Goal: Ask a question

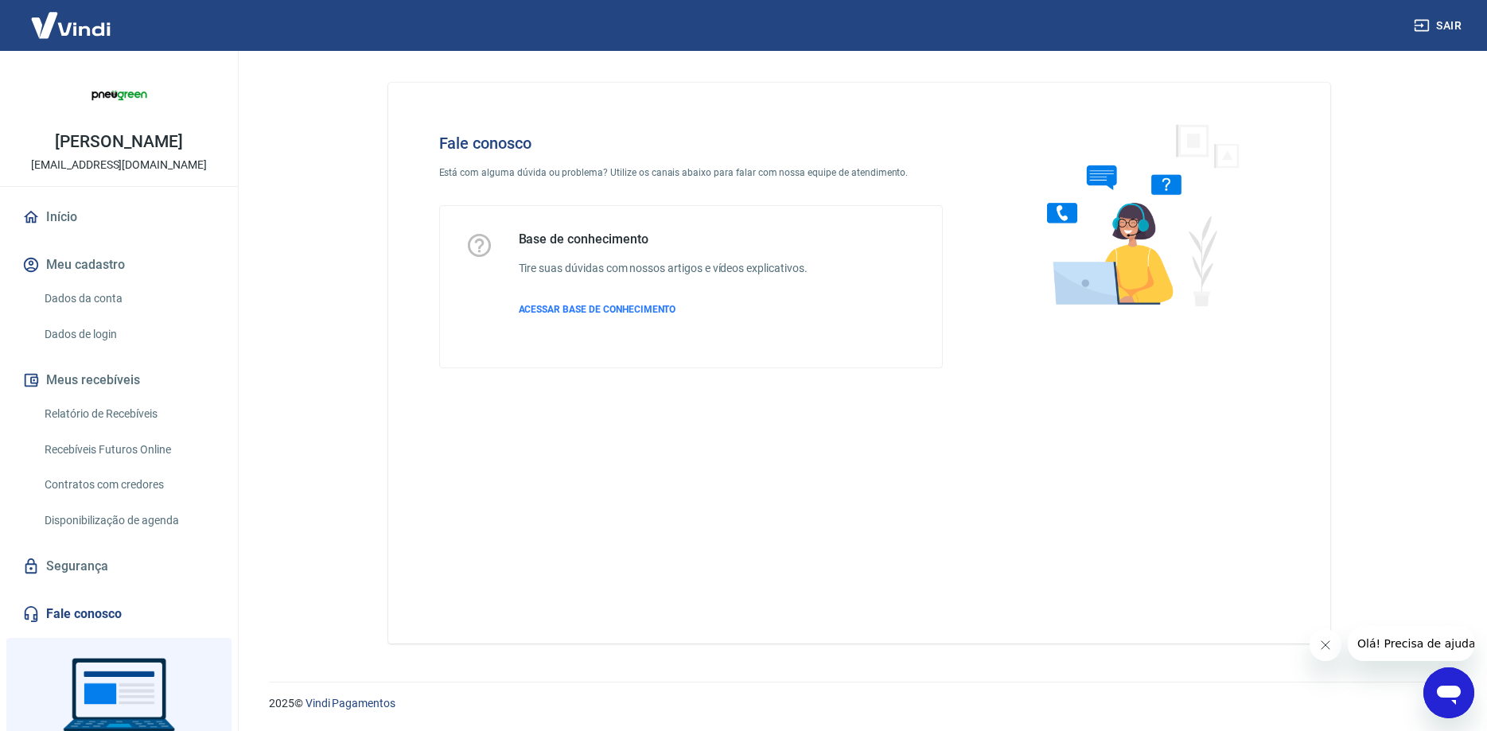
click at [1443, 700] on icon "Abrir janela de mensagens" at bounding box center [1449, 693] width 29 height 29
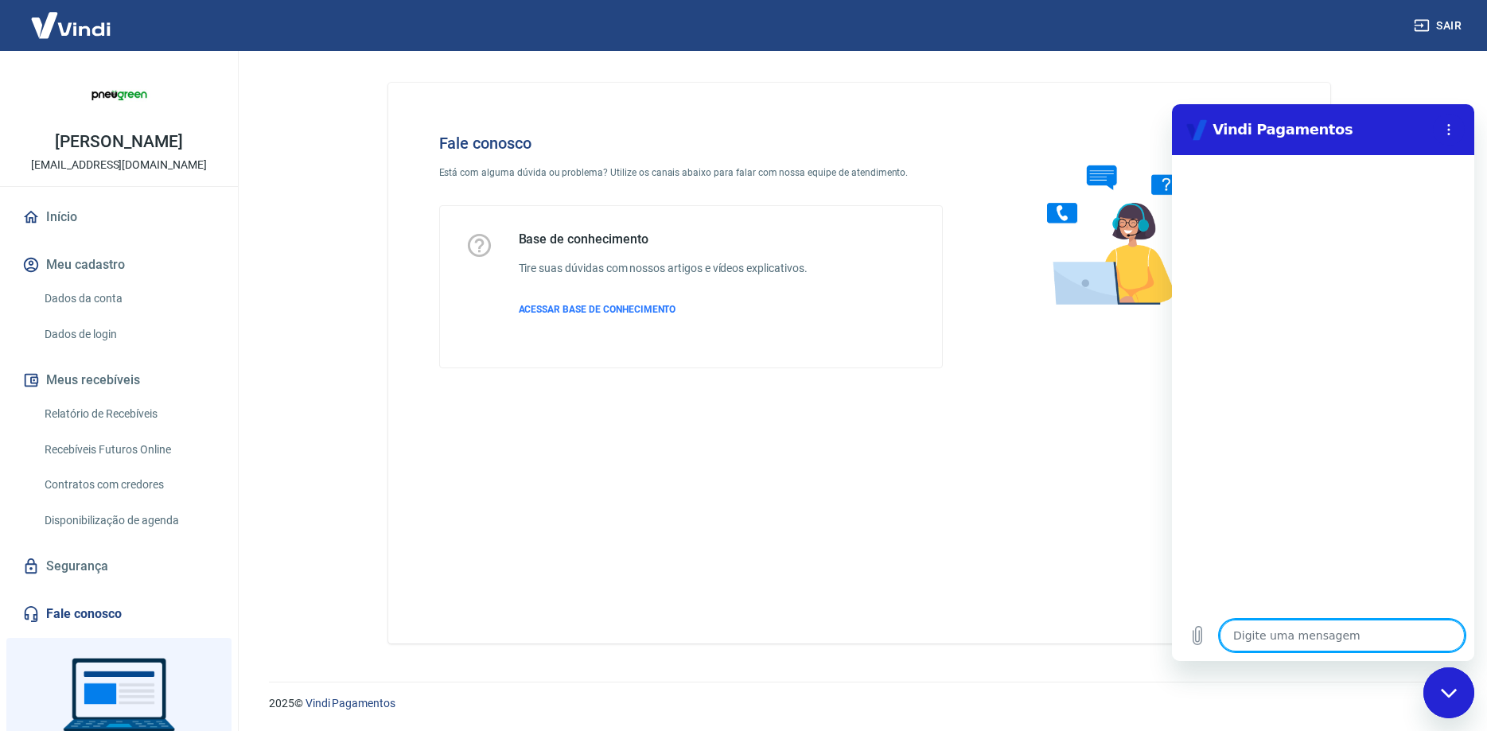
click at [1331, 639] on textarea at bounding box center [1342, 636] width 245 height 32
click at [1301, 641] on textarea at bounding box center [1342, 636] width 245 height 32
click at [1339, 637] on textarea at bounding box center [1342, 636] width 245 height 32
click at [1285, 635] on textarea at bounding box center [1342, 636] width 245 height 32
drag, startPoint x: 1337, startPoint y: 637, endPoint x: 1347, endPoint y: 628, distance: 13.6
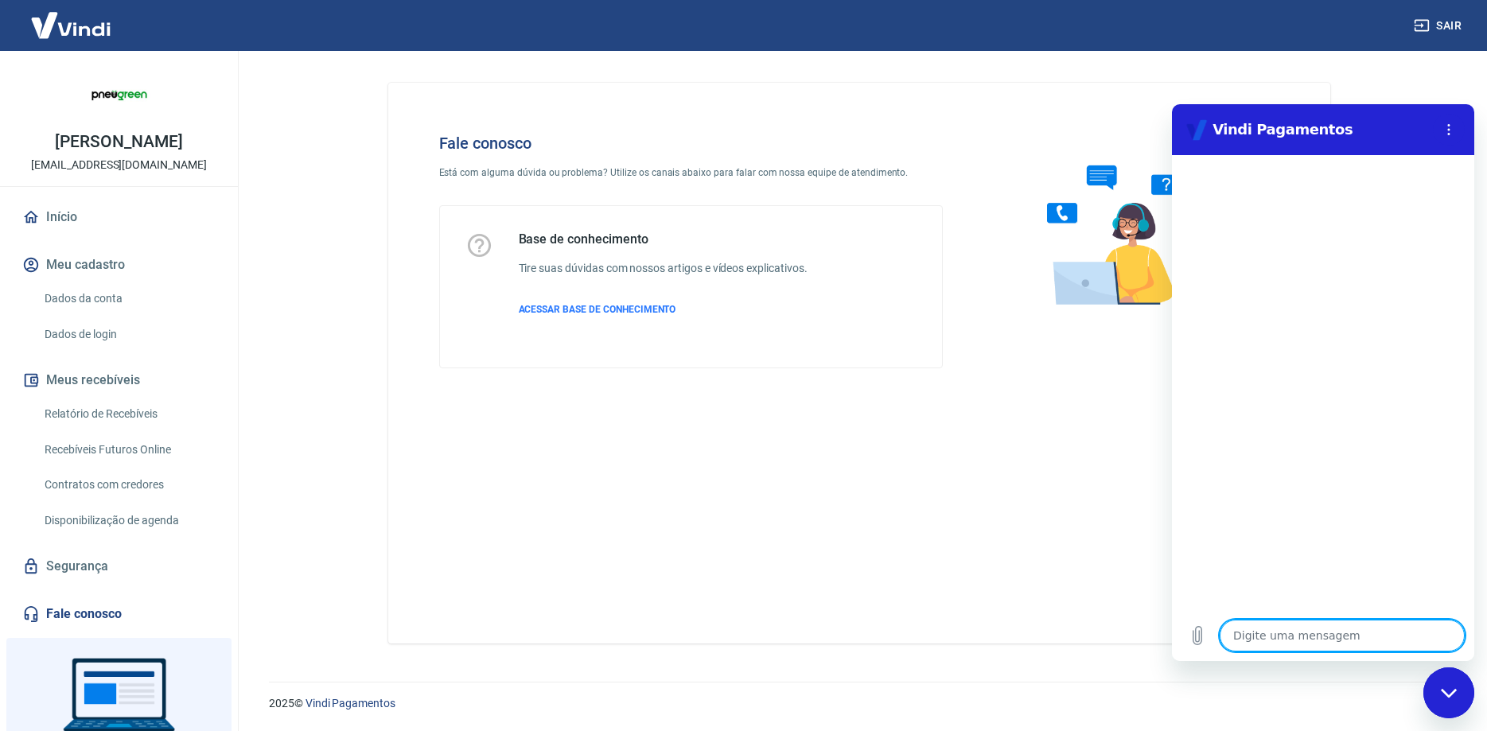
click at [1339, 637] on textarea at bounding box center [1342, 636] width 245 height 32
type textarea "o"
type textarea "x"
type textarea "oi"
type textarea "x"
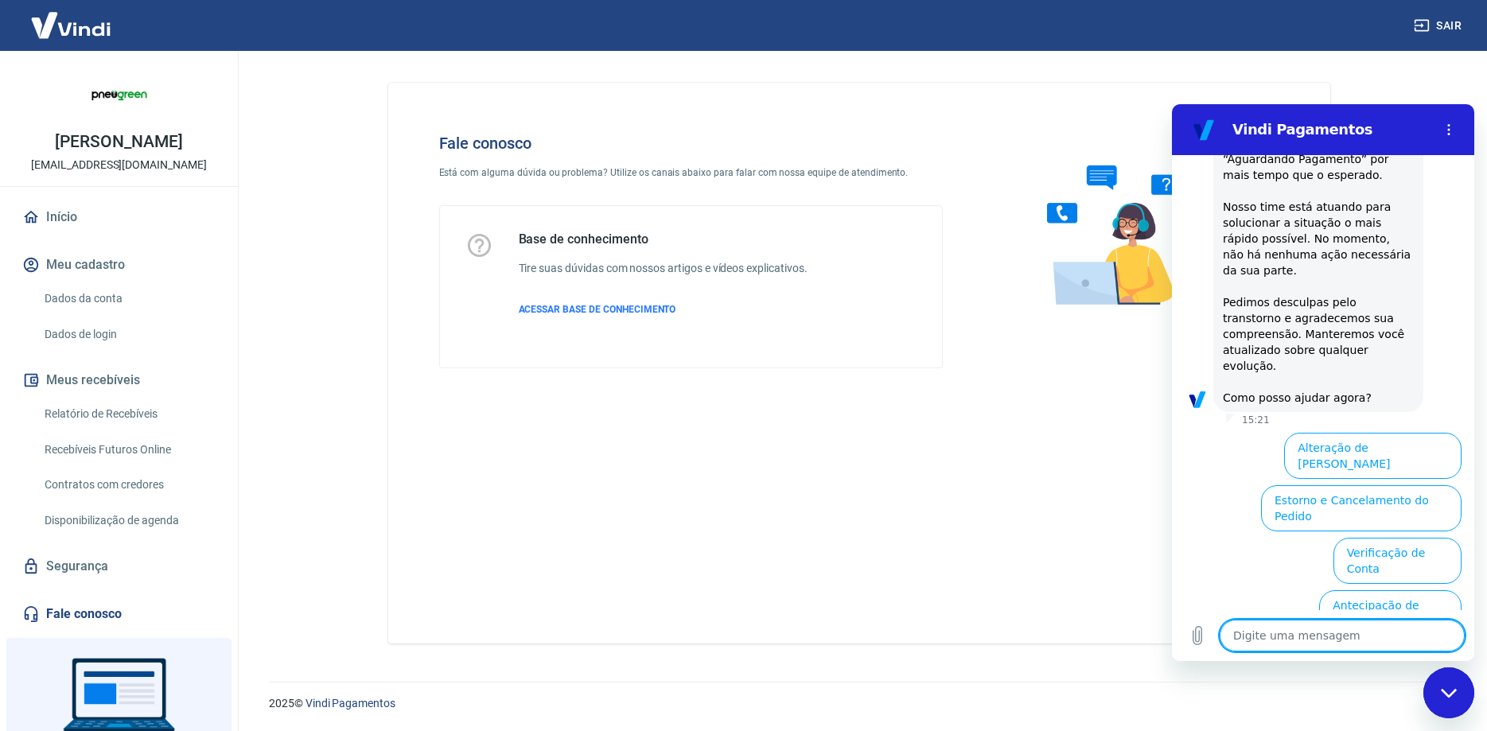
scroll to position [275, 0]
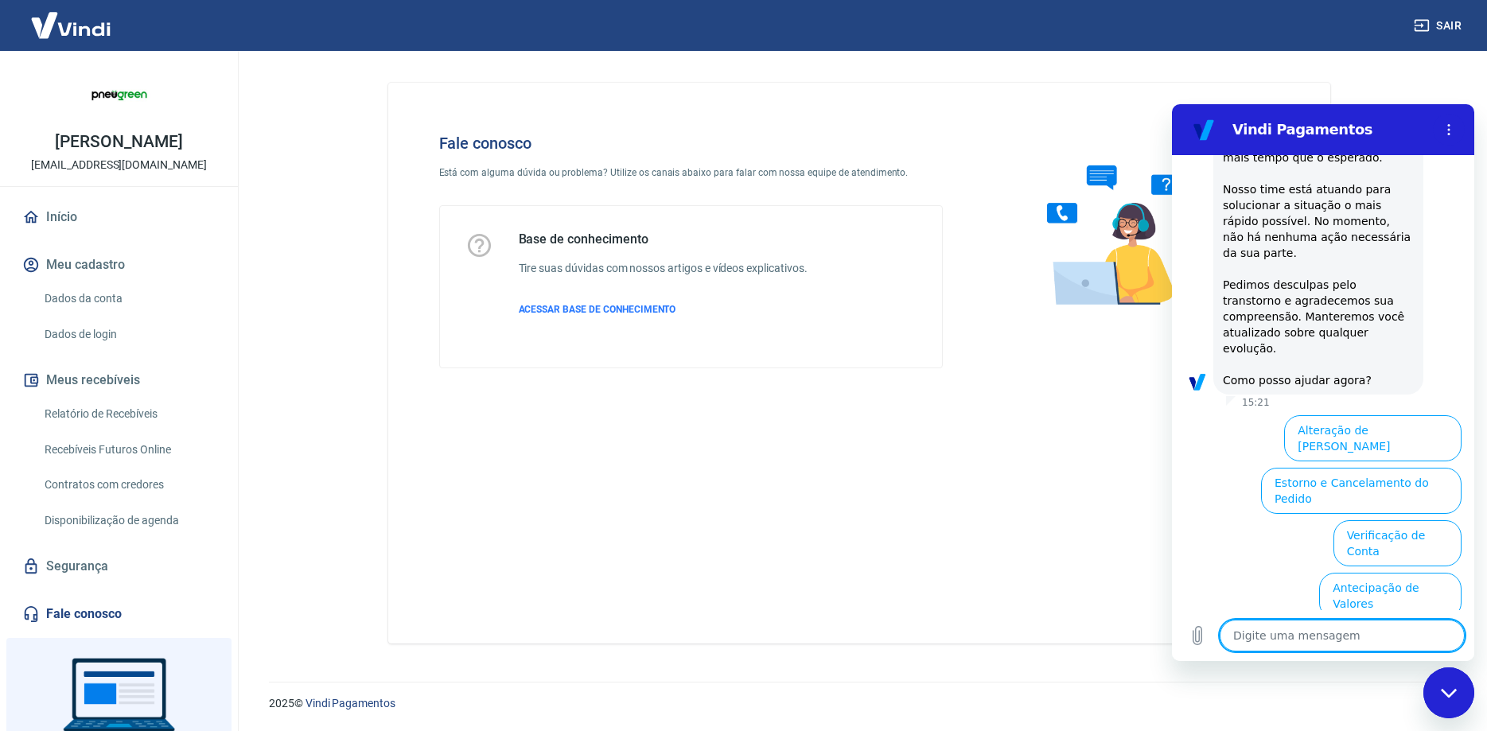
click at [1341, 626] on button "Informações sobre o pedido" at bounding box center [1286, 649] width 166 height 46
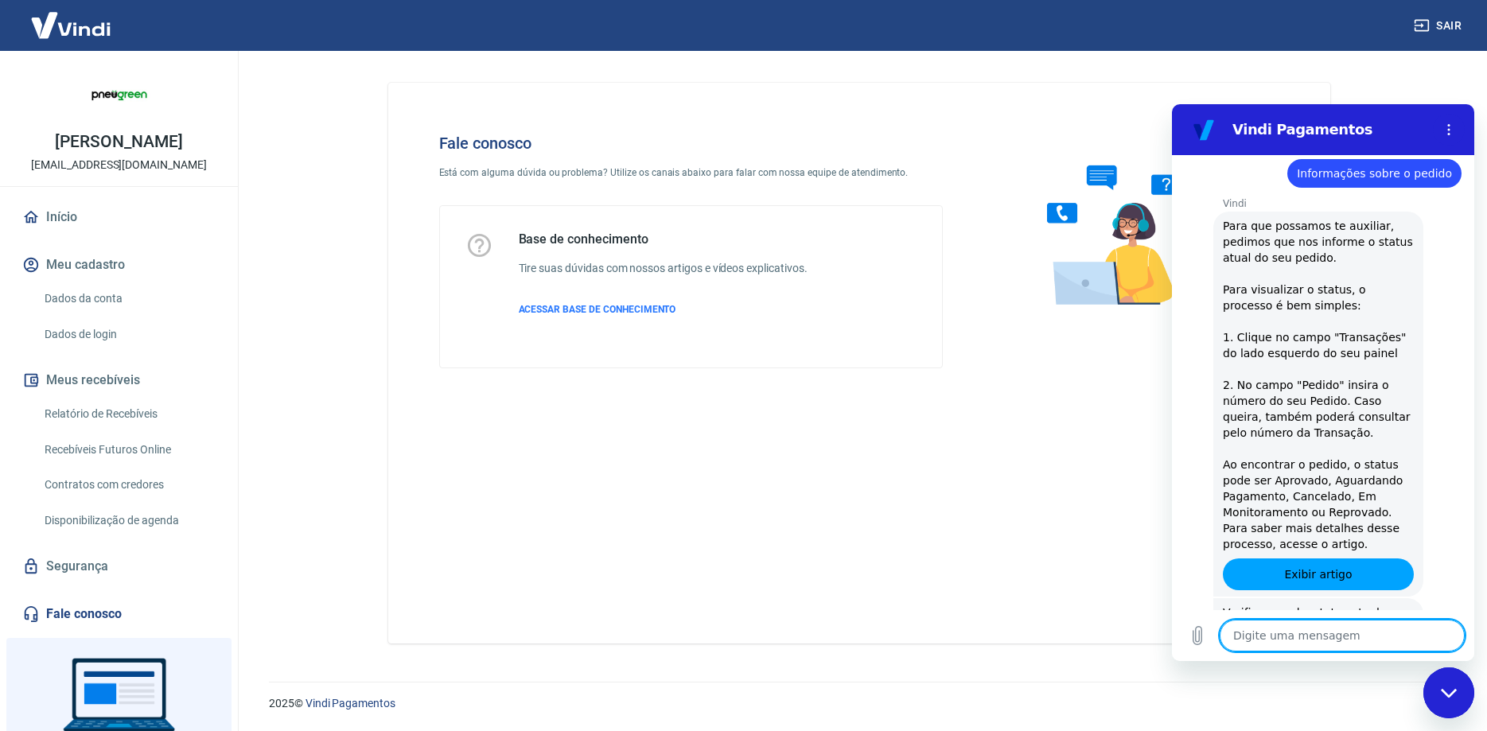
scroll to position [521, 0]
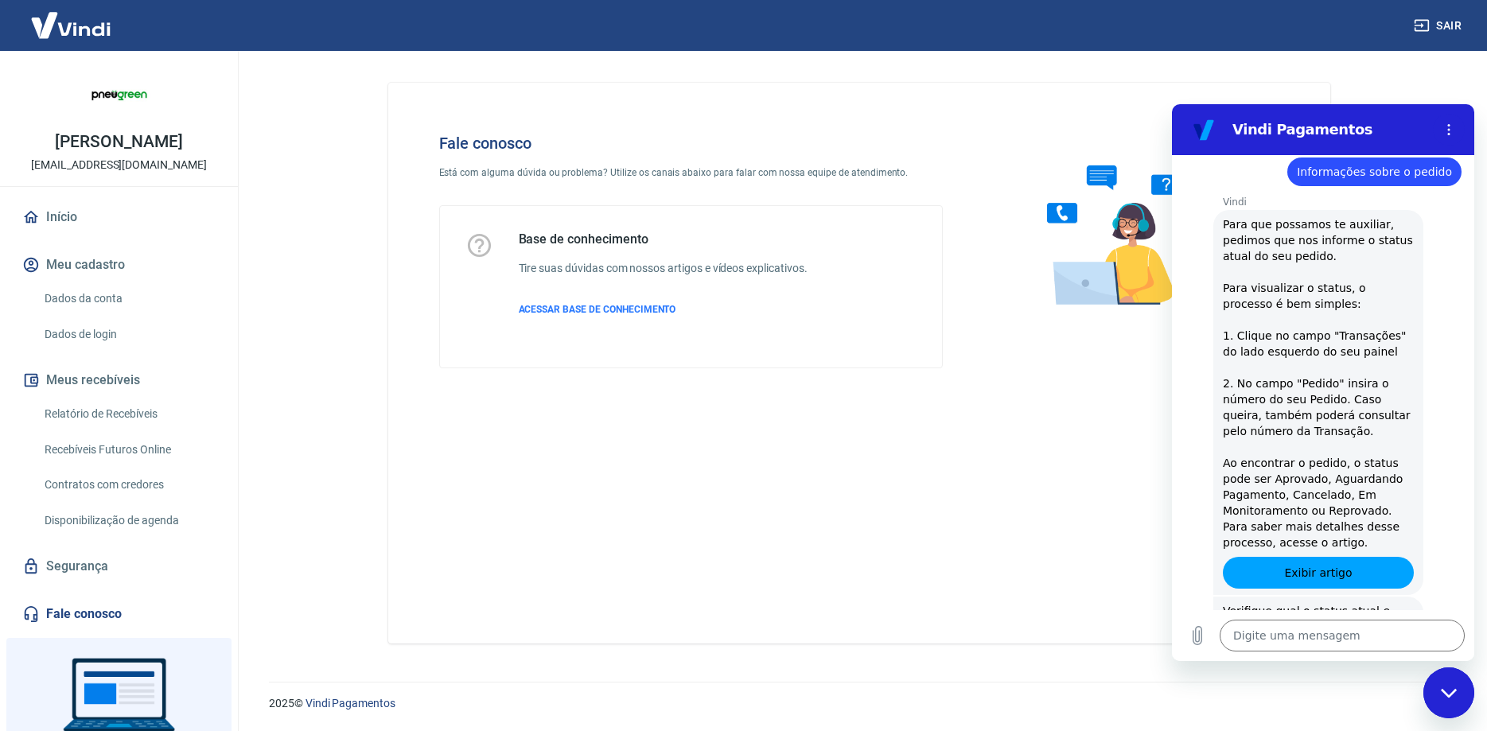
drag, startPoint x: 1296, startPoint y: 557, endPoint x: 2532, endPoint y: 779, distance: 1255.7
click at [1296, 715] on button "Cancelado" at bounding box center [1292, 730] width 79 height 30
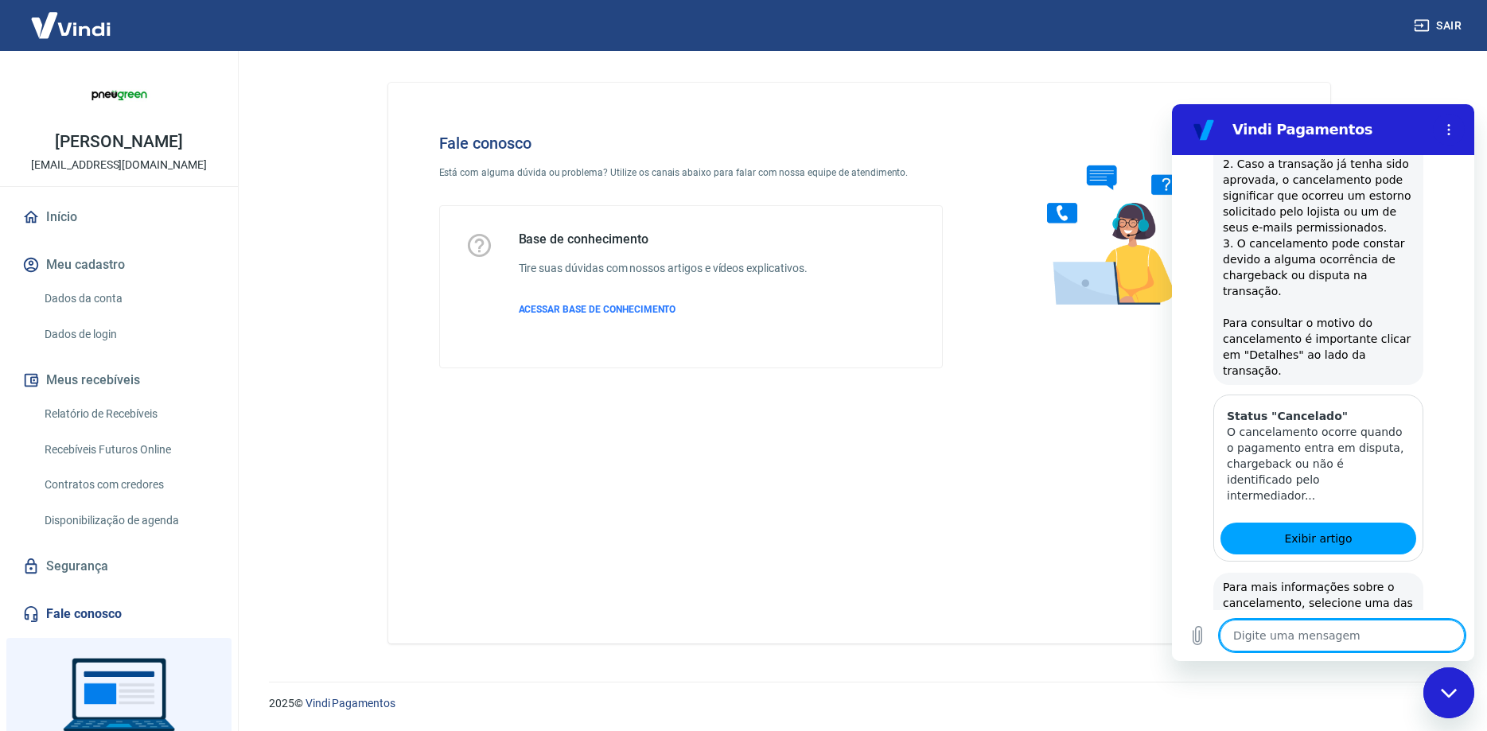
scroll to position [1188, 0]
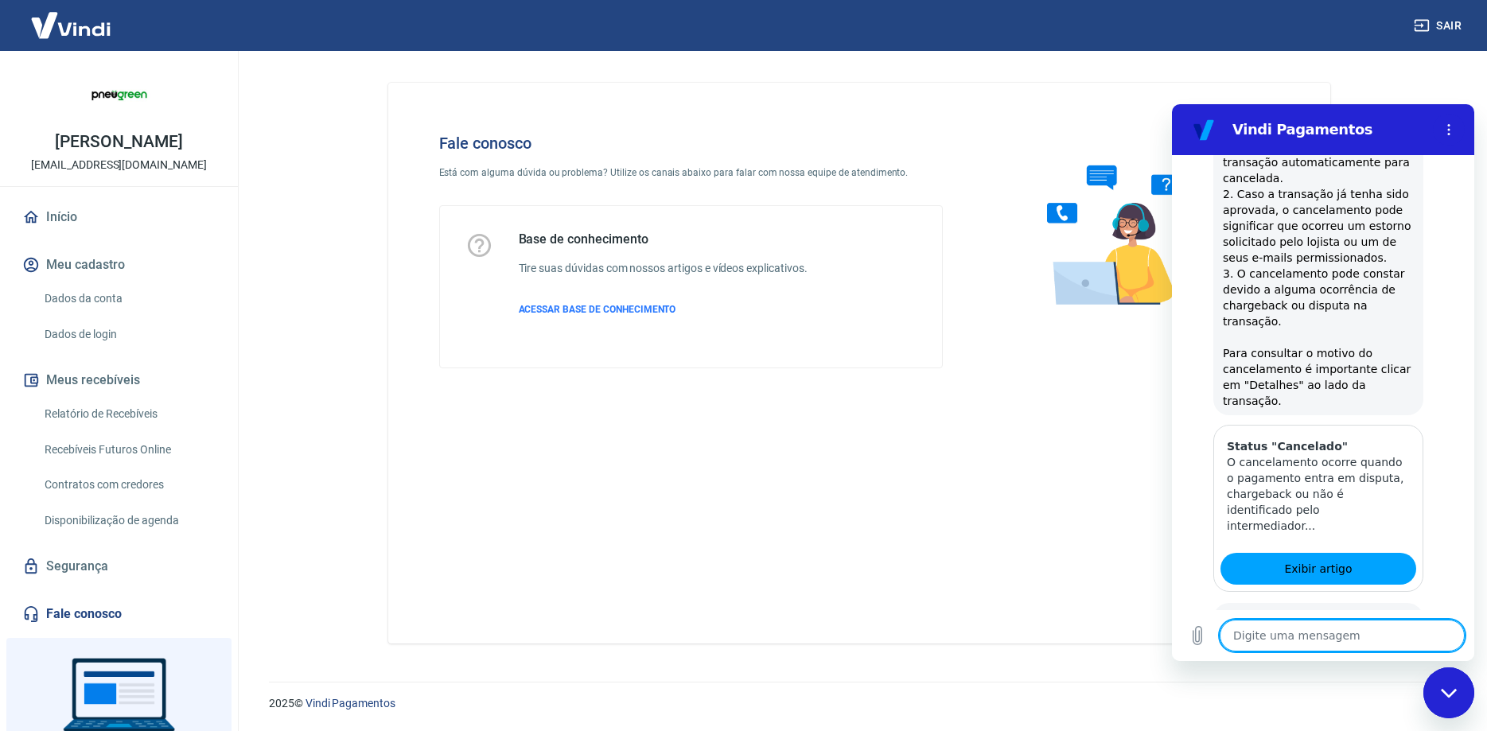
scroll to position [1169, 0]
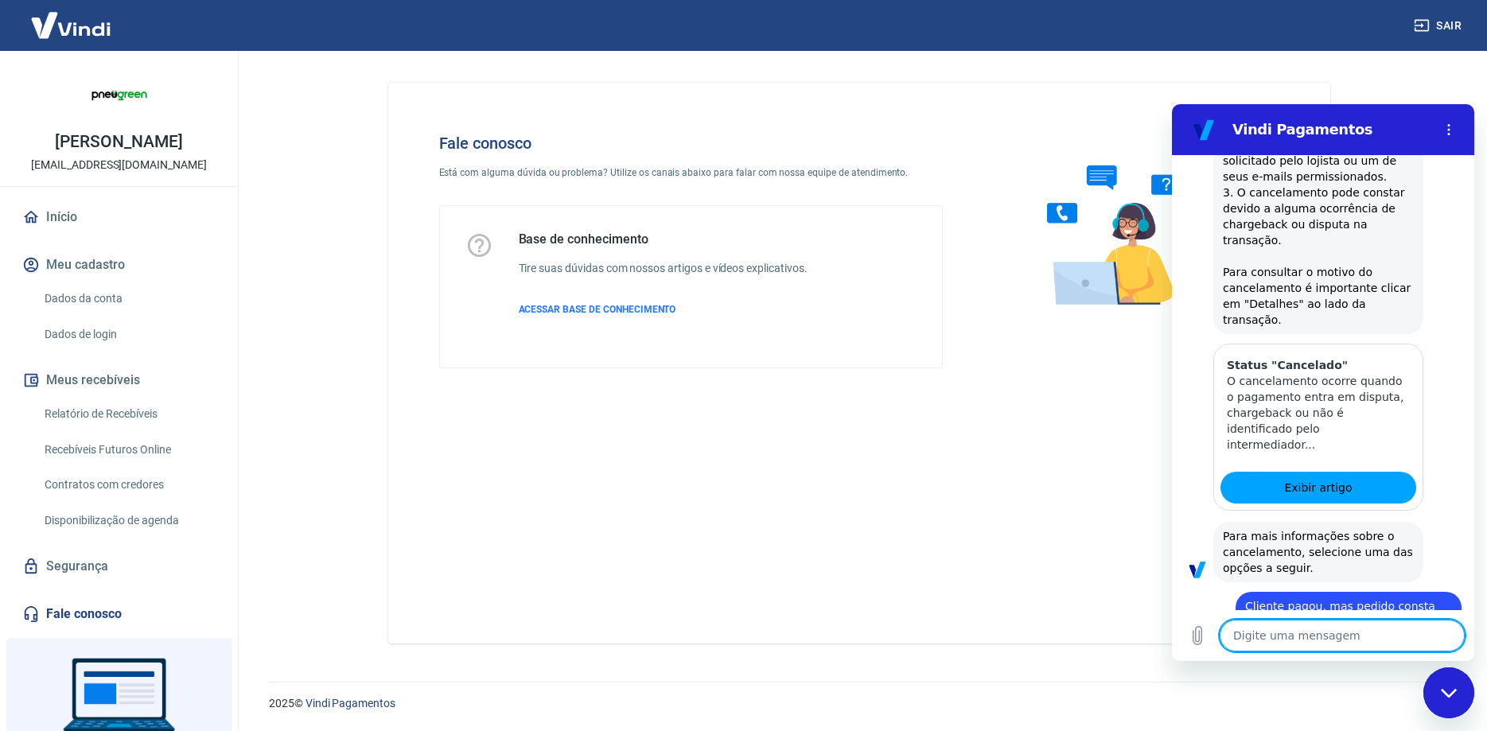
scroll to position [1239, 0]
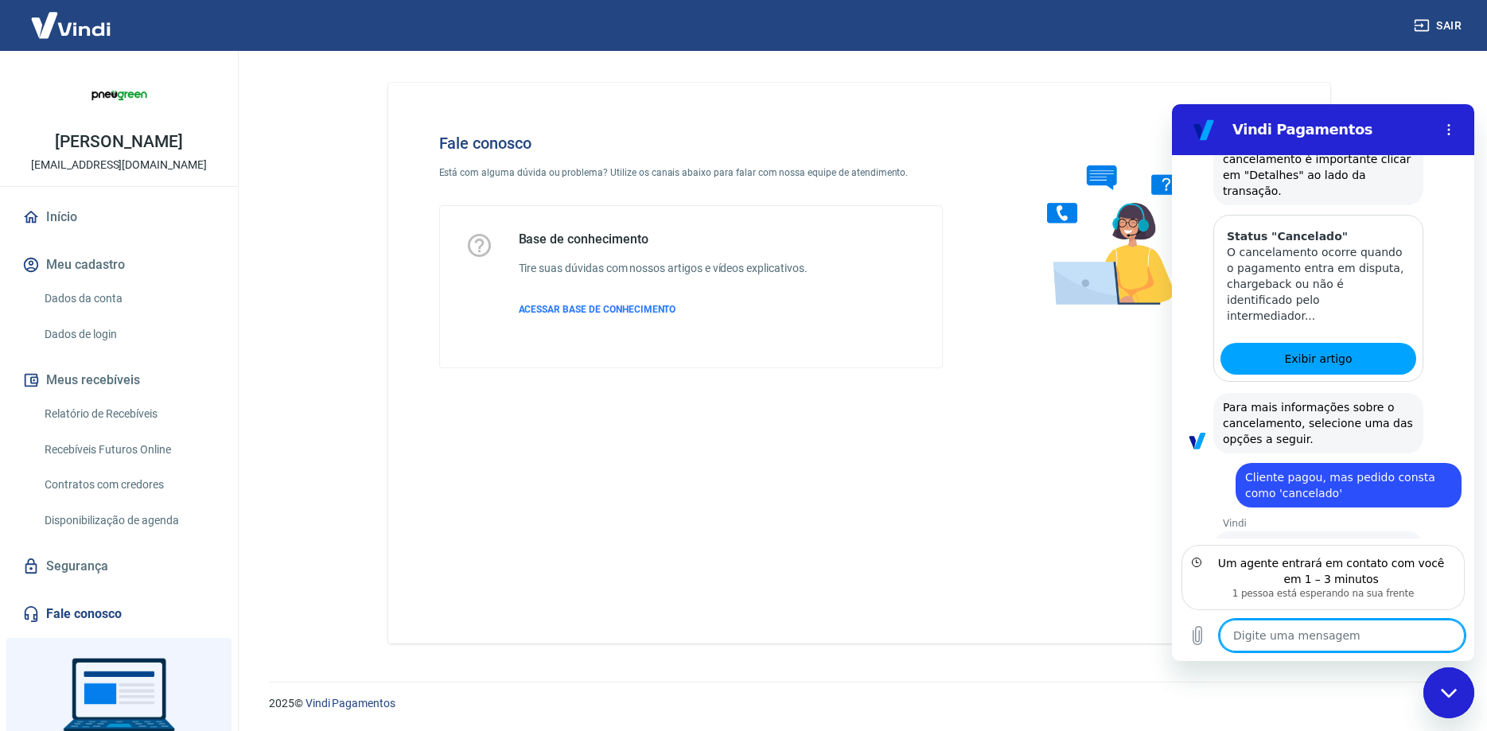
scroll to position [1368, 0]
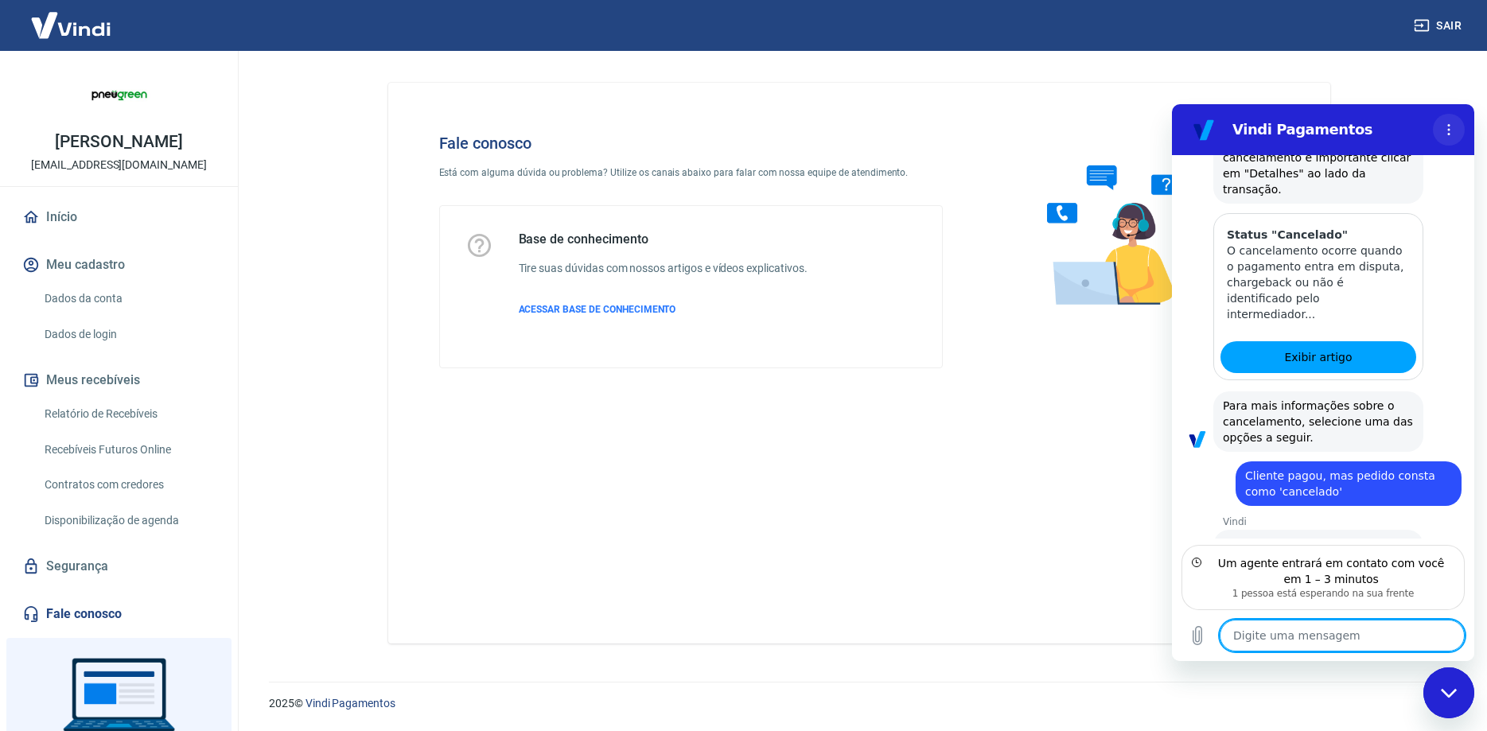
click at [1455, 128] on icon "Menu de opções" at bounding box center [1449, 129] width 13 height 13
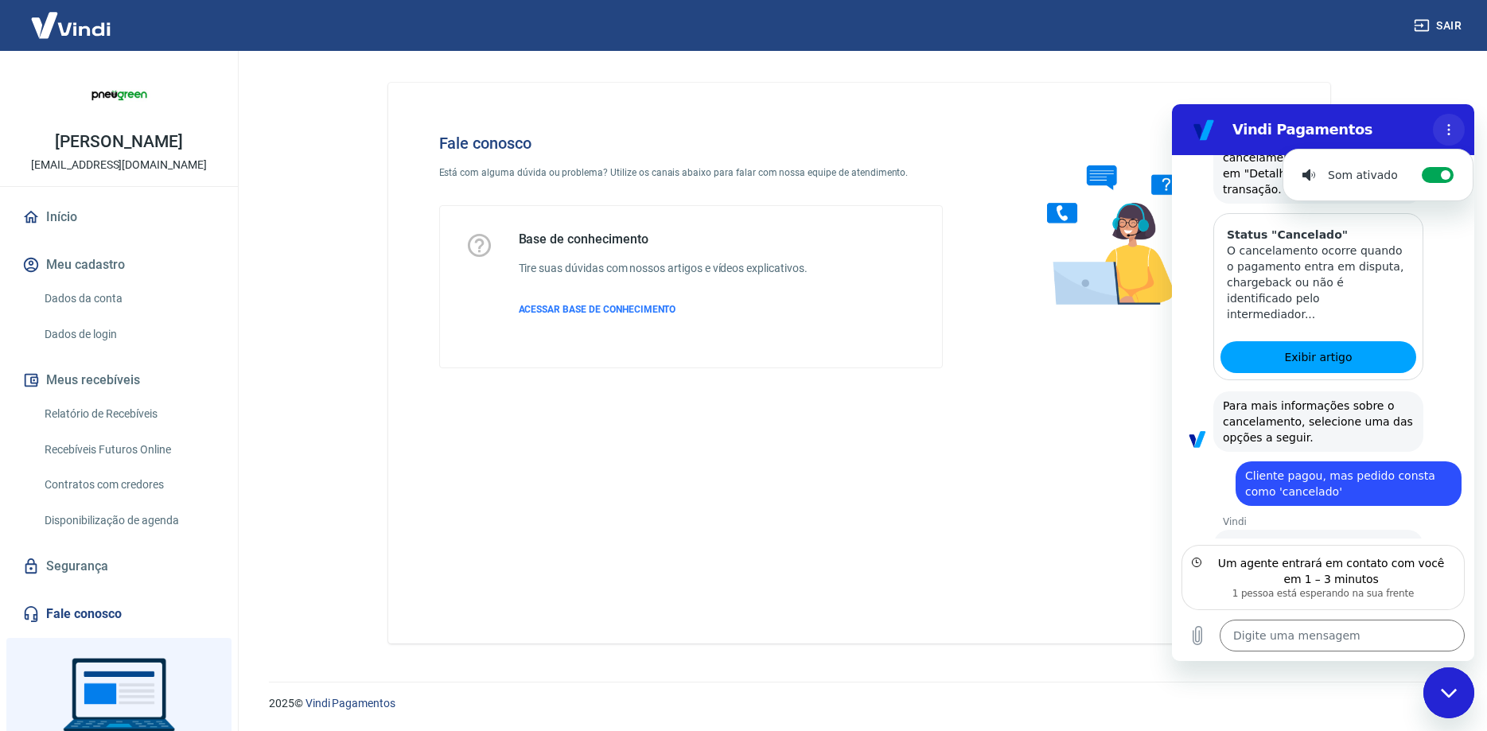
click at [1452, 127] on icon "Menu de opções" at bounding box center [1449, 129] width 13 height 13
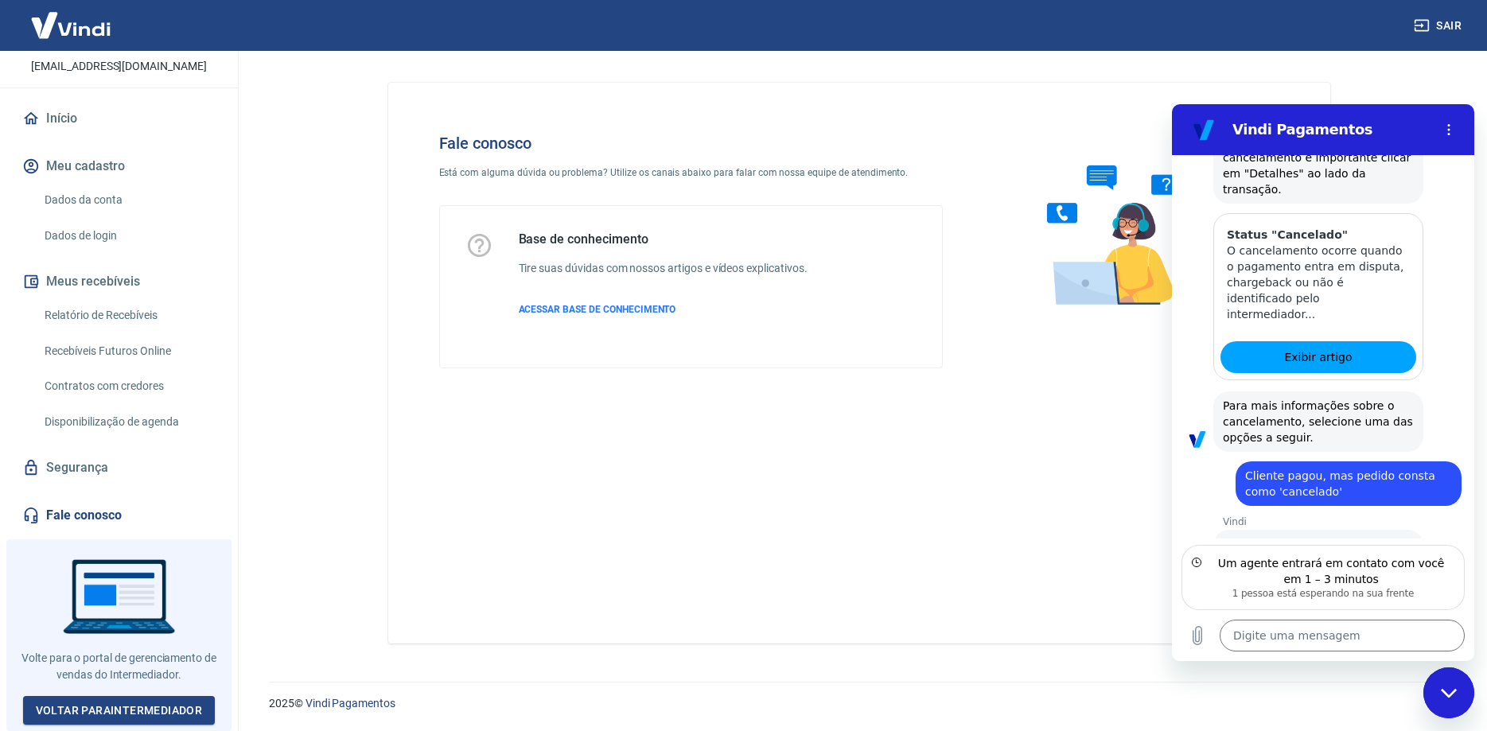
scroll to position [115, 0]
type textarea "x"
click at [1332, 637] on textarea at bounding box center [1342, 636] width 245 height 32
type textarea "o"
type textarea "x"
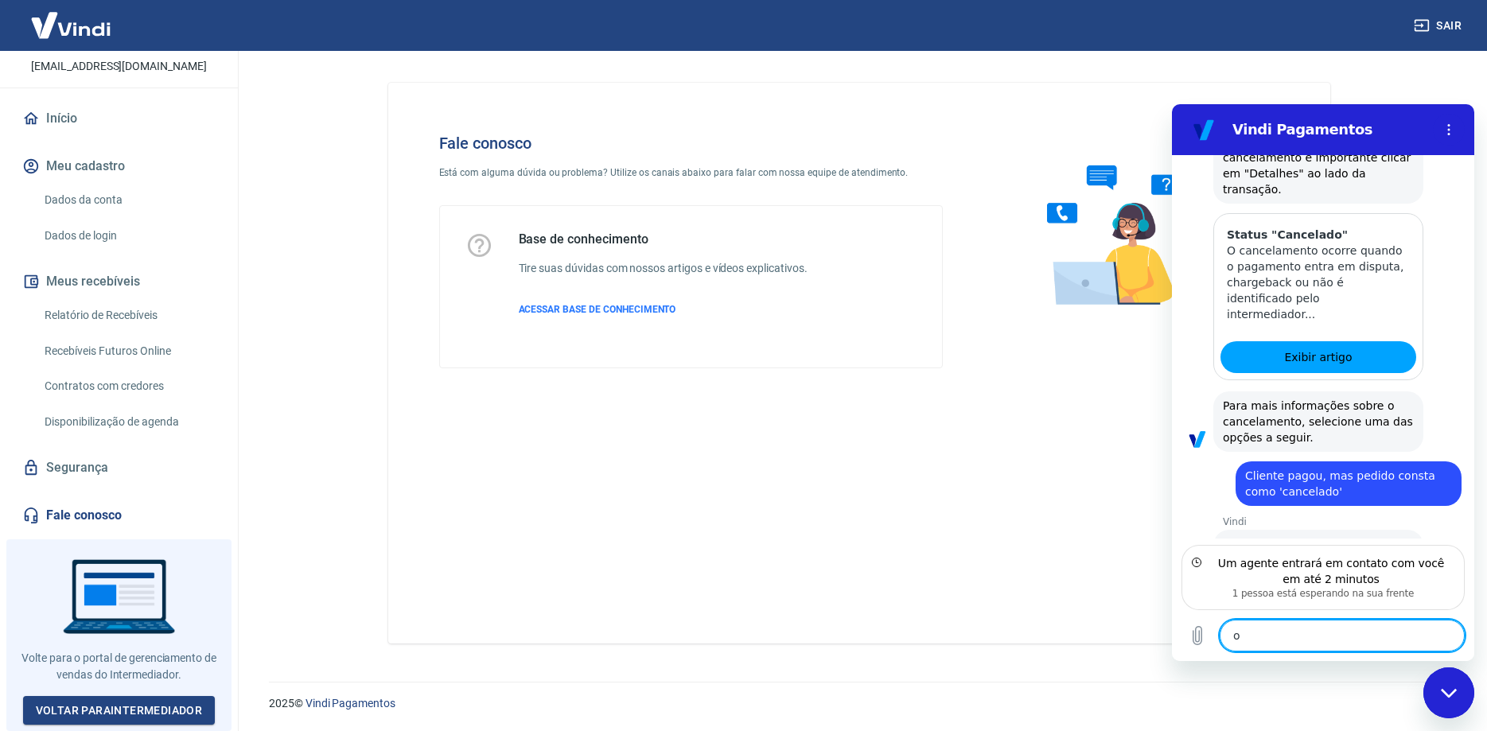
type textarea "ok"
type textarea "x"
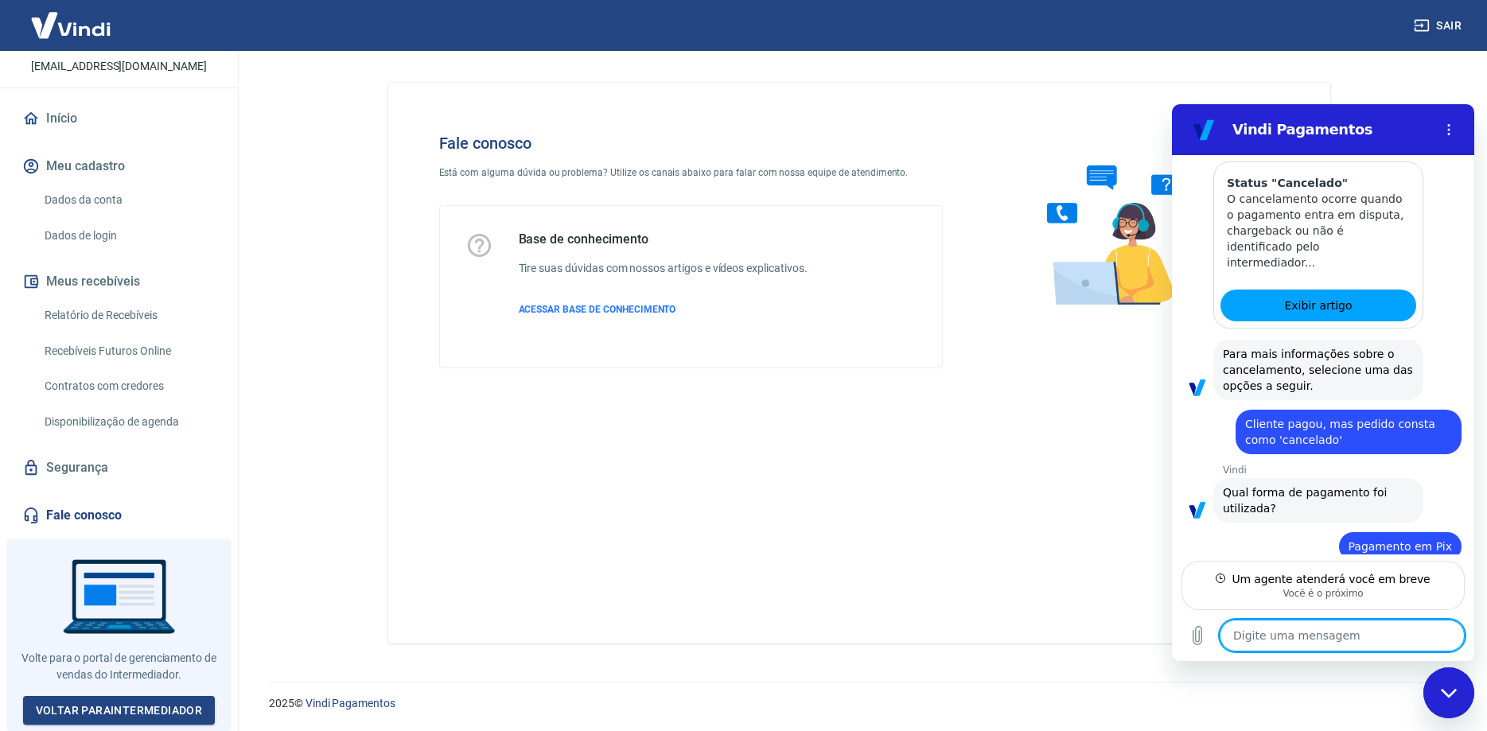
scroll to position [1421, 0]
click at [1299, 637] on textarea at bounding box center [1342, 636] width 245 height 32
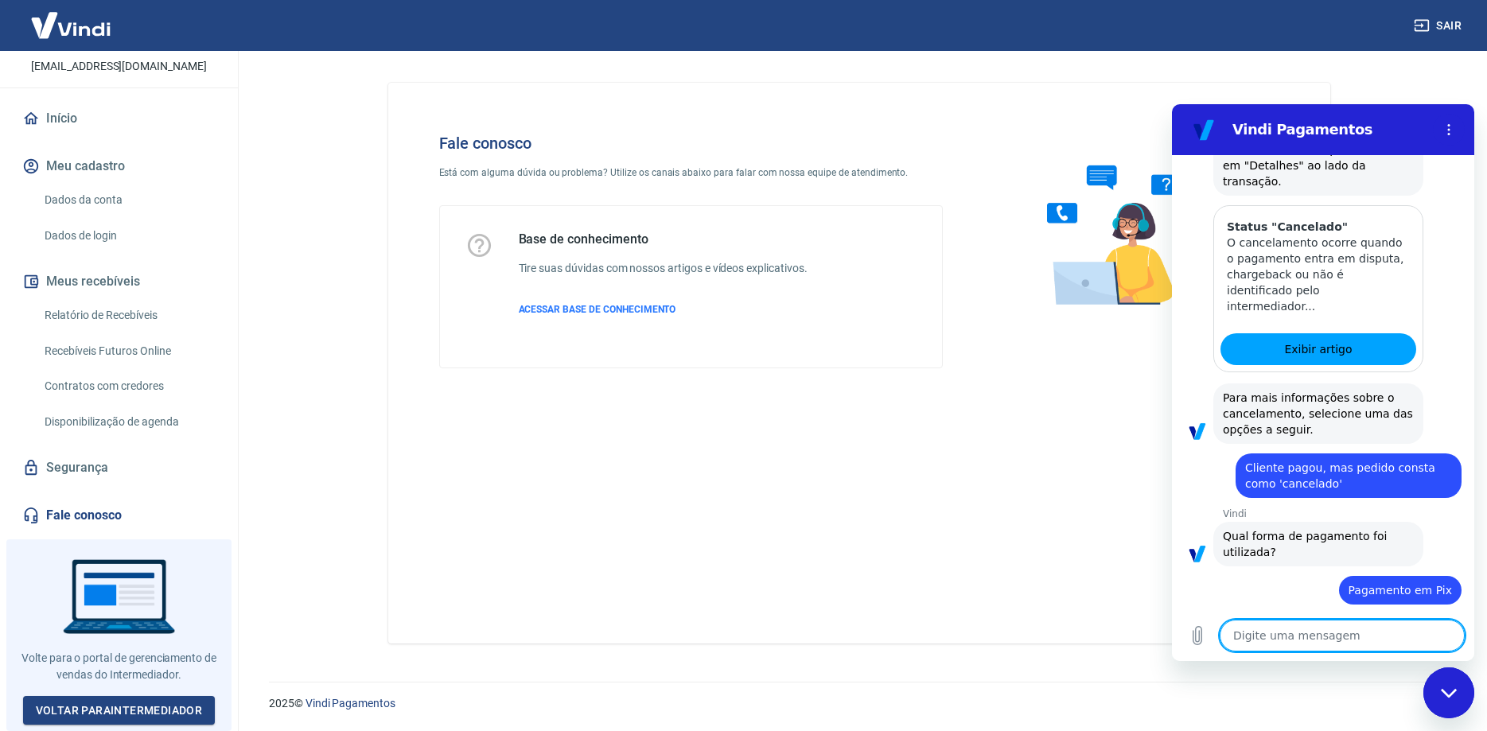
type textarea "x"
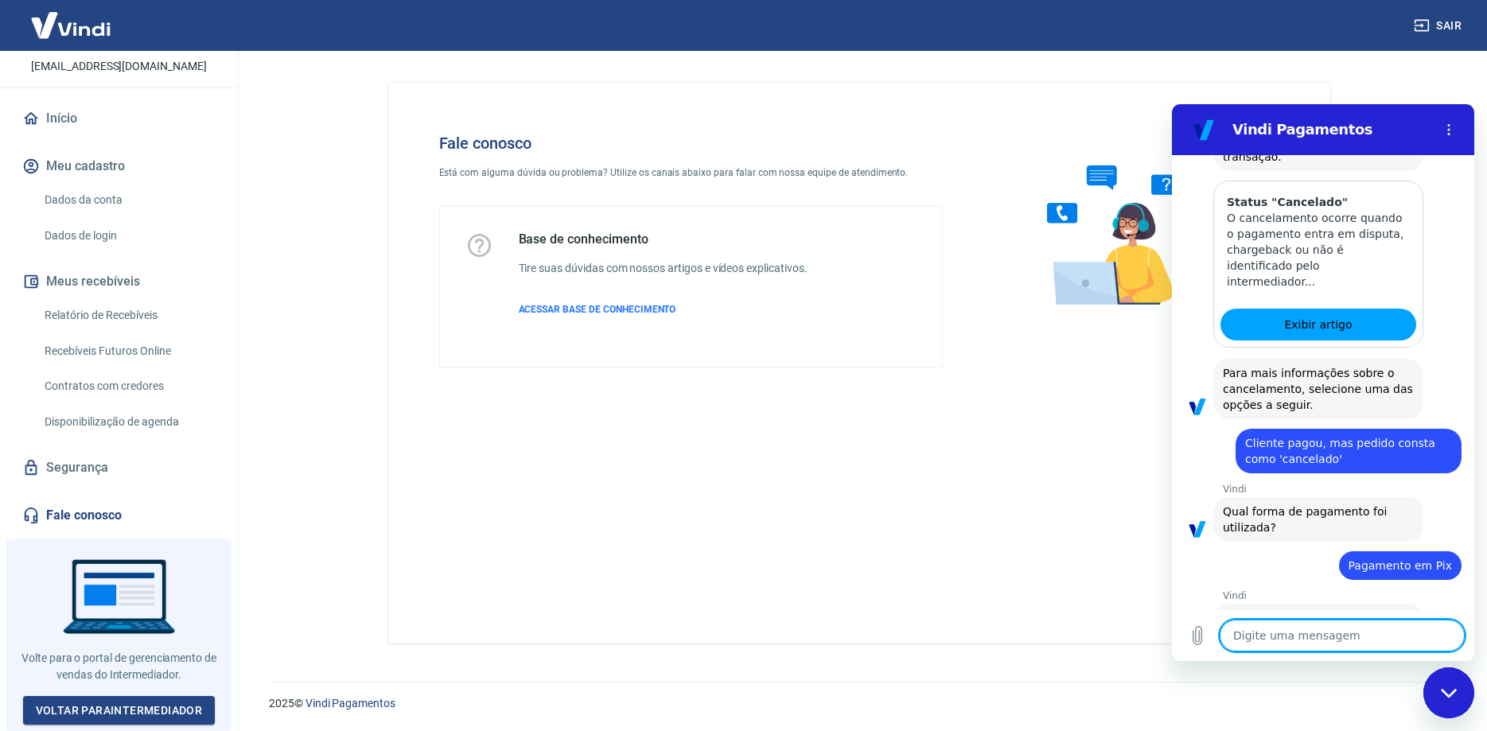
scroll to position [1403, 0]
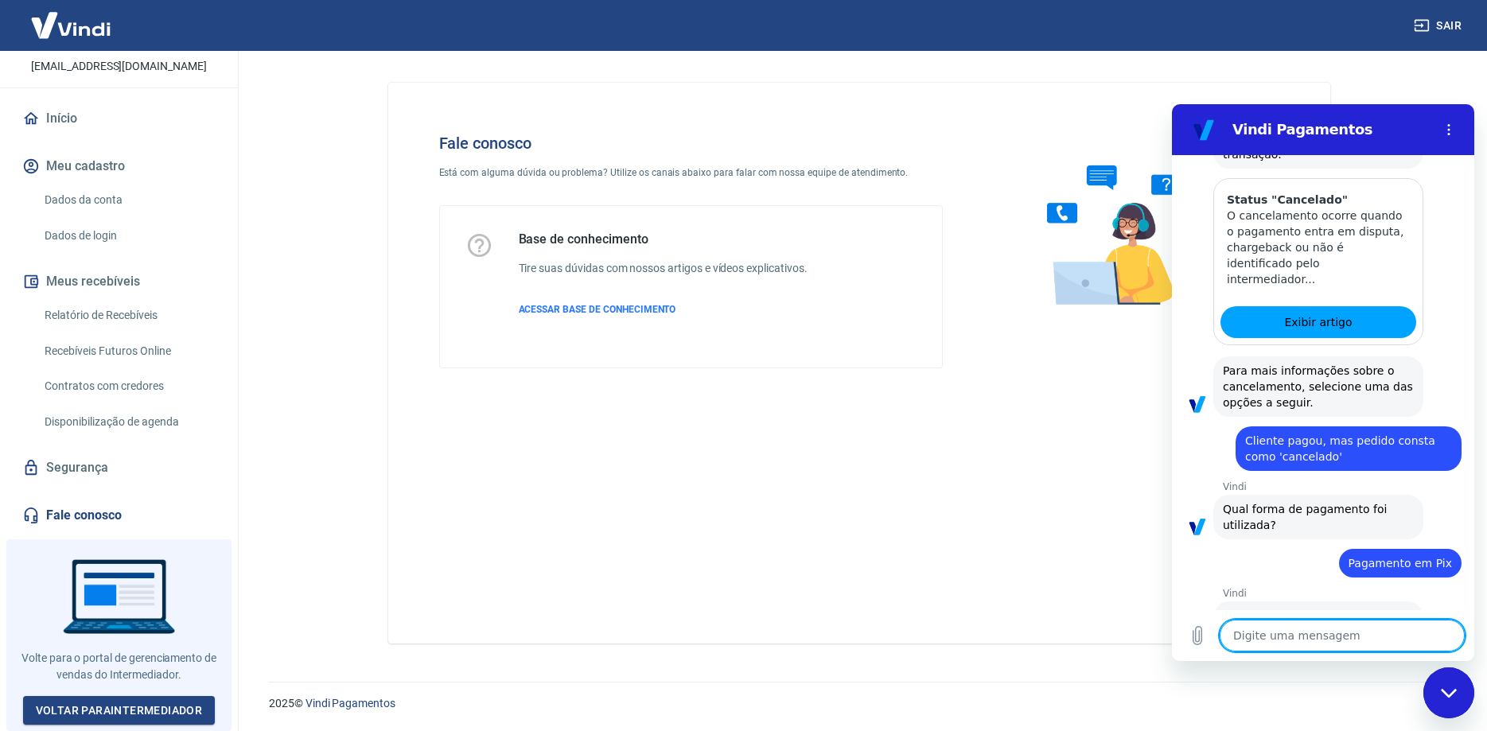
type textarea "o"
type textarea "x"
type textarea "oi"
type textarea "x"
type textarea "oi."
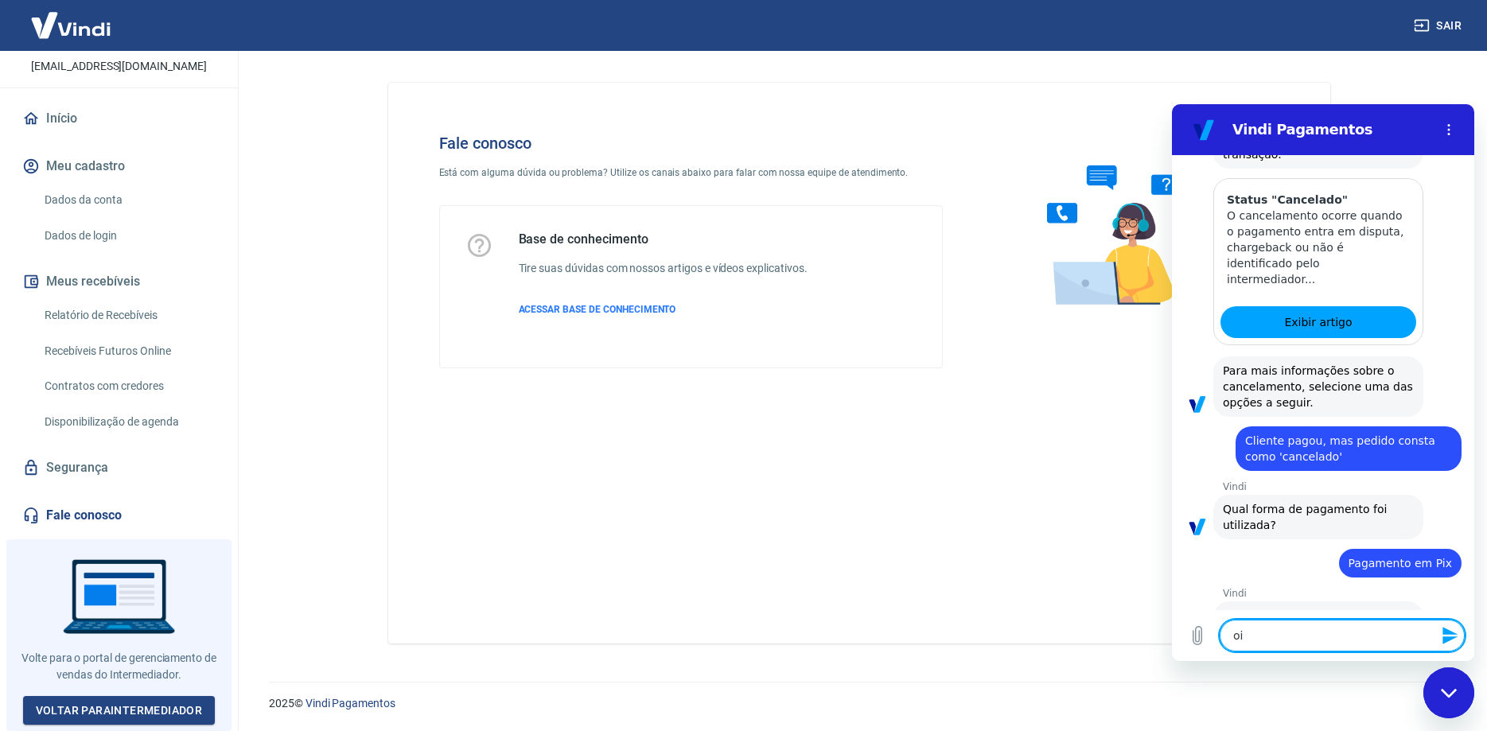
type textarea "x"
type textarea "oi."
type textarea "x"
type textarea "oi."
type textarea "x"
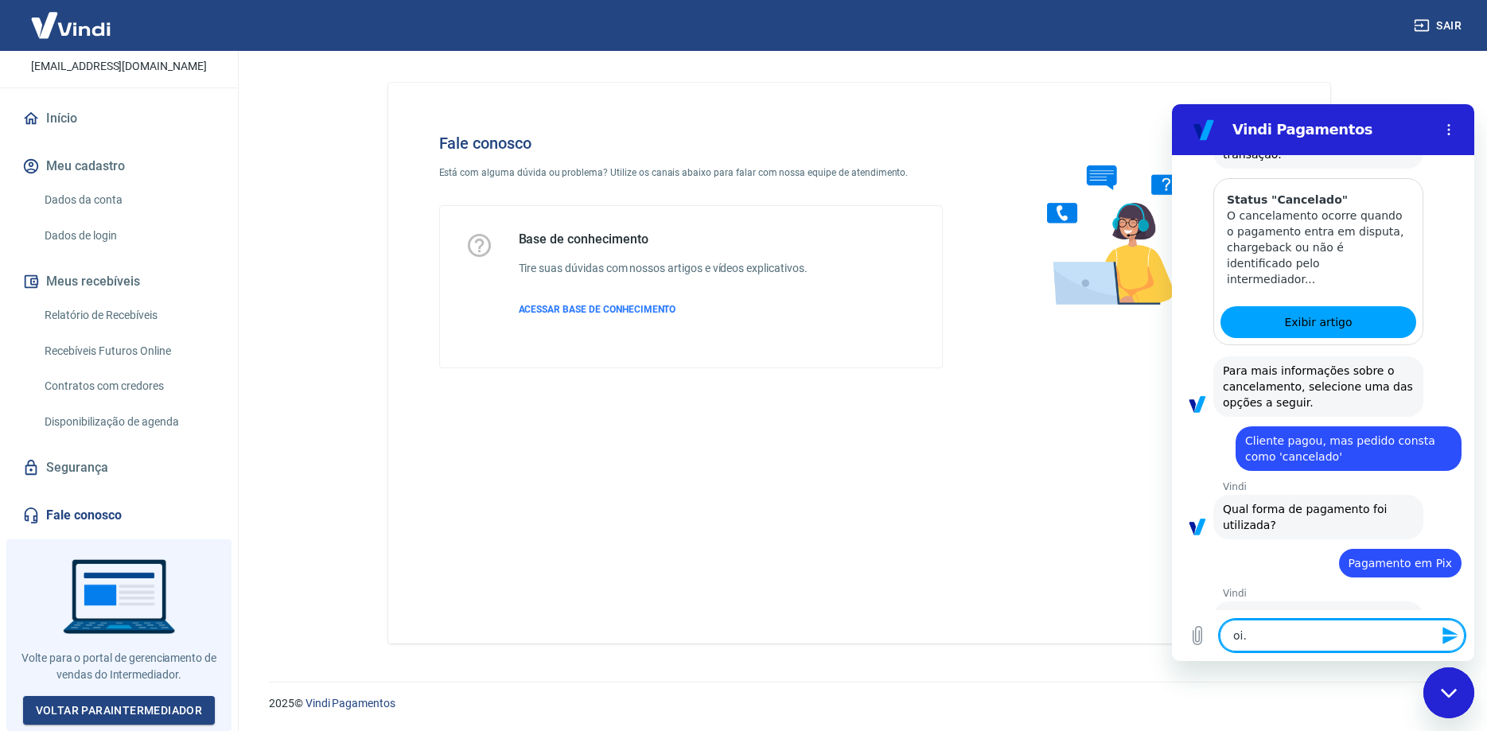
type textarea "oi"
type textarea "x"
type textarea "o"
type textarea "x"
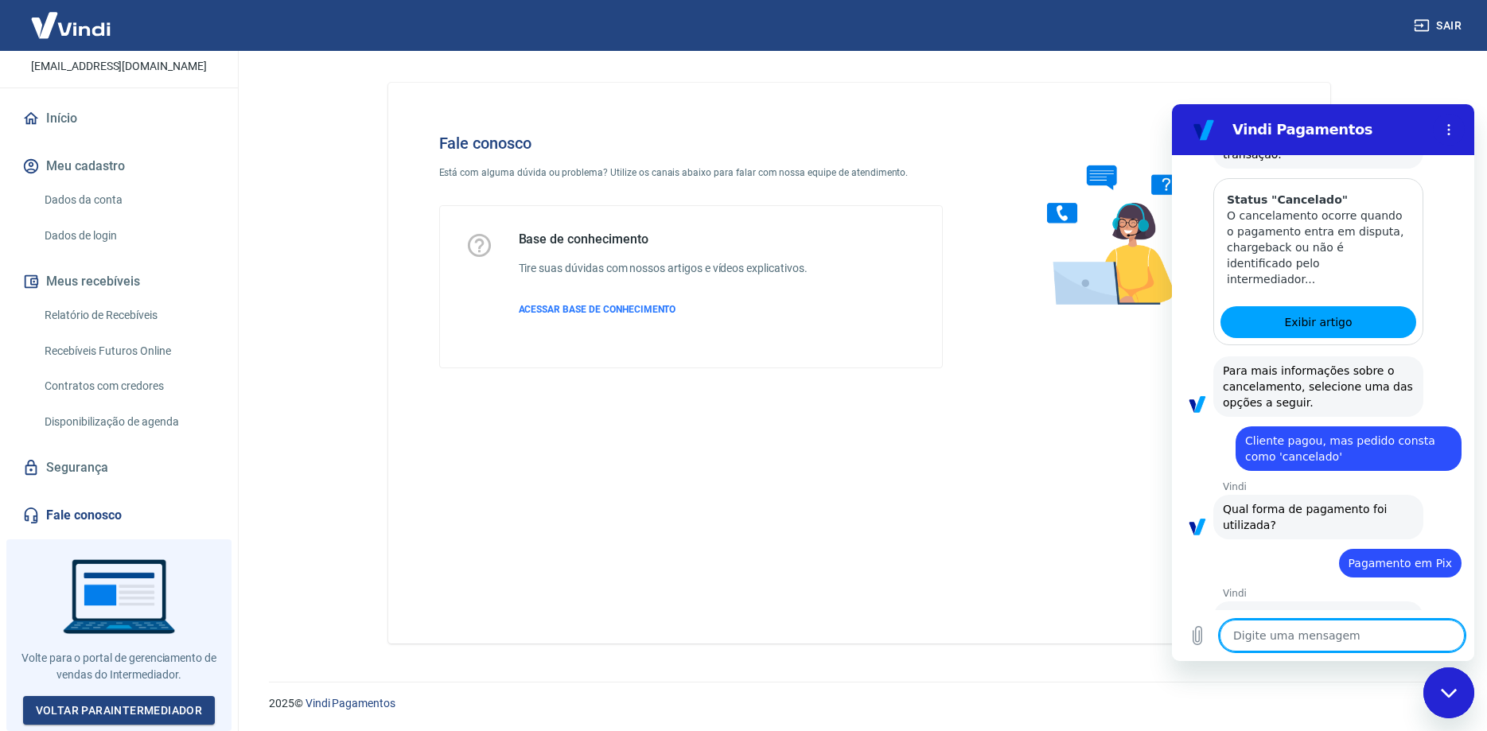
type textarea "O"
type textarea "x"
type textarea "Ol"
type textarea "x"
type textarea "Olá"
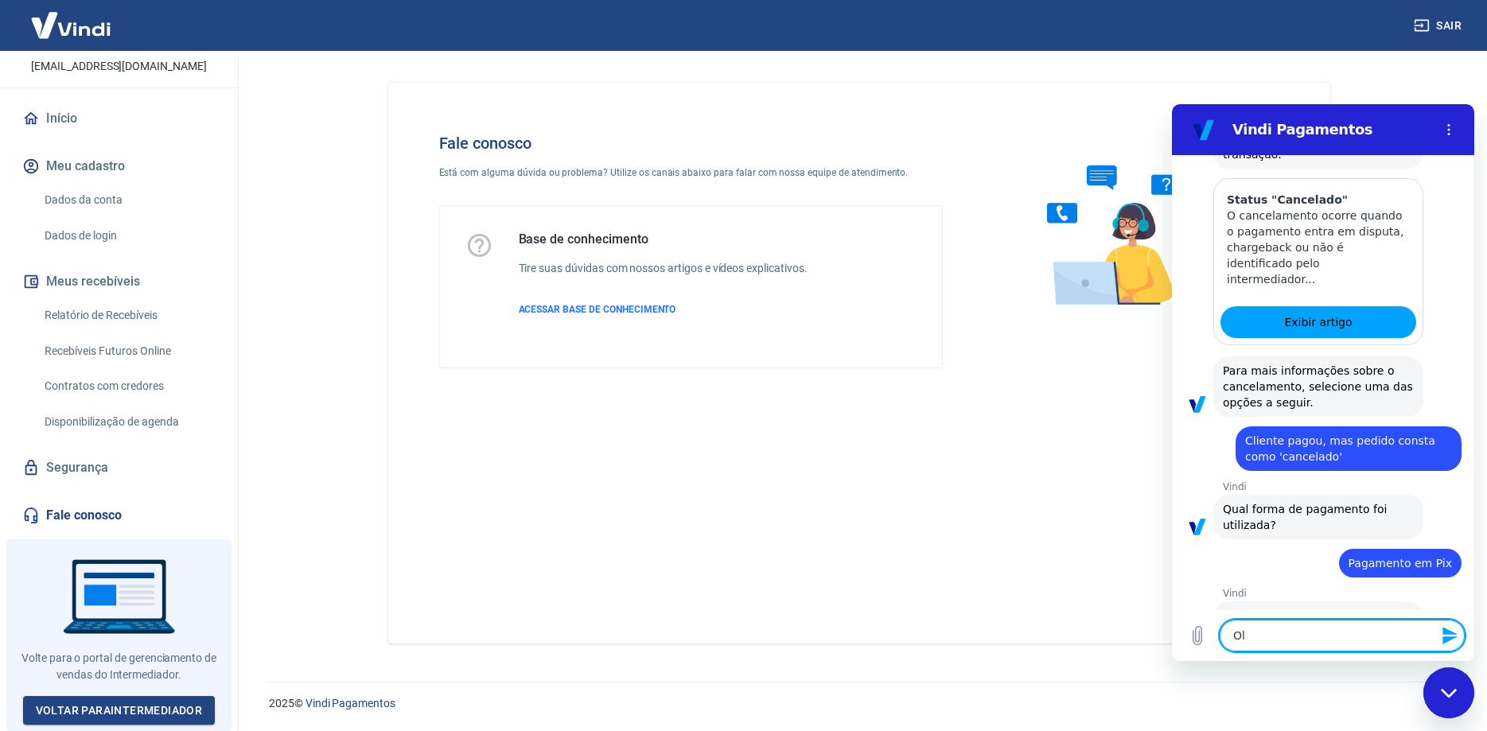
type textarea "x"
type textarea "Olá."
type textarea "x"
type textarea "Olá."
type textarea "x"
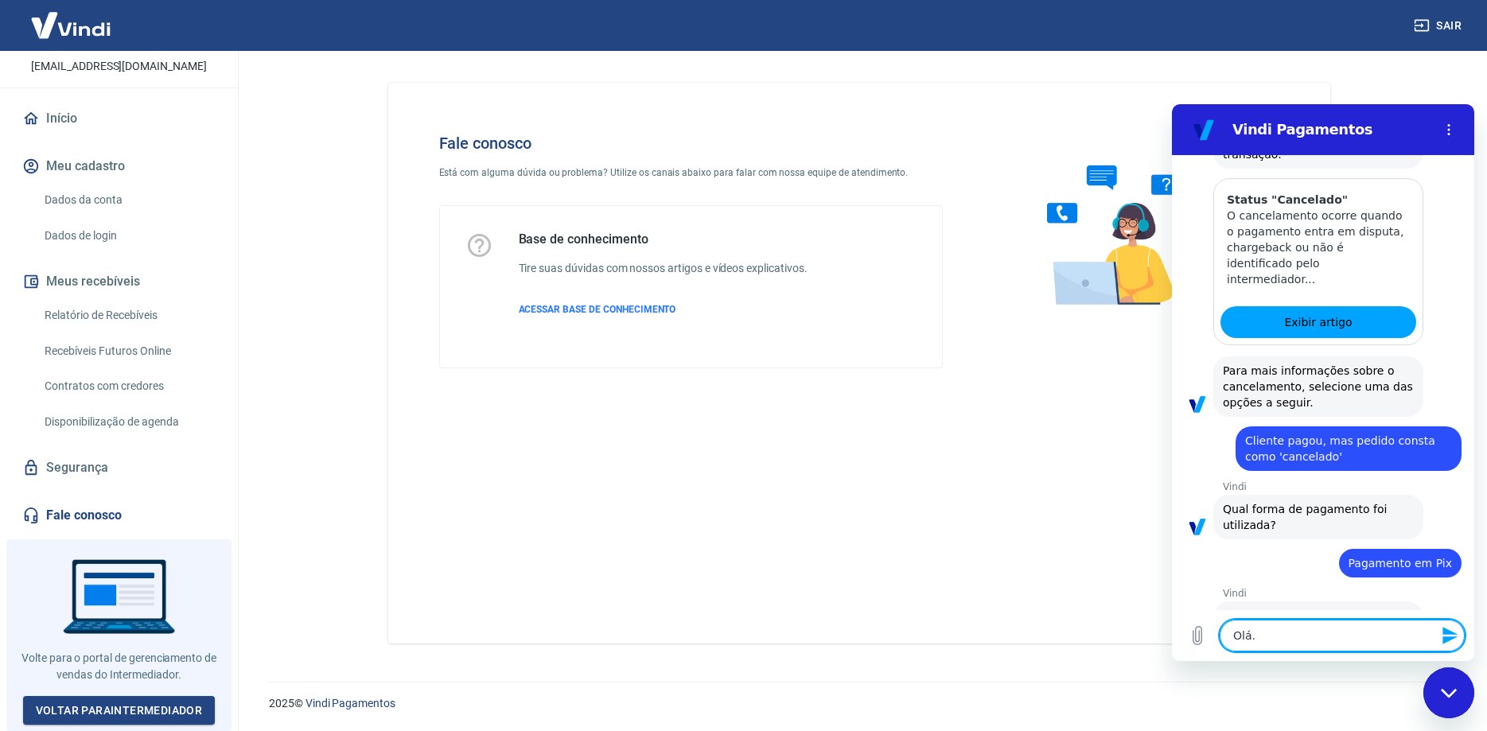
type textarea "Olá. O"
type textarea "x"
type textarea "Olá. On"
type textarea "x"
type textarea "Olá. Ont"
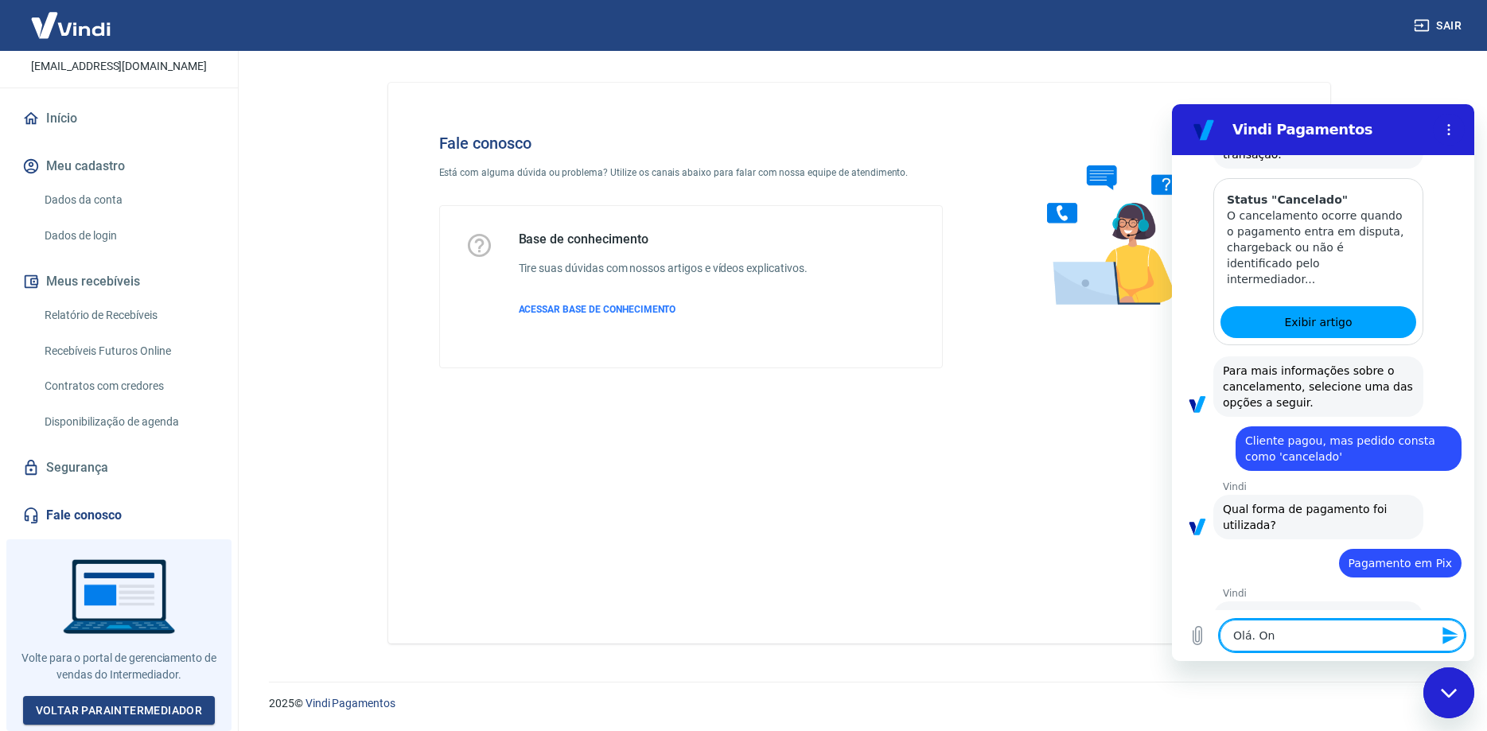
type textarea "x"
type textarea "Olá. Onte"
type textarea "x"
type textarea "Olá. Ontem"
type textarea "x"
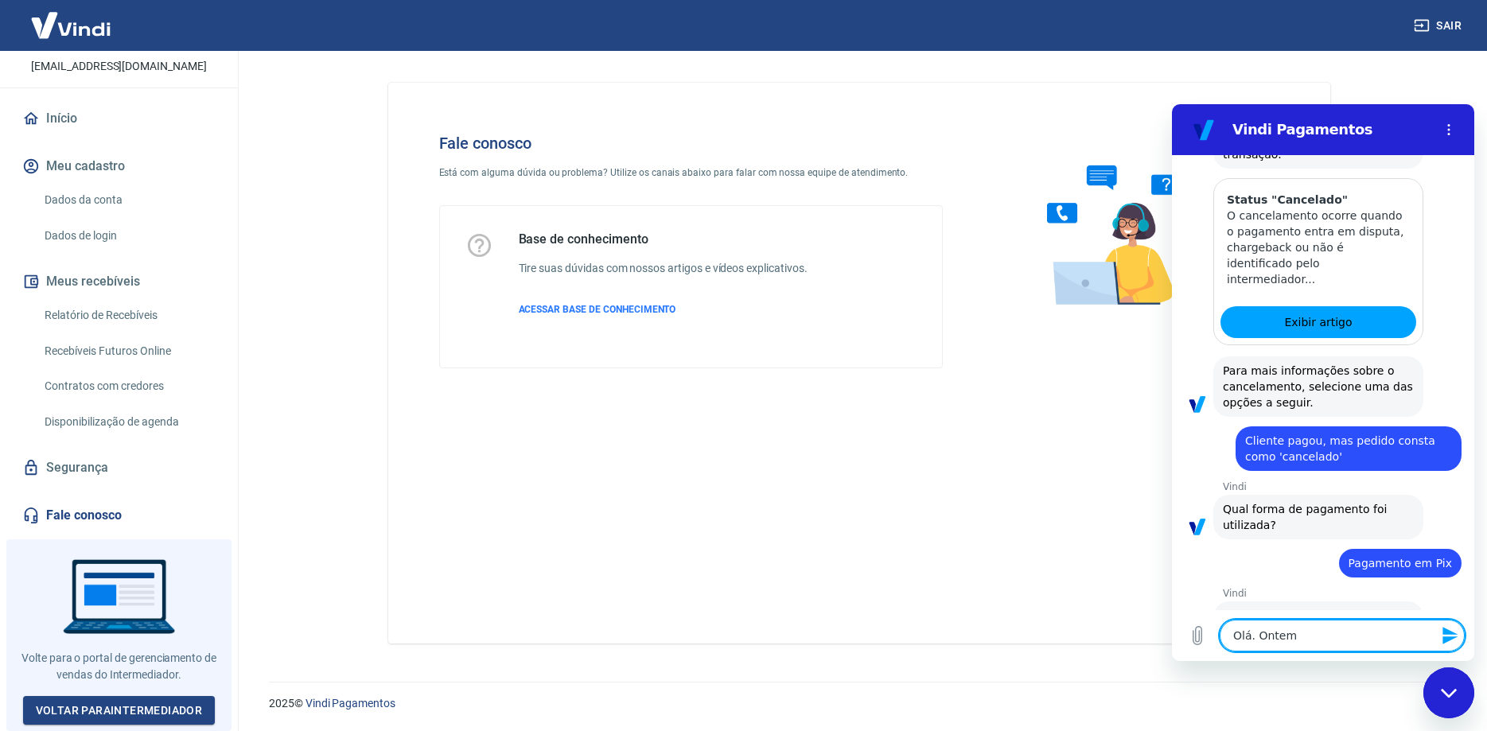
type textarea "Olá. Ontem"
type textarea "x"
type textarea "Olá. Ontem a"
type textarea "x"
type textarea "Olá. Ontem ab"
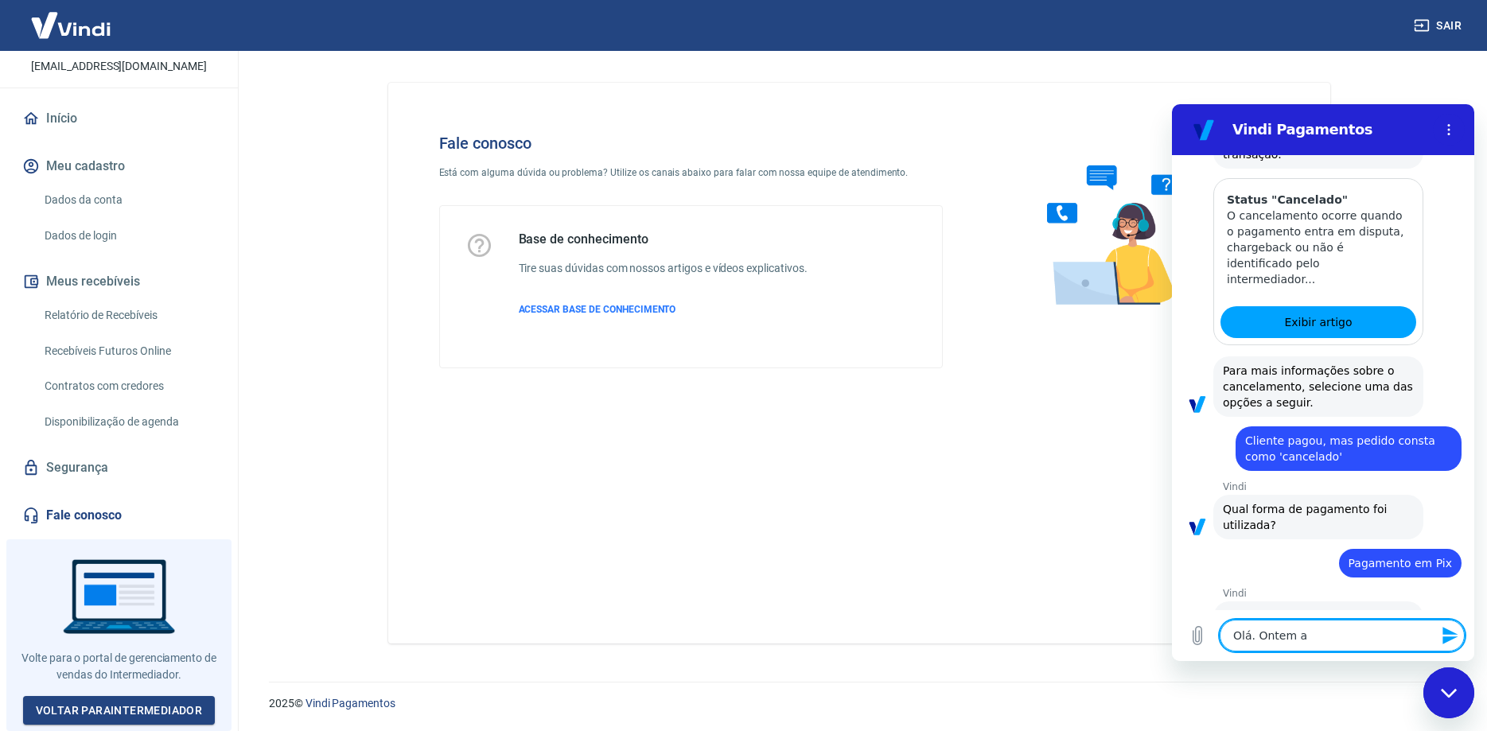
type textarea "x"
type textarea "Olá. Ontem abr"
type textarea "x"
type textarea "Olá. Ontem abri"
type textarea "x"
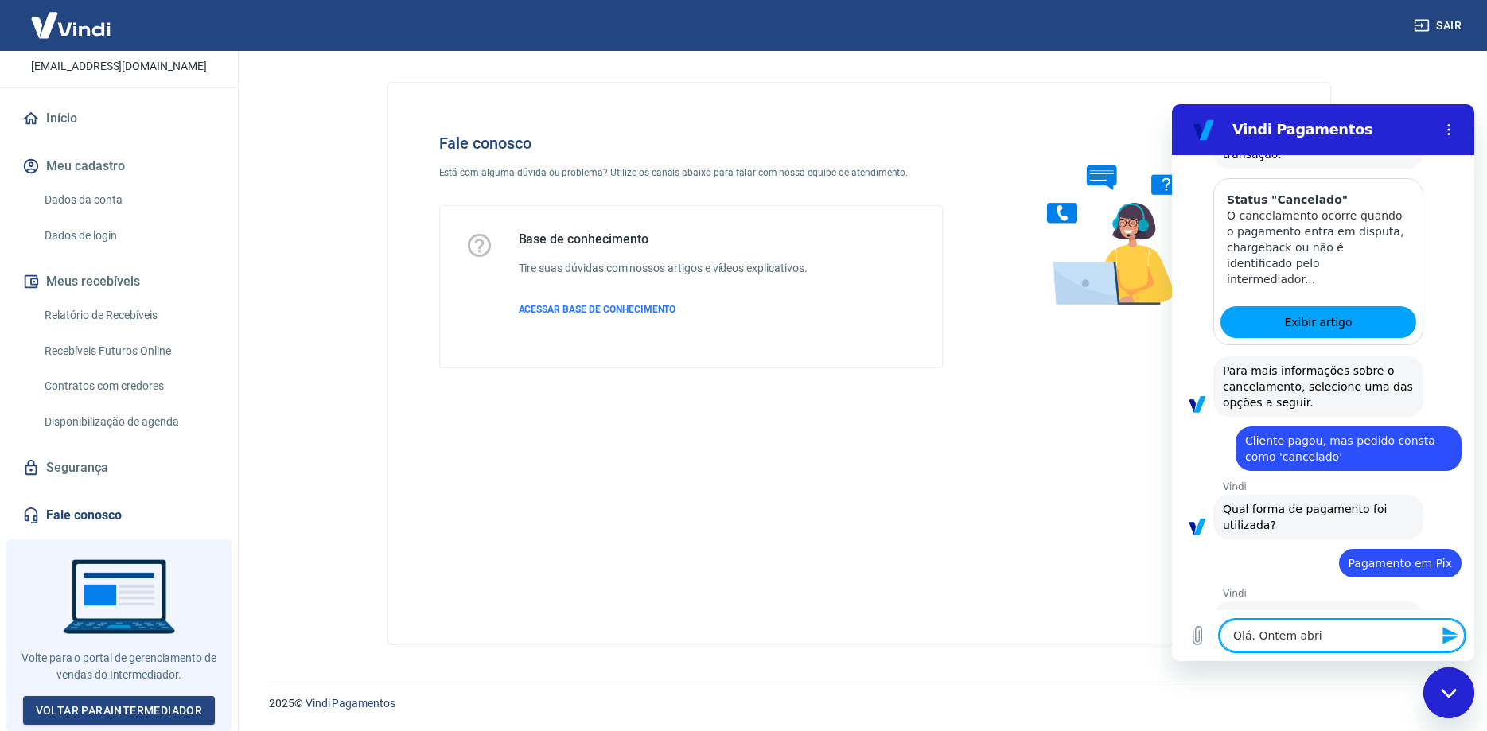
type textarea "Olá. Ontem abri"
type textarea "x"
type textarea "Olá. Ontem abri u"
type textarea "x"
type textarea "Olá. Ontem abri um"
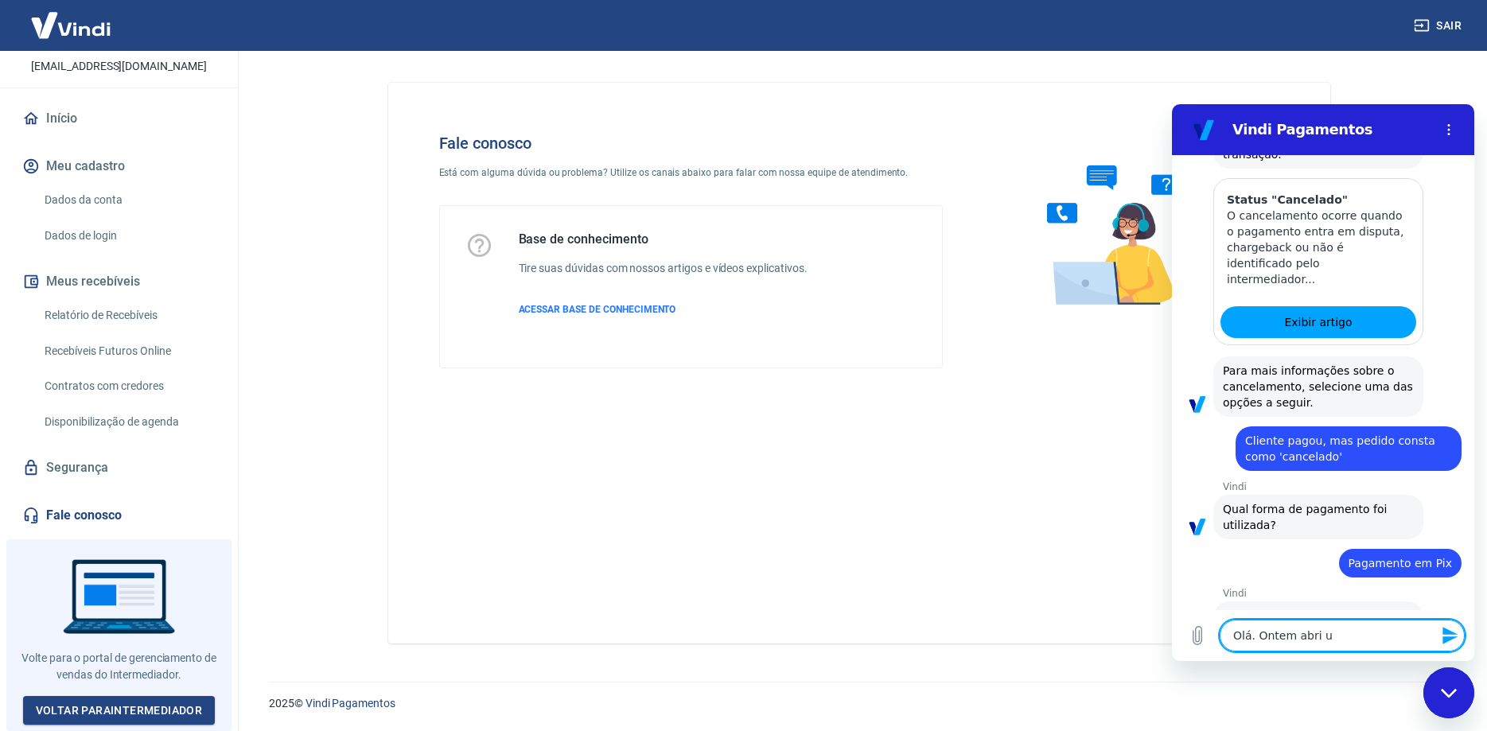
type textarea "x"
type textarea "Olá. Ontem abri um"
type textarea "x"
type textarea "Olá. Ontem abri um c"
type textarea "x"
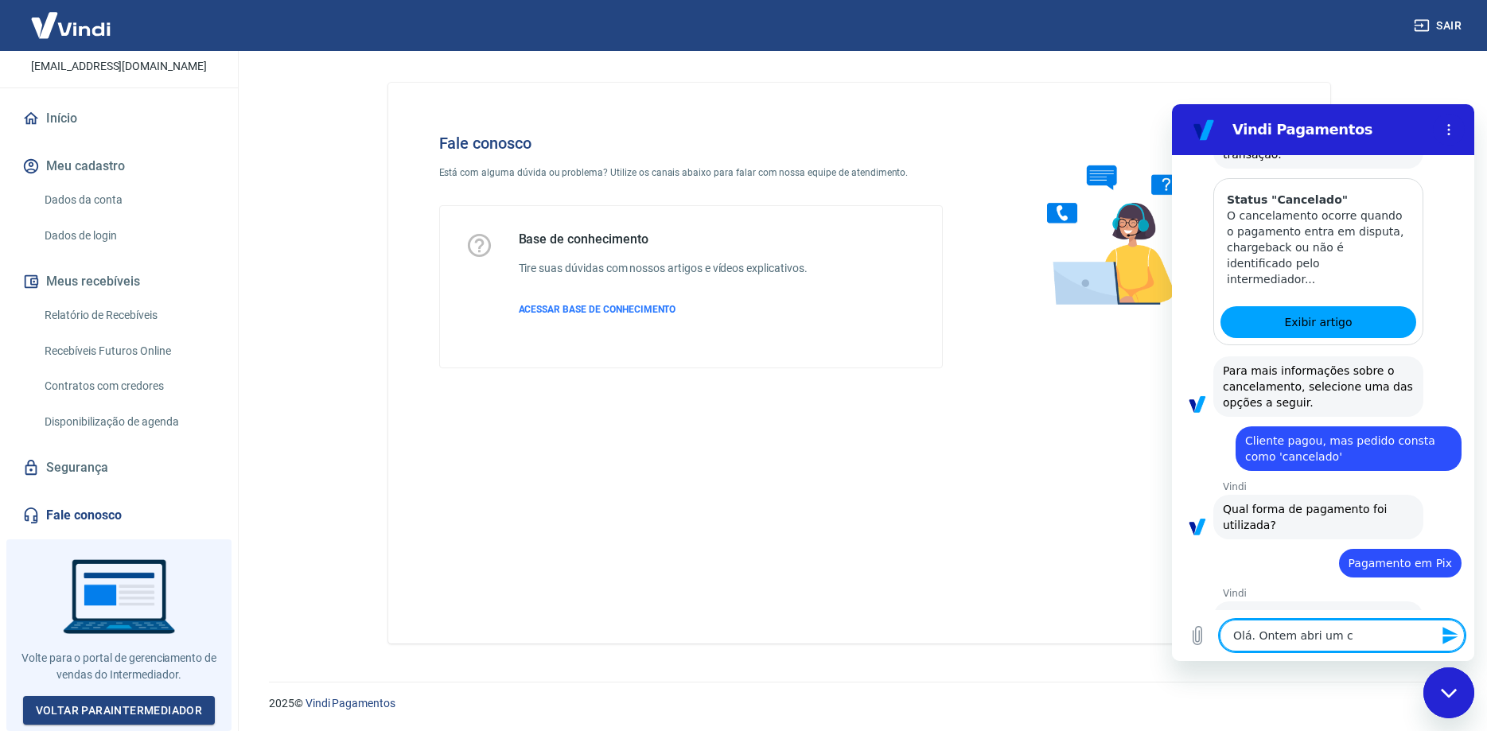
type textarea "Olá. Ontem abri um ch"
type textarea "x"
type textarea "Olá. Ontem abri um cha"
type textarea "x"
type textarea "Olá. Ontem abri um cham"
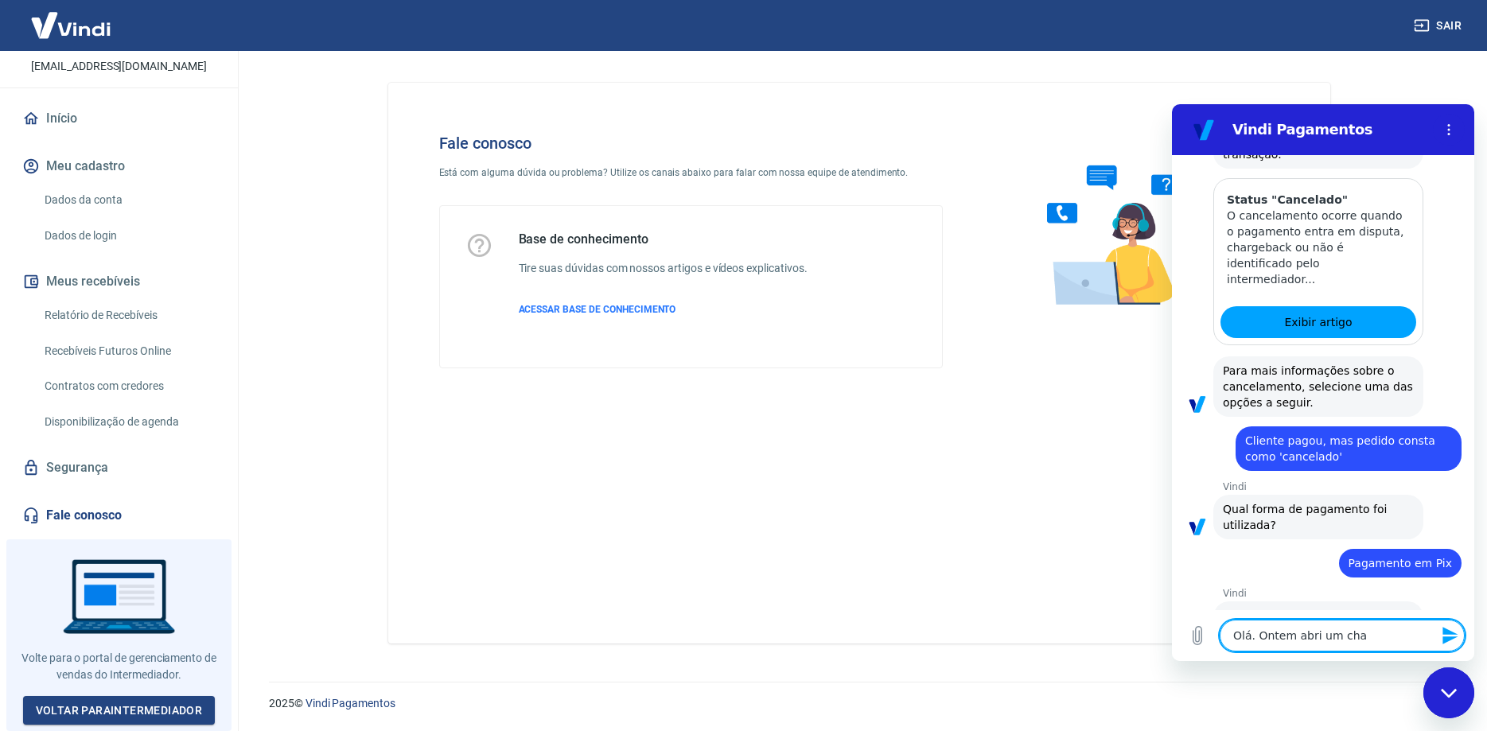
type textarea "x"
type textarea "Olá. Ontem abri um chama"
type textarea "x"
type textarea "Olá. Ontem abri um chamad"
type textarea "x"
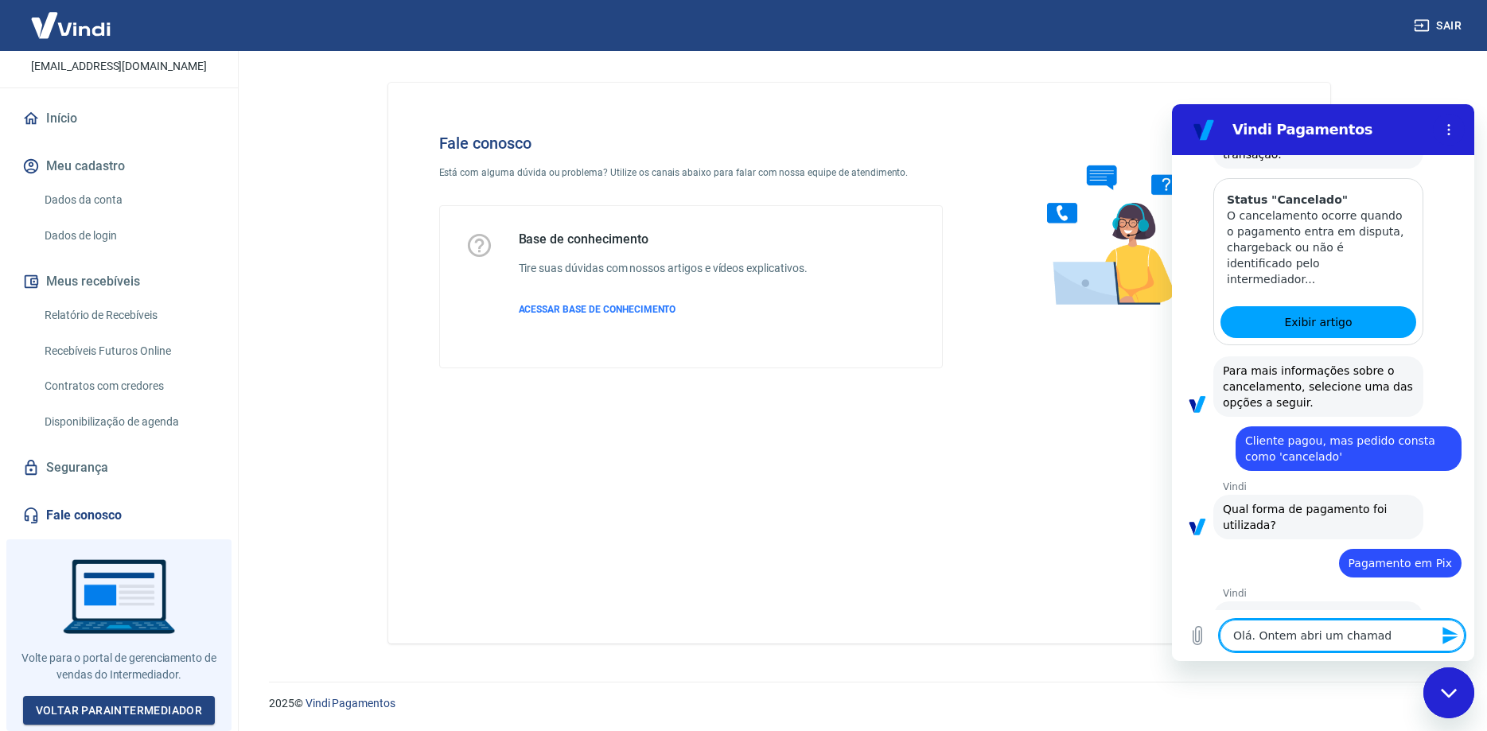
type textarea "Olá. Ontem abri um chamado"
type textarea "x"
type textarea "Olá. Ontem abri um chamado"
type textarea "x"
type textarea "Olá. Ontem abri um chamado s"
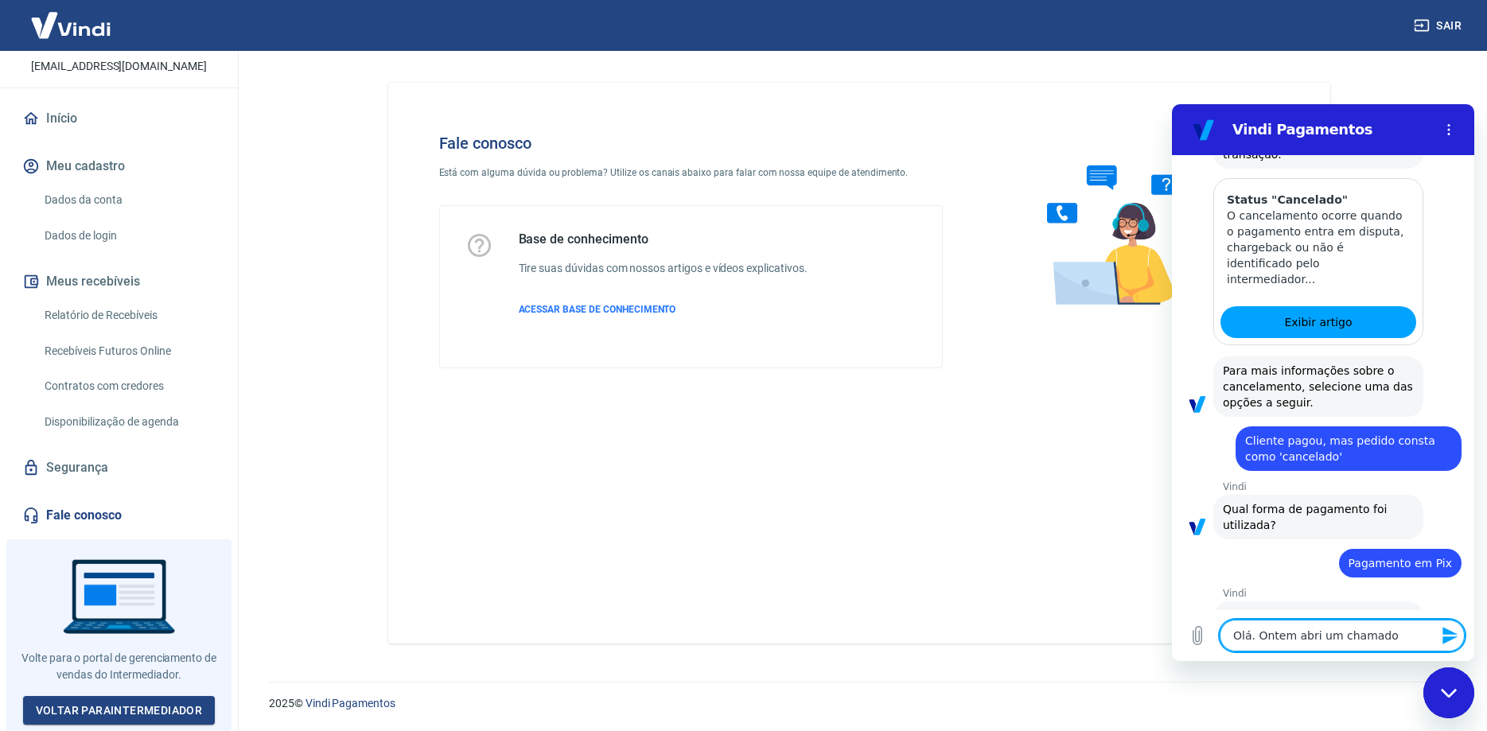
type textarea "x"
type textarea "Olá. Ontem abri um chamado si"
type textarea "x"
type textarea "Olá. Ontem abri um chamado sib"
type textarea "x"
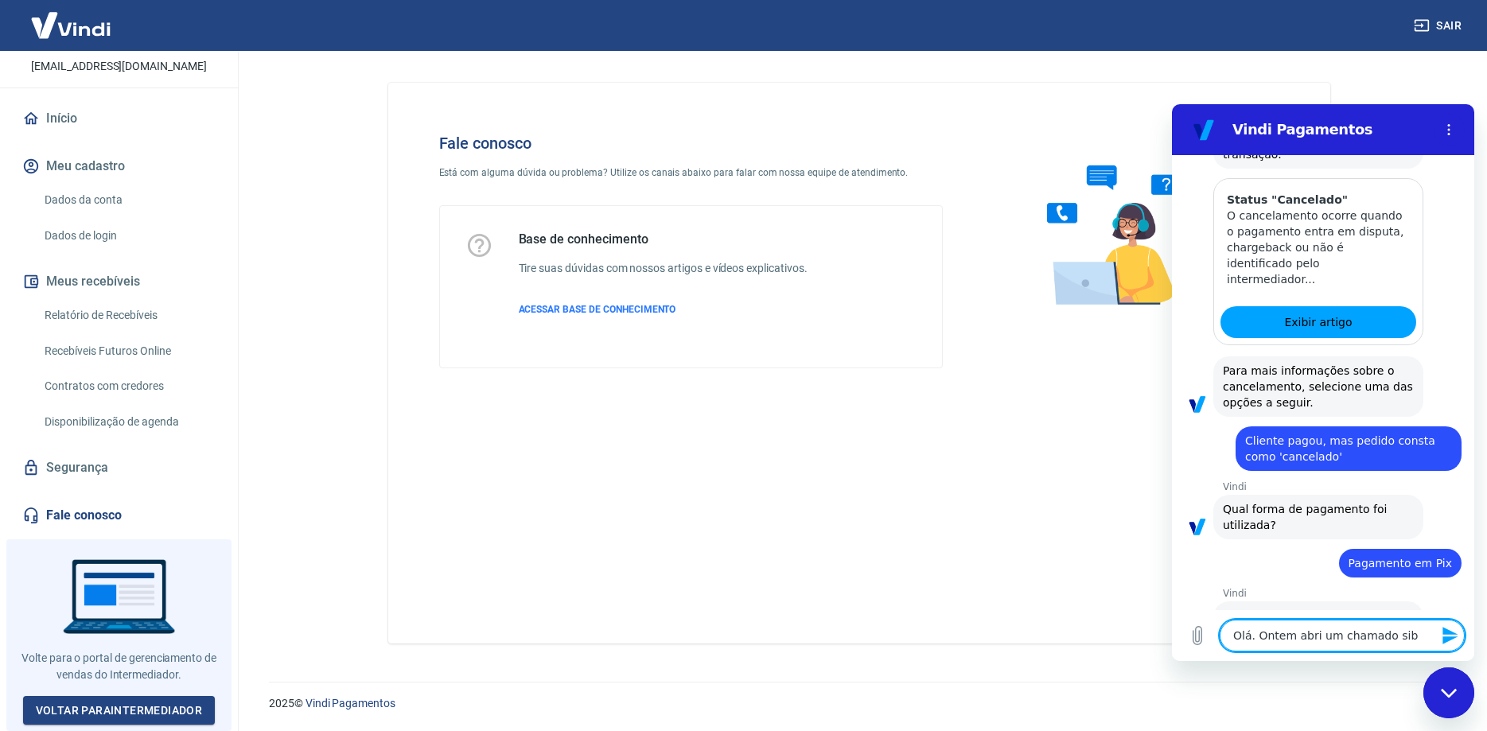
type textarea "Olá. Ontem abri um chamado sibr"
type textarea "x"
type textarea "Olá. Ontem abri um chamado sibre"
type textarea "x"
type textarea "Olá. Ontem abri um chamado sibre"
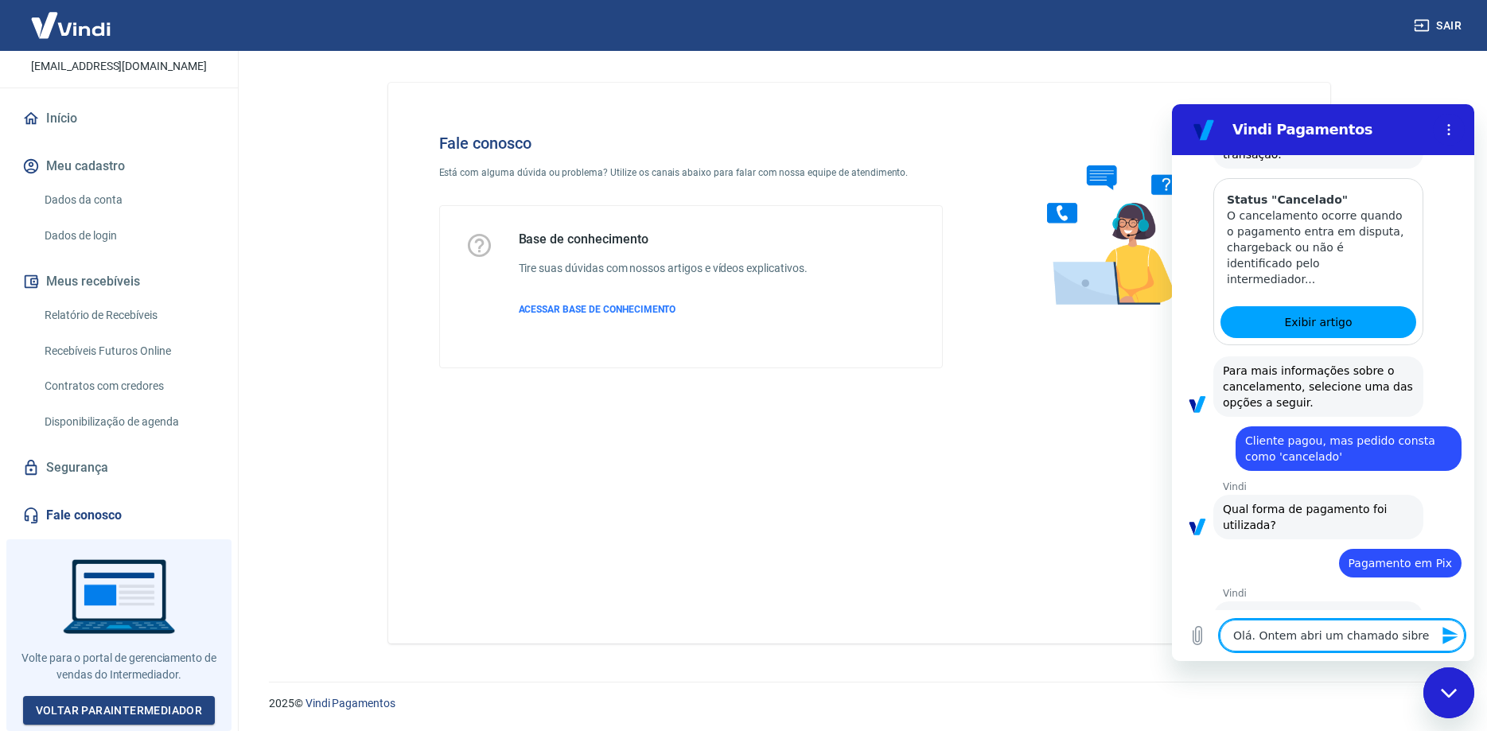
type textarea "x"
type textarea "Olá. Ontem abri um chamado sibre"
type textarea "x"
type textarea "Olá. Ontem abri um chamado sibr"
type textarea "x"
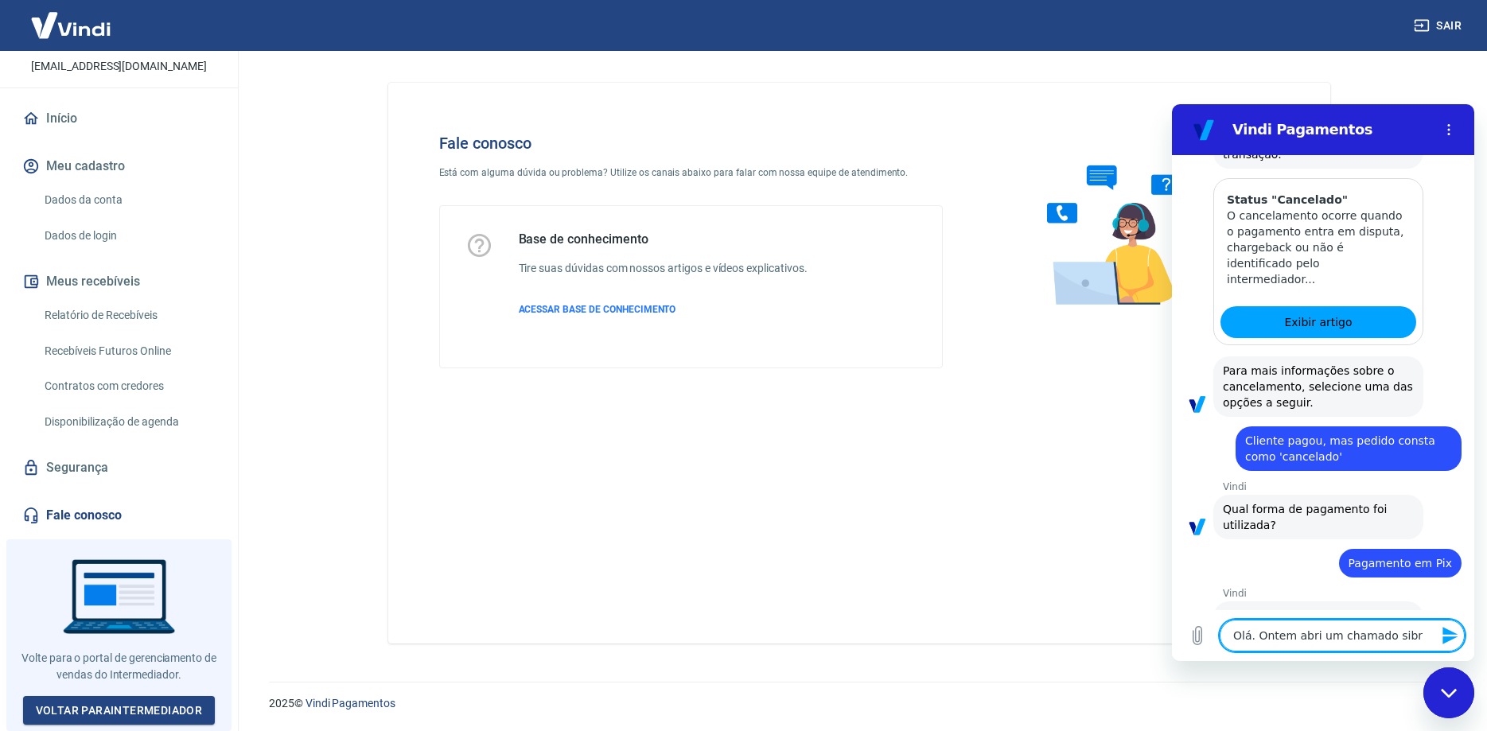
type textarea "Olá. Ontem abri um chamado sib"
type textarea "x"
type textarea "Olá. Ontem abri um chamado si"
type textarea "x"
type textarea "Olá. Ontem abri um chamado s"
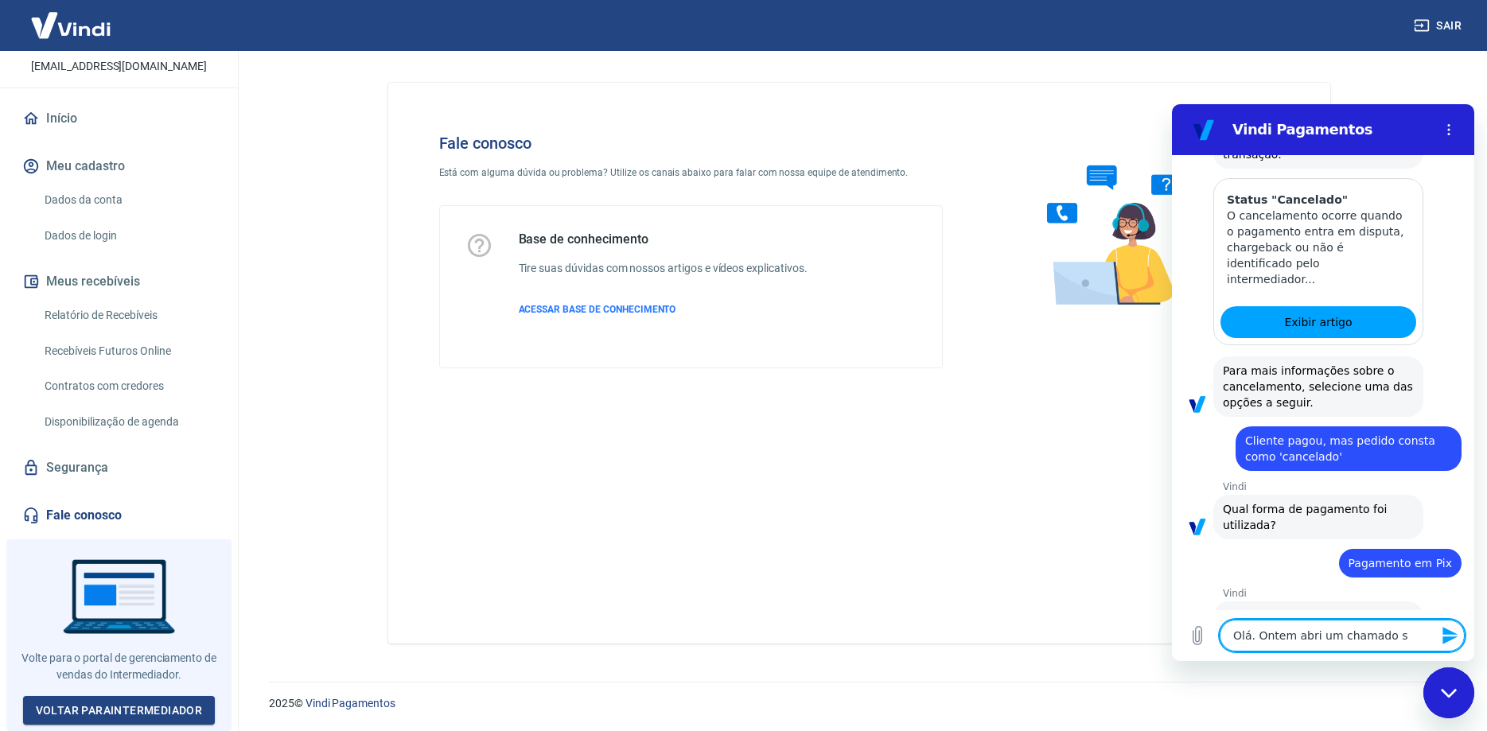
type textarea "x"
type textarea "Olá. Ontem abri um chamado"
type textarea "x"
type textarea "Olá. Ontem abri um chamado s"
type textarea "x"
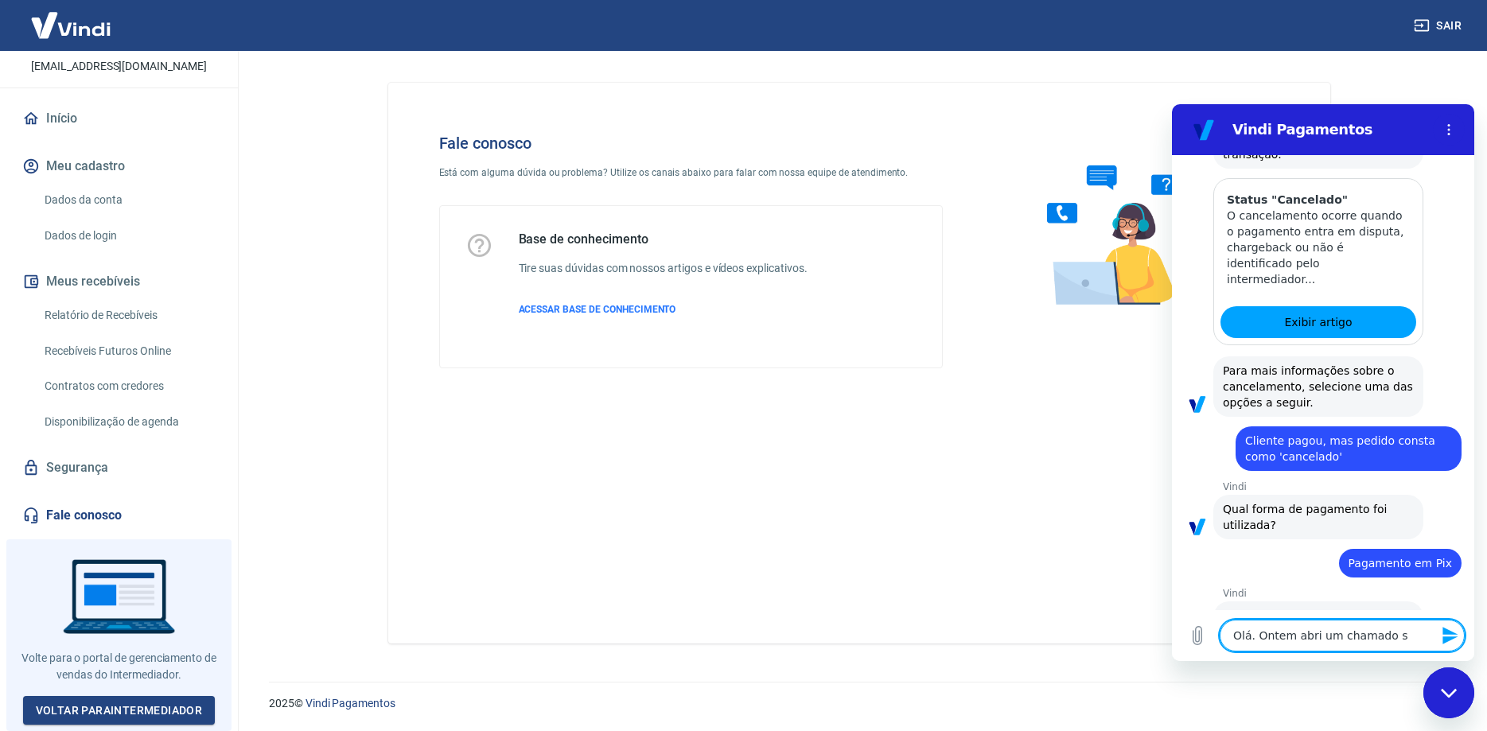
type textarea "Olá. Ontem abri um chamado so"
type textarea "x"
type textarea "Olá. Ontem abri um chamado sob"
type textarea "x"
type textarea "Olá. Ontem abri um chamado sobr"
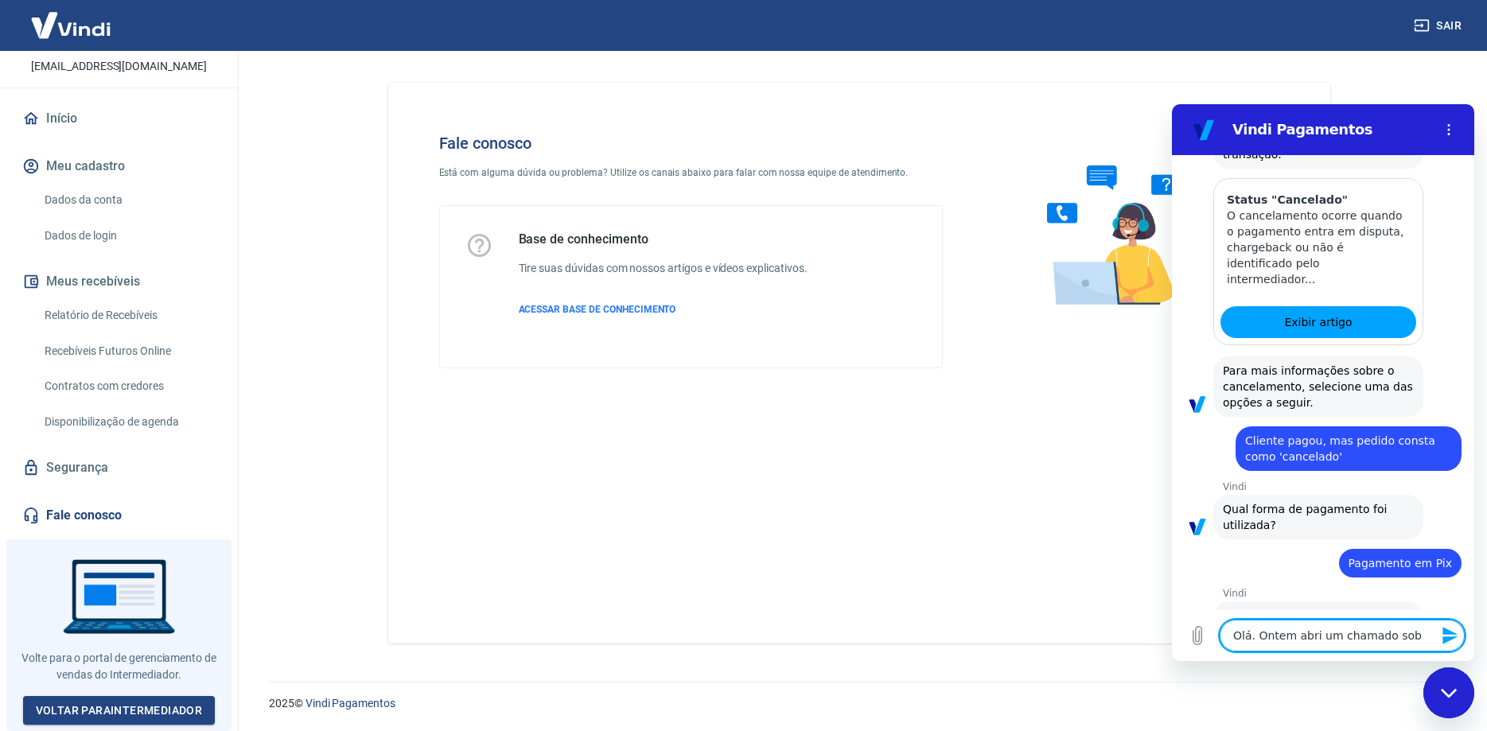
type textarea "x"
type textarea "Olá. Ontem abri um chamado sobre"
type textarea "x"
type textarea "Olá. Ontem abri um chamado sobre"
type textarea "x"
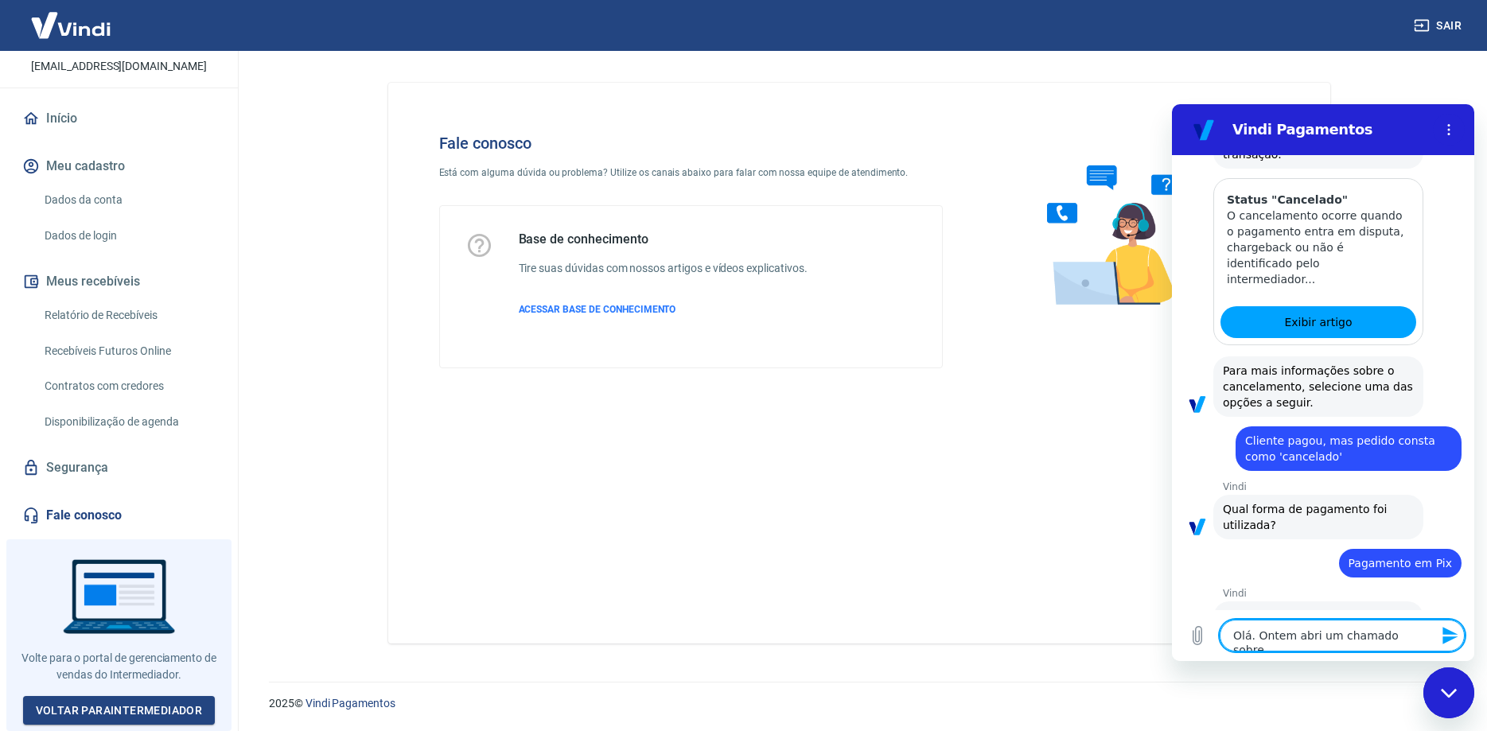
type textarea "Olá. Ontem abri um chamado sobre u"
type textarea "x"
type textarea "Olá. Ontem abri um chamado sobre um"
type textarea "x"
type textarea "Olá. Ontem abri um chamado sobre uma"
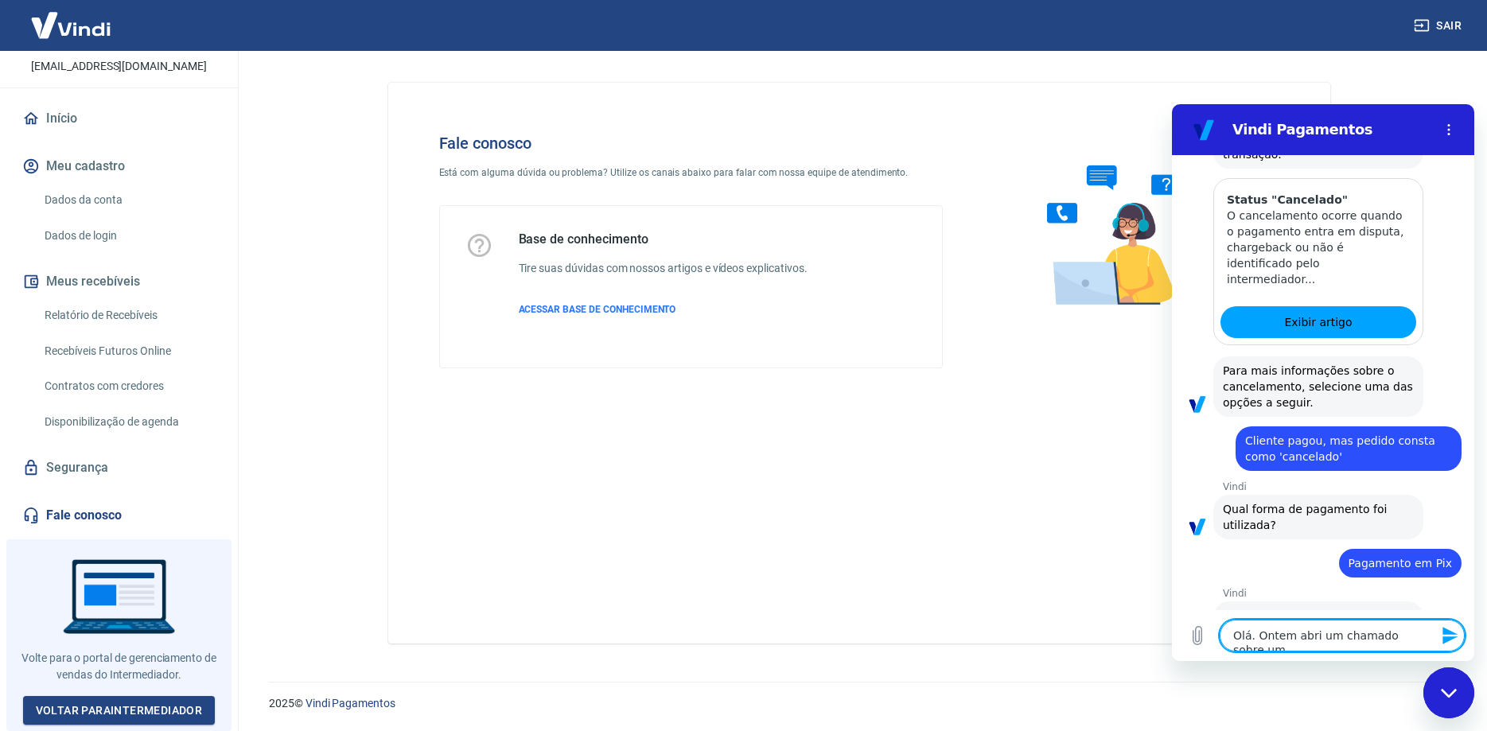
type textarea "x"
type textarea "Olá. Ontem abri um chamado sobre uma"
type textarea "x"
type textarea "Olá. Ontem abri um chamado sobre uma"
type textarea "x"
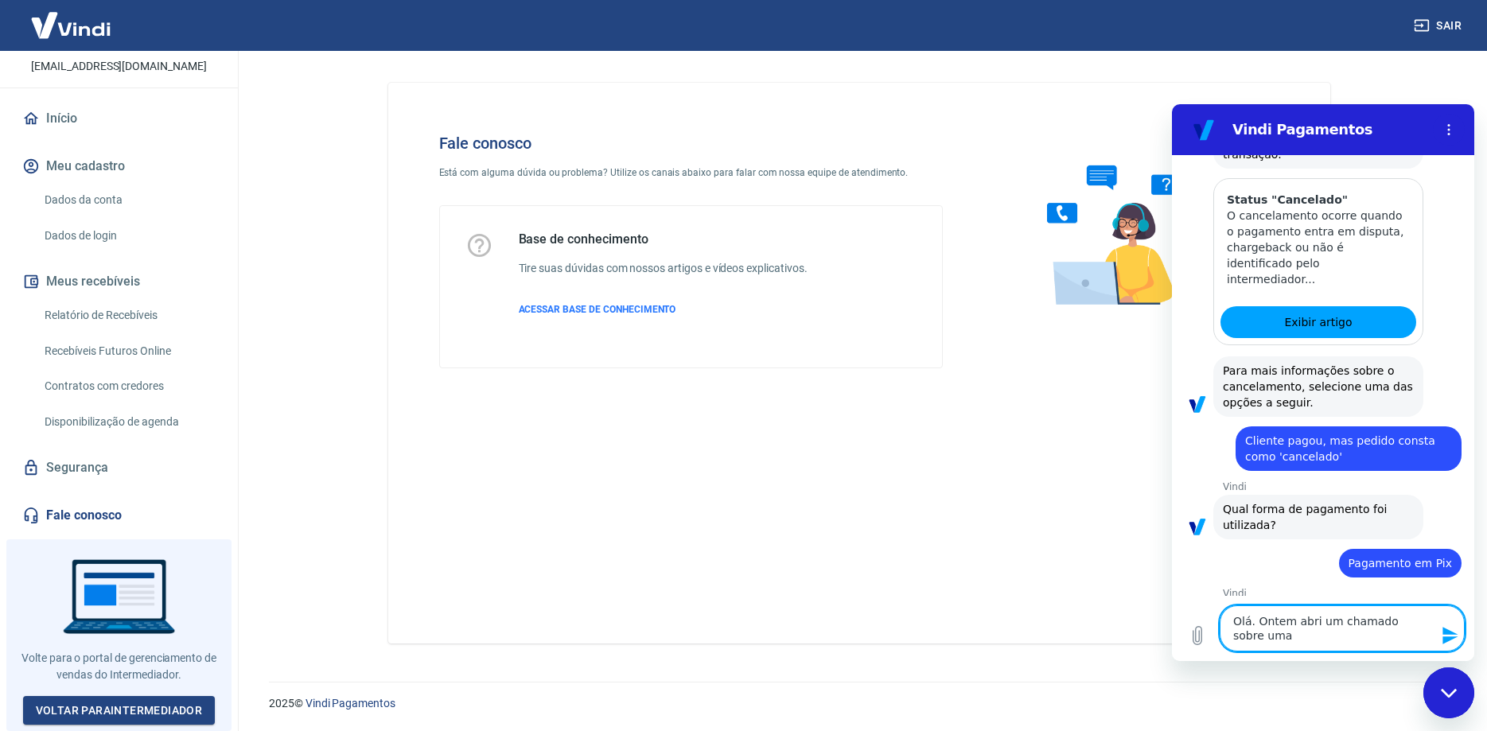
type textarea "Olá. Ontem abri um chamado sobre um"
type textarea "x"
type textarea "Olá. Ontem abri um chamado sobre um"
type textarea "x"
type textarea "Olá. Ontem abri um chamado sobre um p"
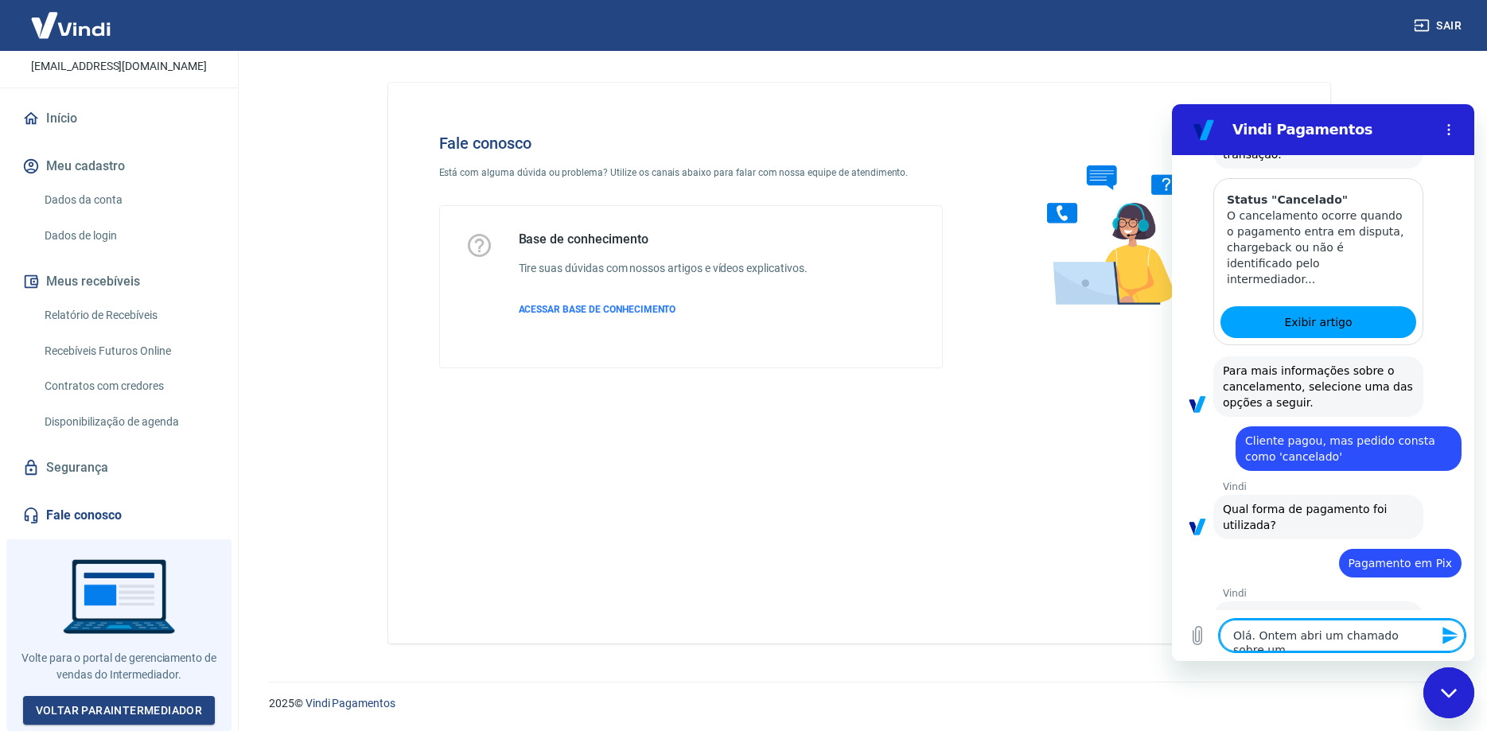
type textarea "x"
type textarea "Olá. Ontem abri um chamado sobre um pe"
type textarea "x"
type textarea "Olá. Ontem abri um chamado sobre um ped"
type textarea "x"
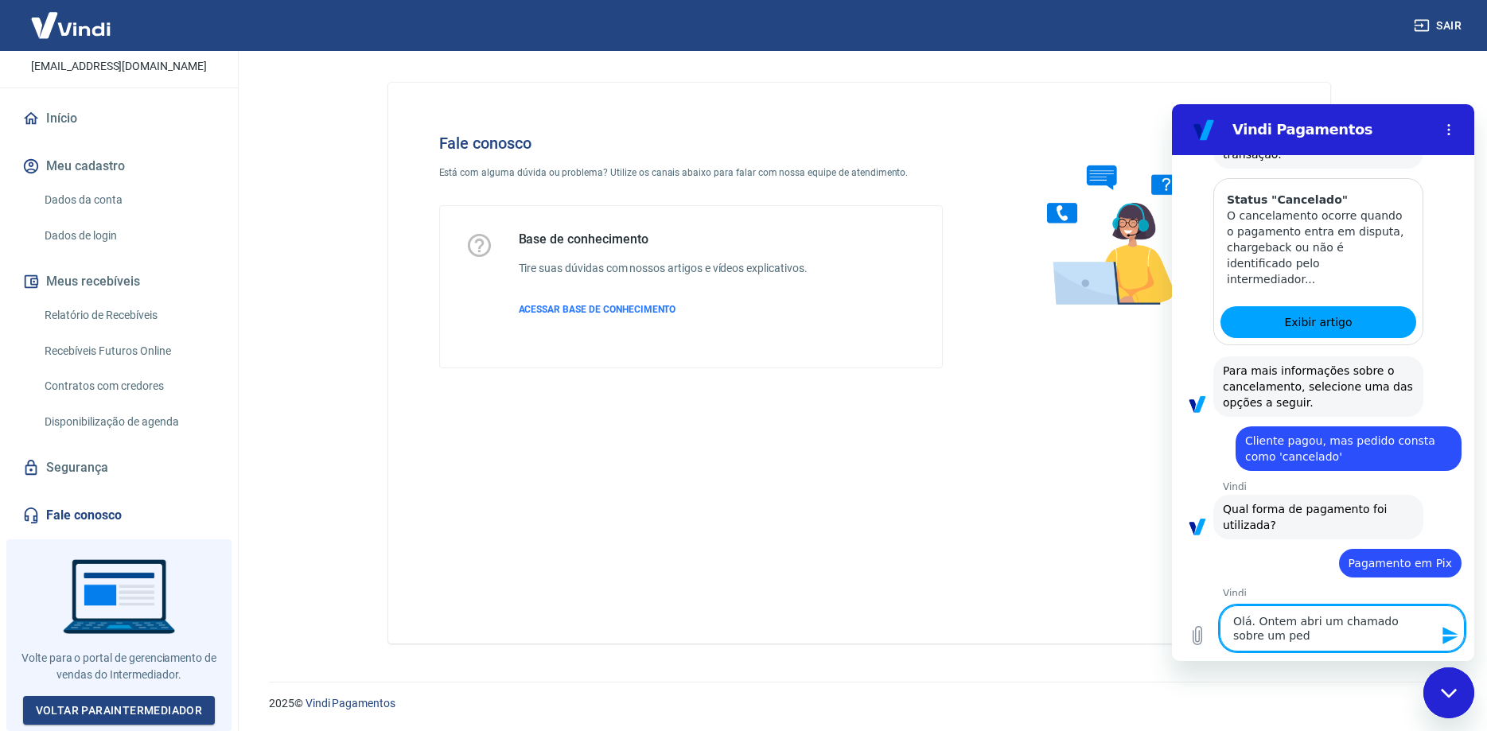
type textarea "Olá. Ontem abri um chamado sobre um pedi"
type textarea "x"
type textarea "Olá. Ontem abri um chamado sobre um pedid"
type textarea "x"
type textarea "Olá. Ontem abri um chamado sobre um pedido"
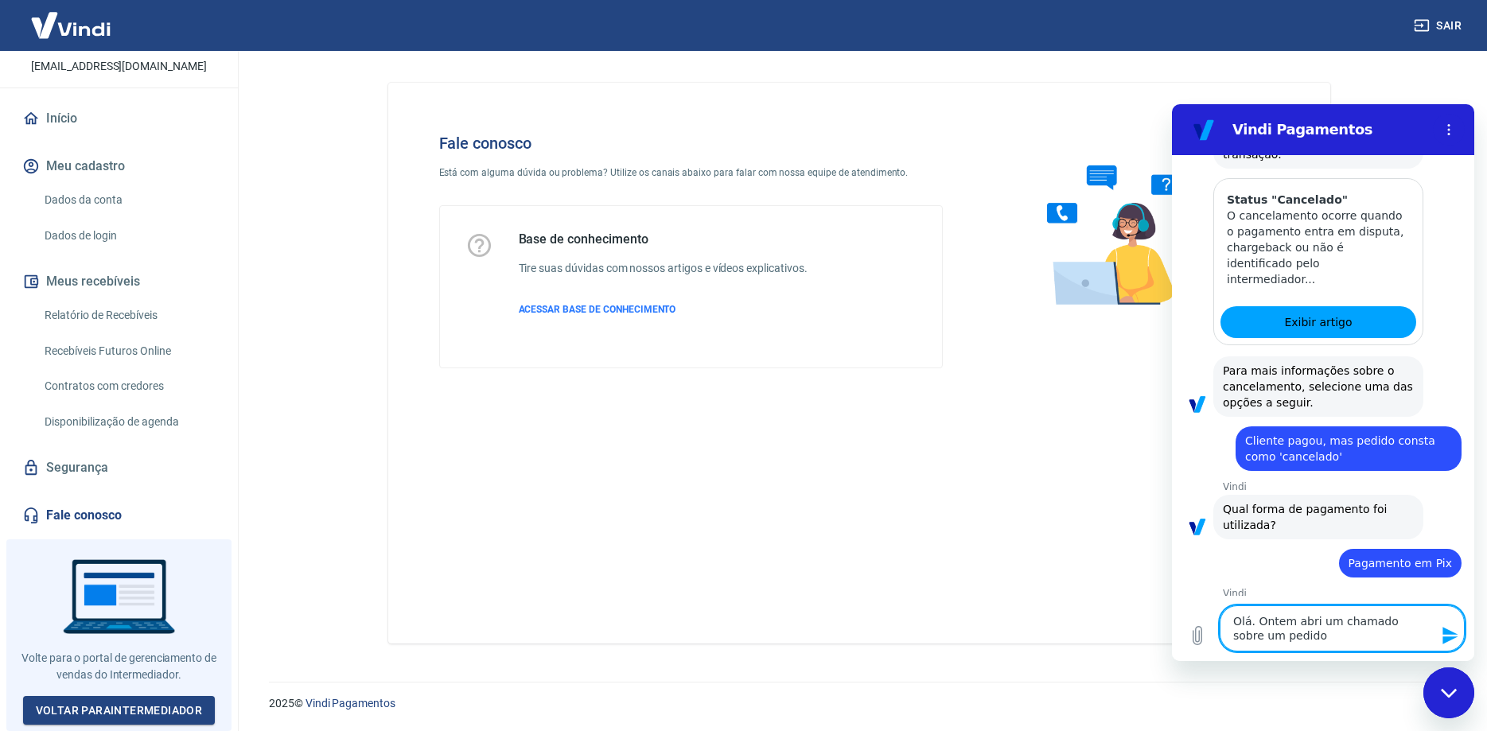
type textarea "x"
type textarea "Olá. Ontem abri um chamado sobre um pedido"
type textarea "x"
type textarea "Olá. Ontem abri um chamado sobre um pedido q"
type textarea "x"
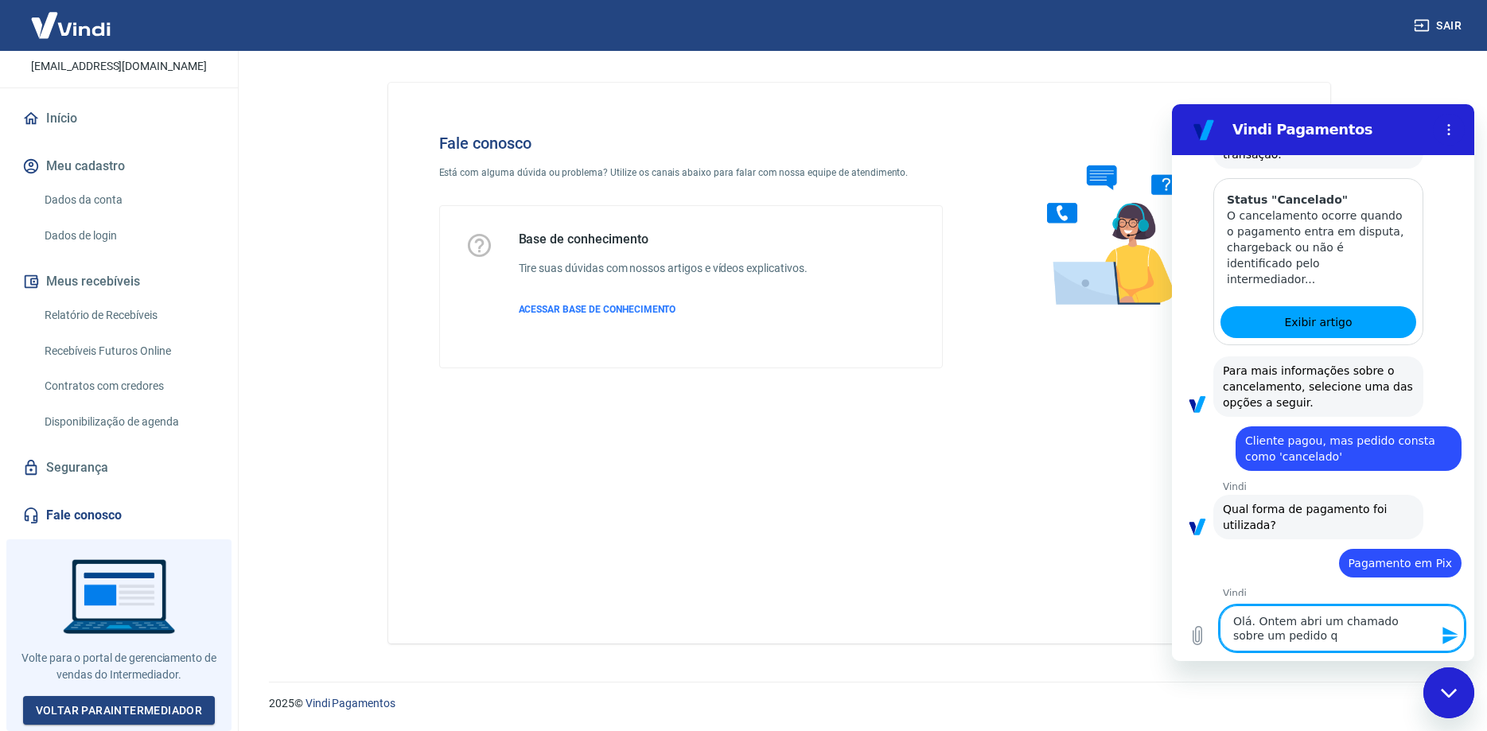
type textarea "Olá. Ontem abri um chamado sobre um pedido qu"
type textarea "x"
type textarea "Olá. Ontem abri um chamado sobre um pedido que"
type textarea "x"
type textarea "Olá. Ontem abri um chamado sobre um pedido que"
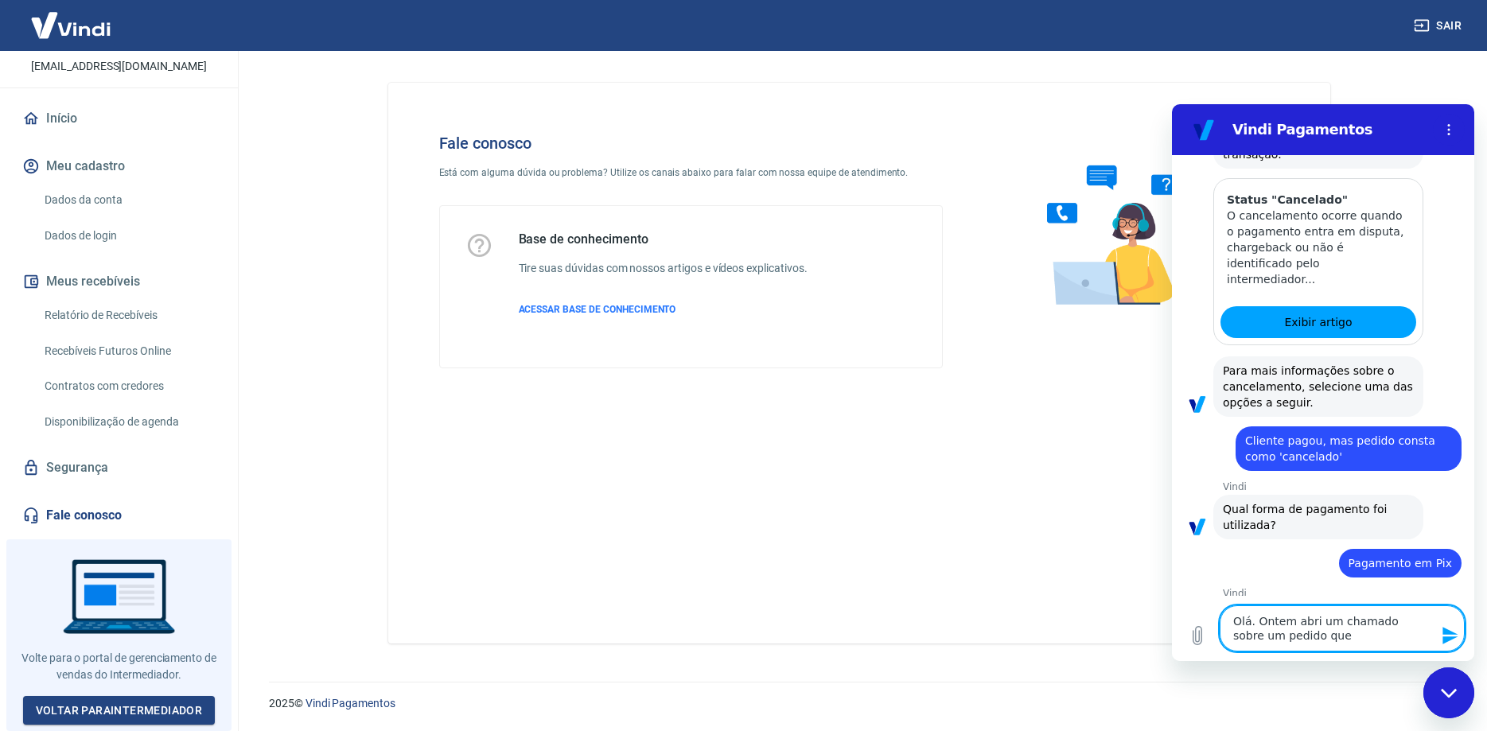
type textarea "x"
type textarea "Olá. Ontem abri um chamado sobre um pedido que e"
type textarea "x"
type textarea "Olá. Ontem abri um chamado sobre um pedido que es"
type textarea "x"
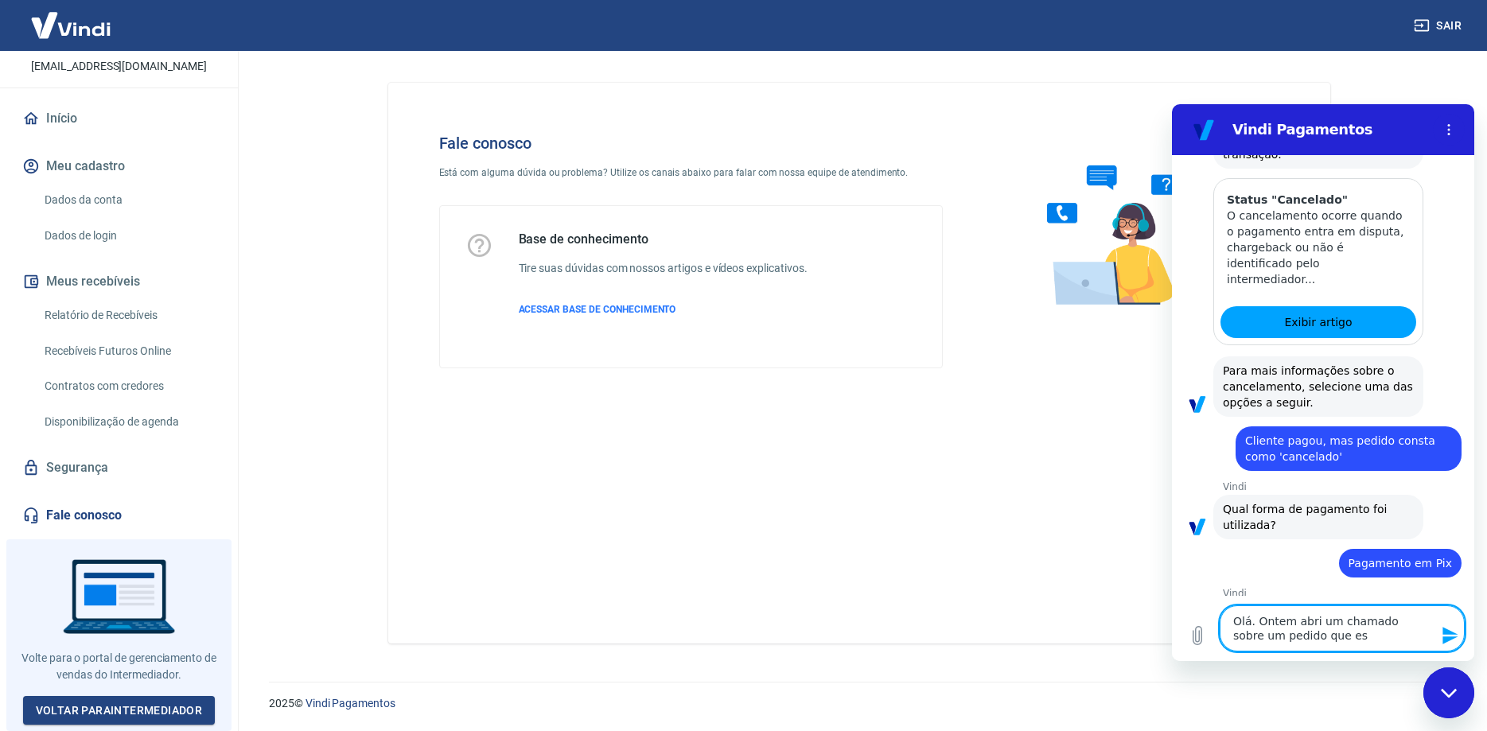
type textarea "Olá. Ontem abri um chamado sobre um pedido que est"
type textarea "x"
type textarea "Olá. Ontem abri um chamado sobre um pedido que está"
type textarea "x"
type textarea "Olá. Ontem abri um chamado sobre um pedido que está"
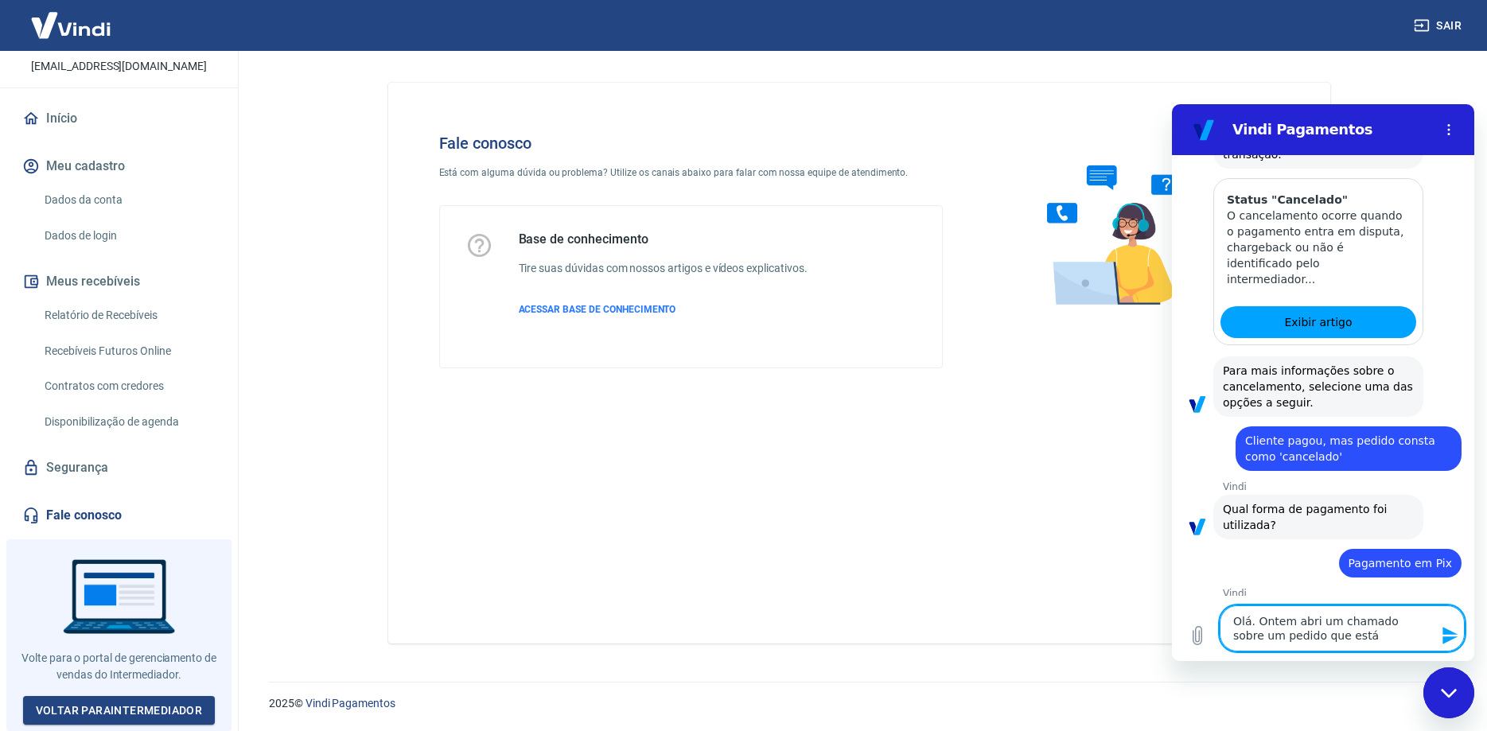
type textarea "x"
type textarea "Olá. Ontem abri um chamado sobre um pedido que está c"
type textarea "x"
type textarea "Olá. Ontem abri um chamado sobre um pedido que está ca"
type textarea "x"
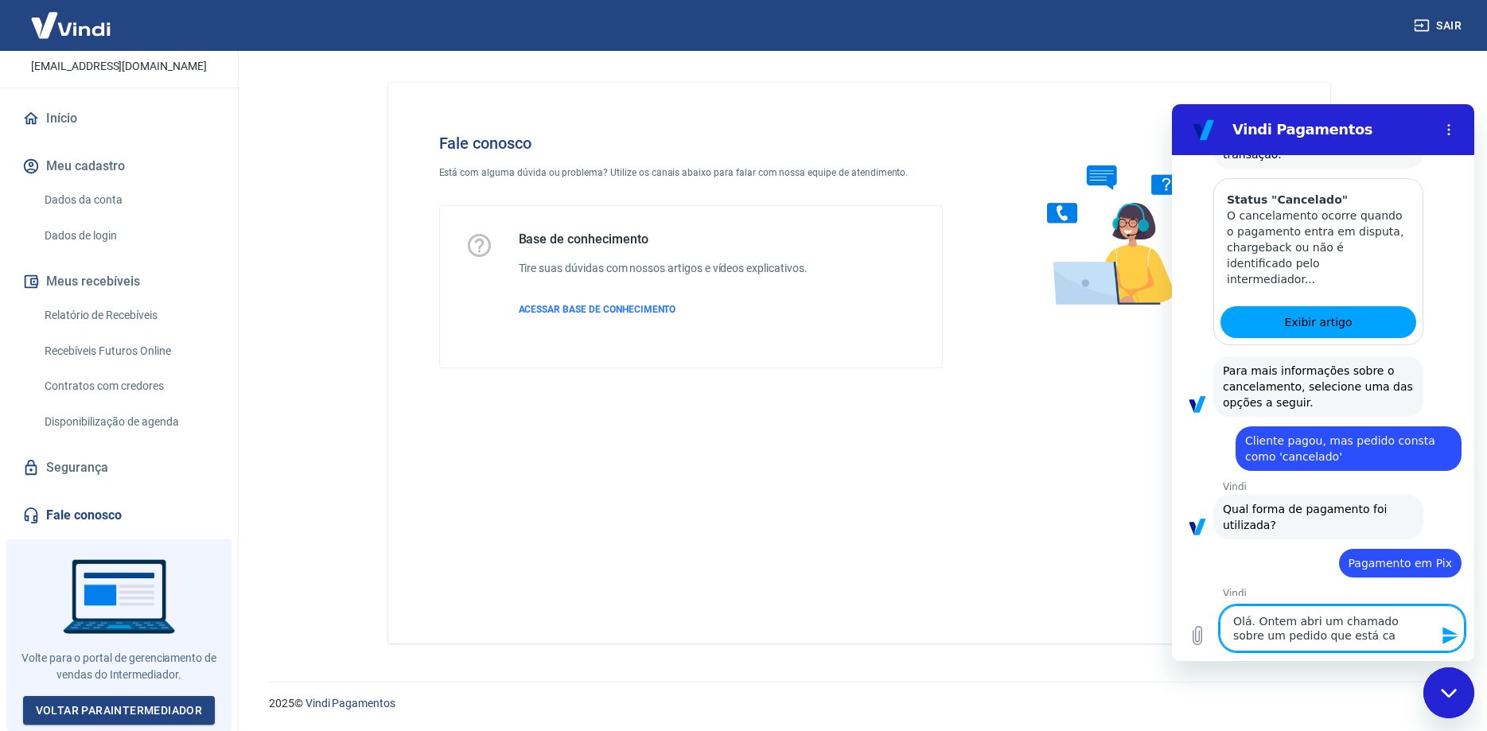
type textarea "Olá. Ontem abri um chamado sobre um pedido que está can"
type textarea "x"
type textarea "Olá. Ontem abri um chamado sobre um pedido que está canc"
type textarea "x"
type textarea "Olá. Ontem abri um chamado sobre um pedido que está cance"
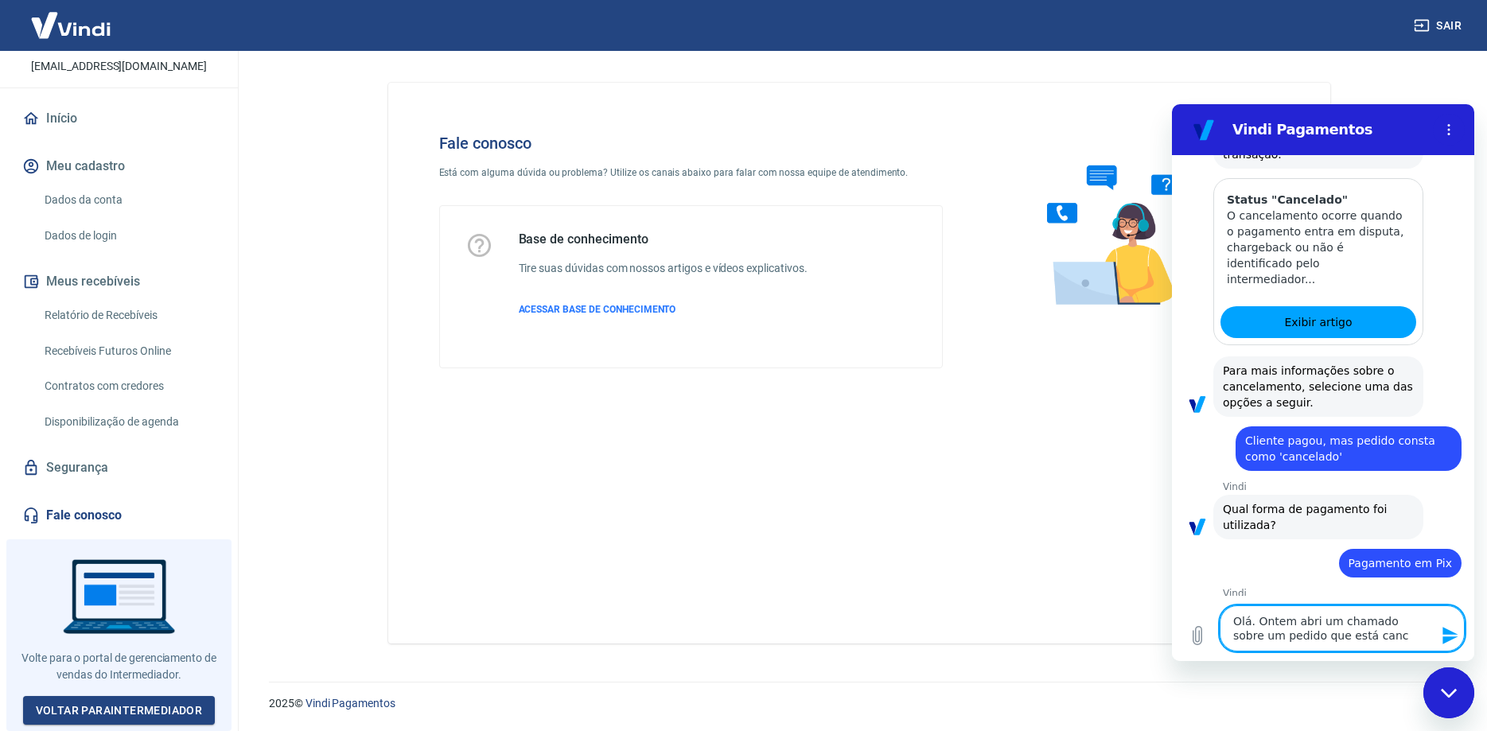
type textarea "x"
type textarea "Olá. Ontem abri um chamado sobre um pedido que está cancel"
type textarea "x"
type textarea "Olá. Ontem abri um chamado sobre um pedido que está cancela"
type textarea "x"
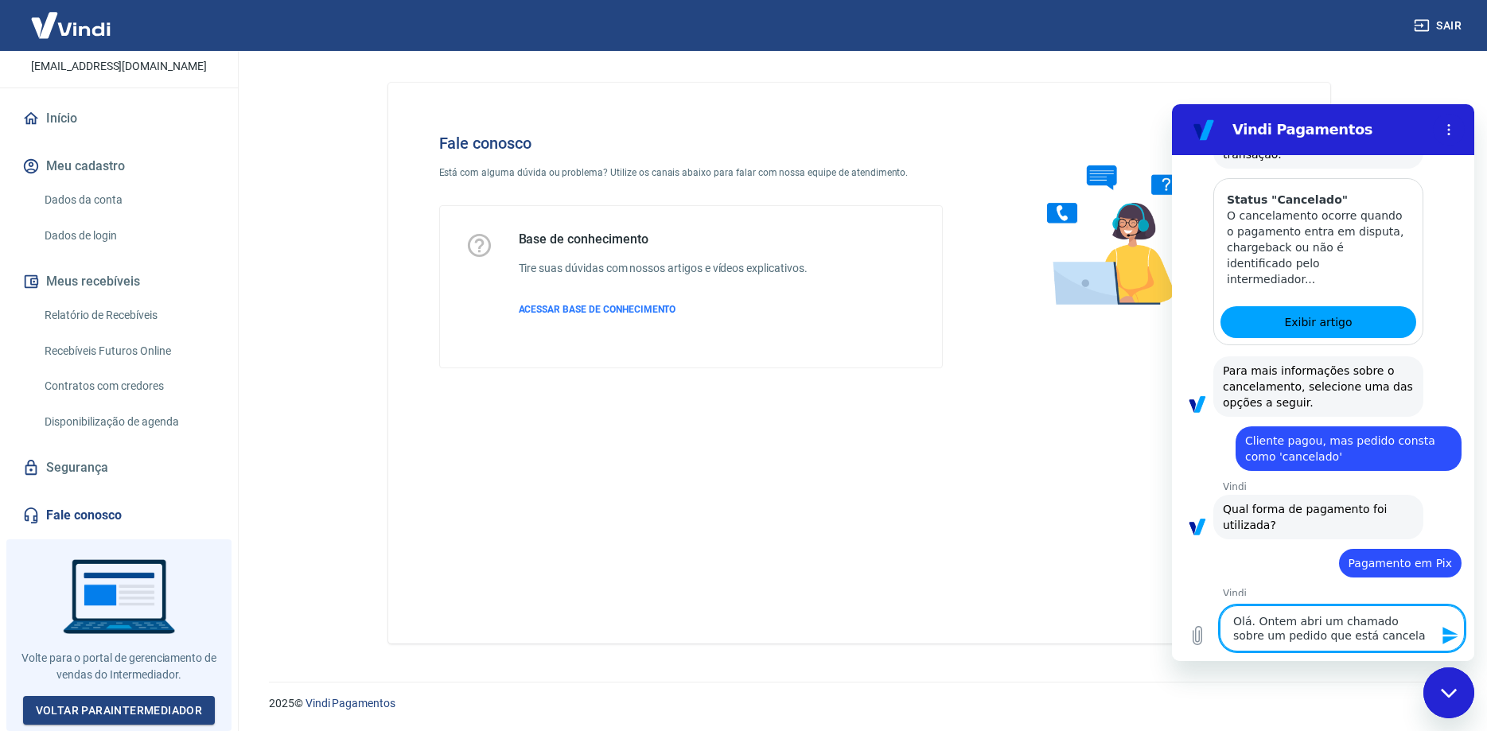
type textarea "Olá. Ontem abri um chamado sobre um pedido que está cancelad"
type textarea "x"
type textarea "Olá. Ontem abri um chamado sobre um pedido que está cancelado"
type textarea "x"
type textarea "Olá. Ontem abri um chamado sobre um pedido que está cancelado"
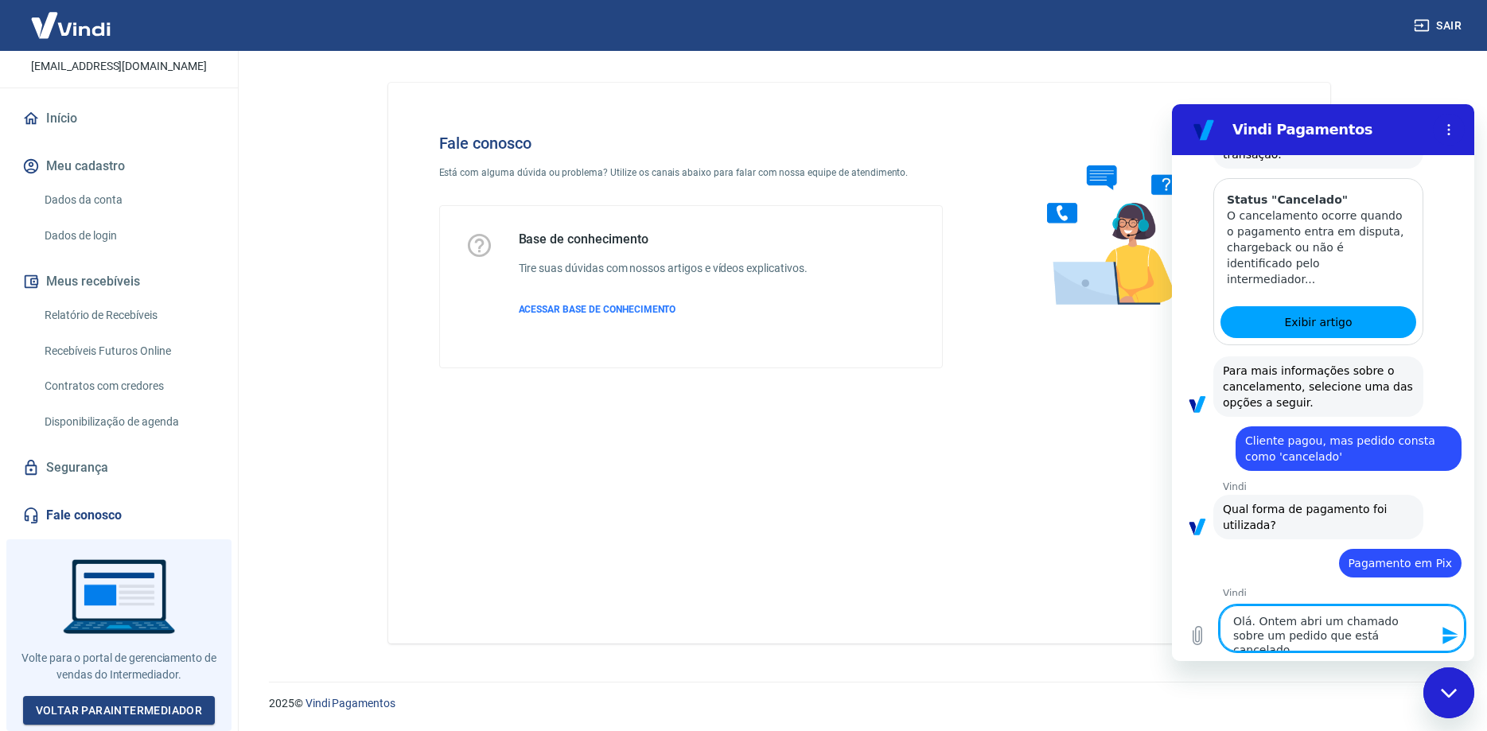
type textarea "x"
type textarea "Olá. Ontem abri um chamado sobre um pedido que está cancelado e"
type textarea "x"
type textarea "Olá. Ontem abri um chamado sobre um pedido que está cancelado e"
type textarea "x"
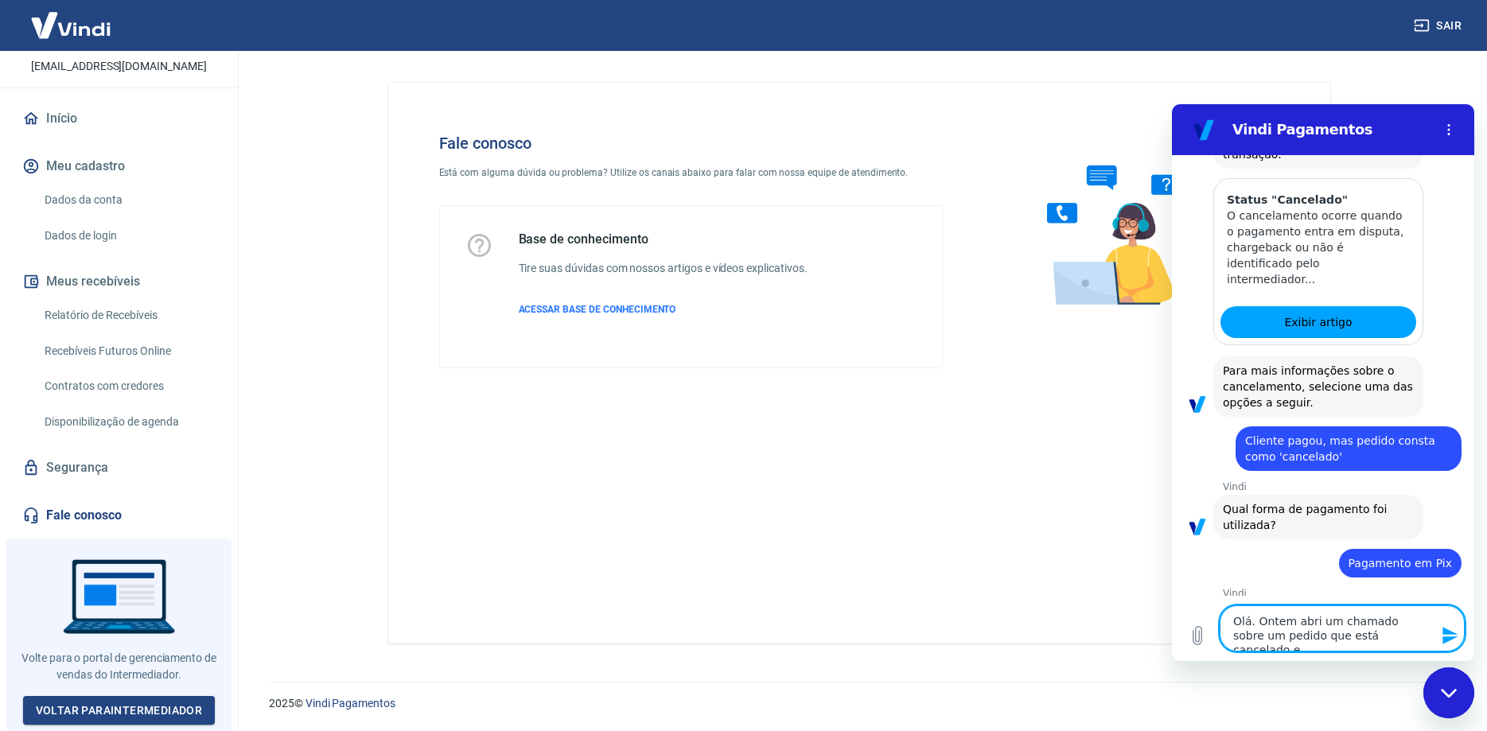
type textarea "Olá. Ontem abri um chamado sobre um pedido que está cancelado e o"
type textarea "x"
type textarea "Olá. Ontem abri um chamado sobre um pedido que está cancelado e o"
type textarea "x"
type textarea "Olá. Ontem abri um chamado sobre um pedido que está cancelado e o c"
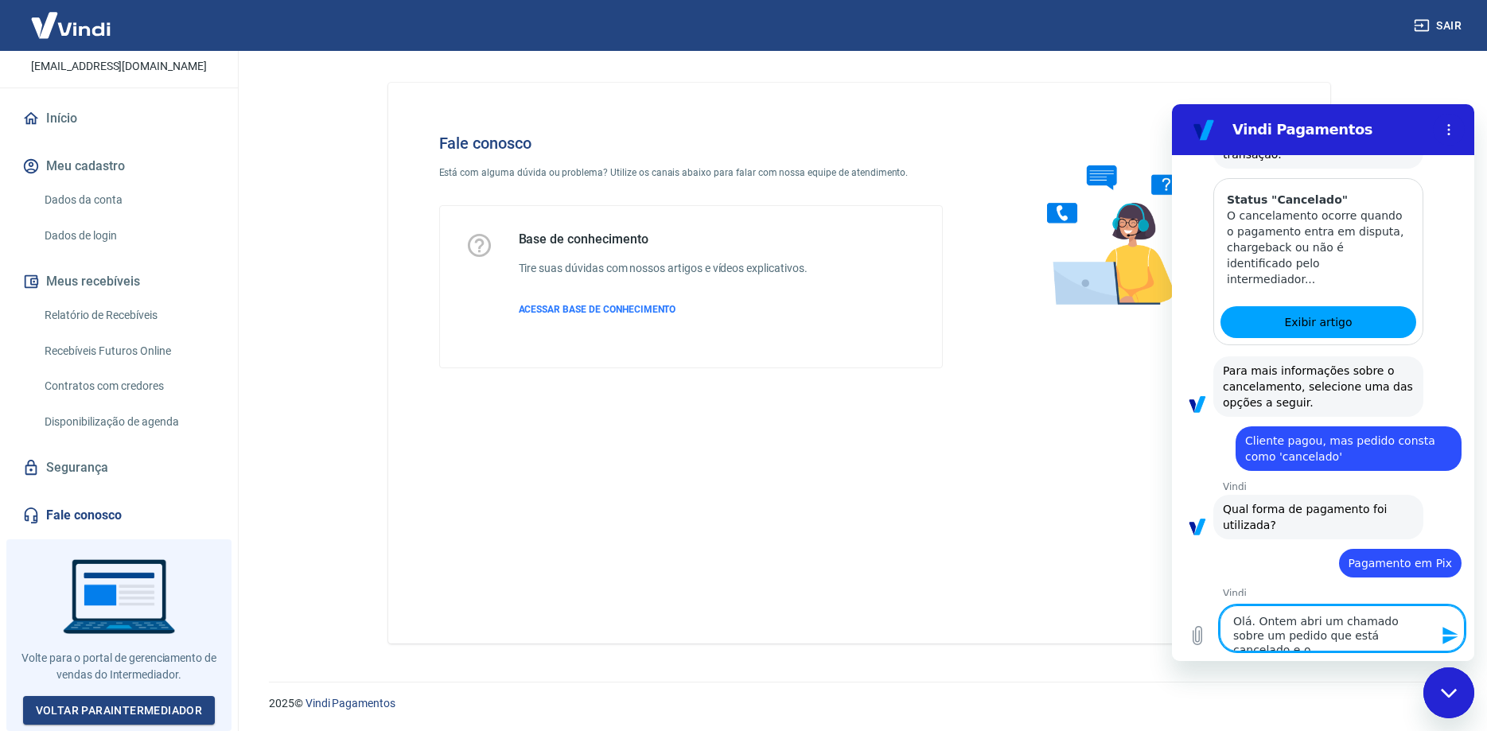
type textarea "x"
type textarea "Olá. Ontem abri um chamado sobre um pedido que está cancelado e o cl"
type textarea "x"
type textarea "Olá. Ontem abri um chamado sobre um pedido que está cancelado e o cli"
type textarea "x"
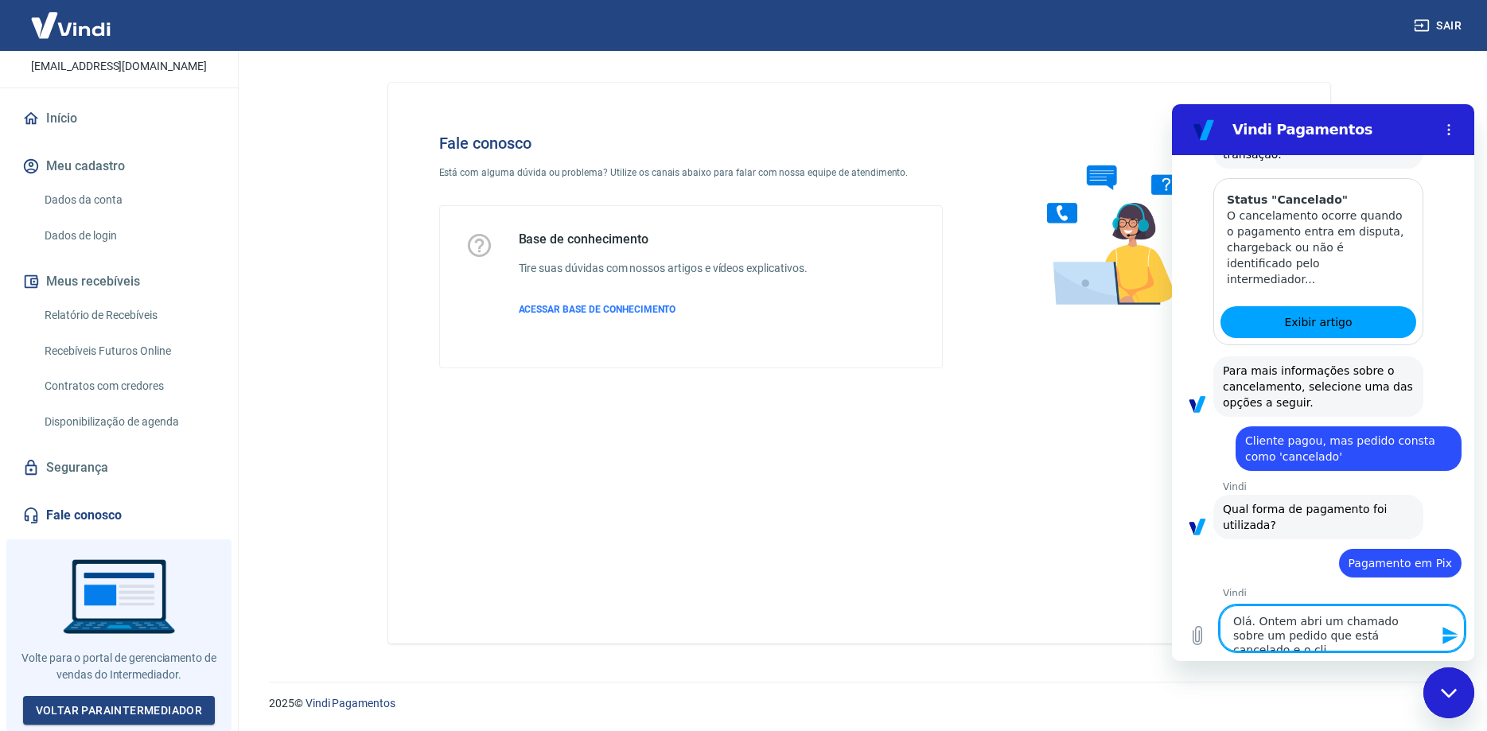
type textarea "Olá. Ontem abri um chamado sobre um pedido que está cancelado e o clie"
type textarea "x"
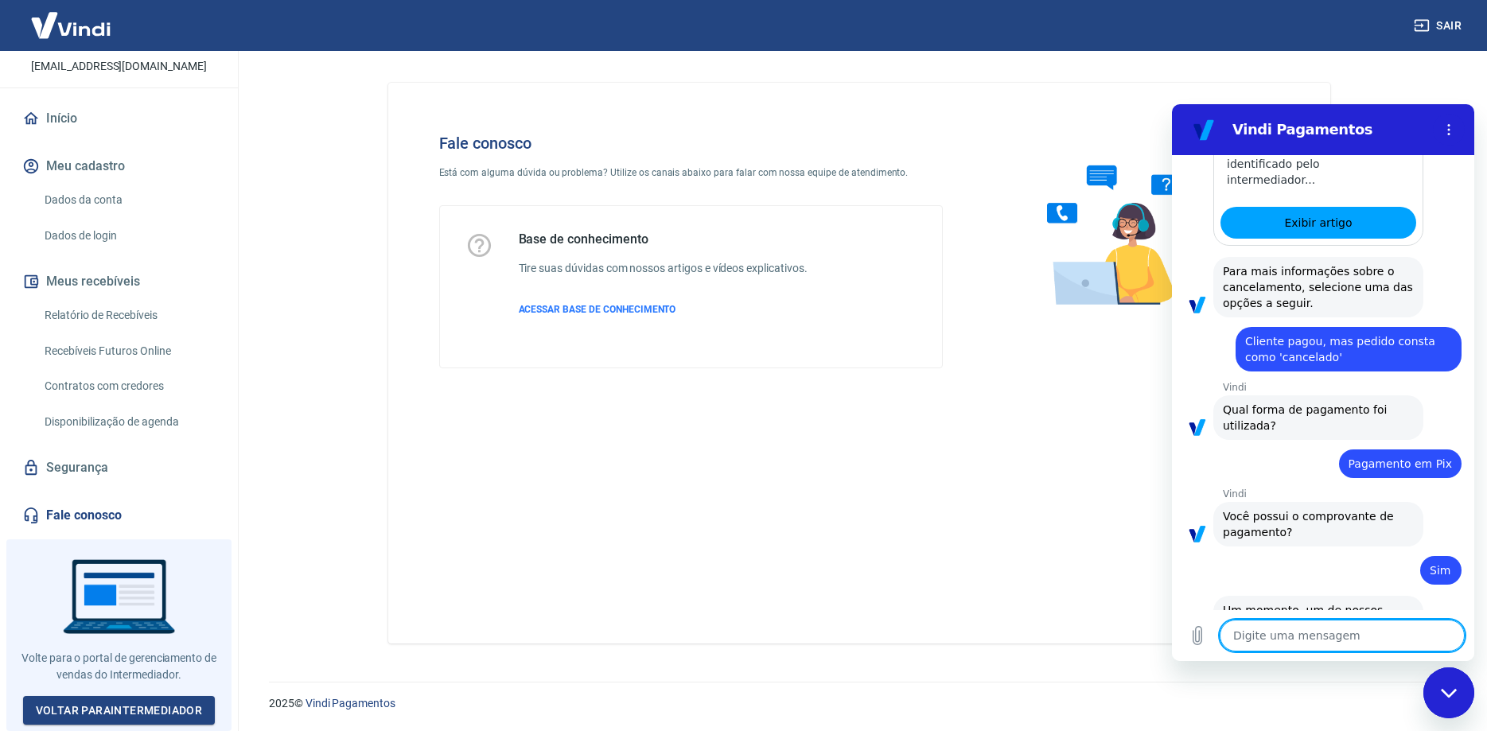
scroll to position [1503, 0]
paste textarea "223639005"
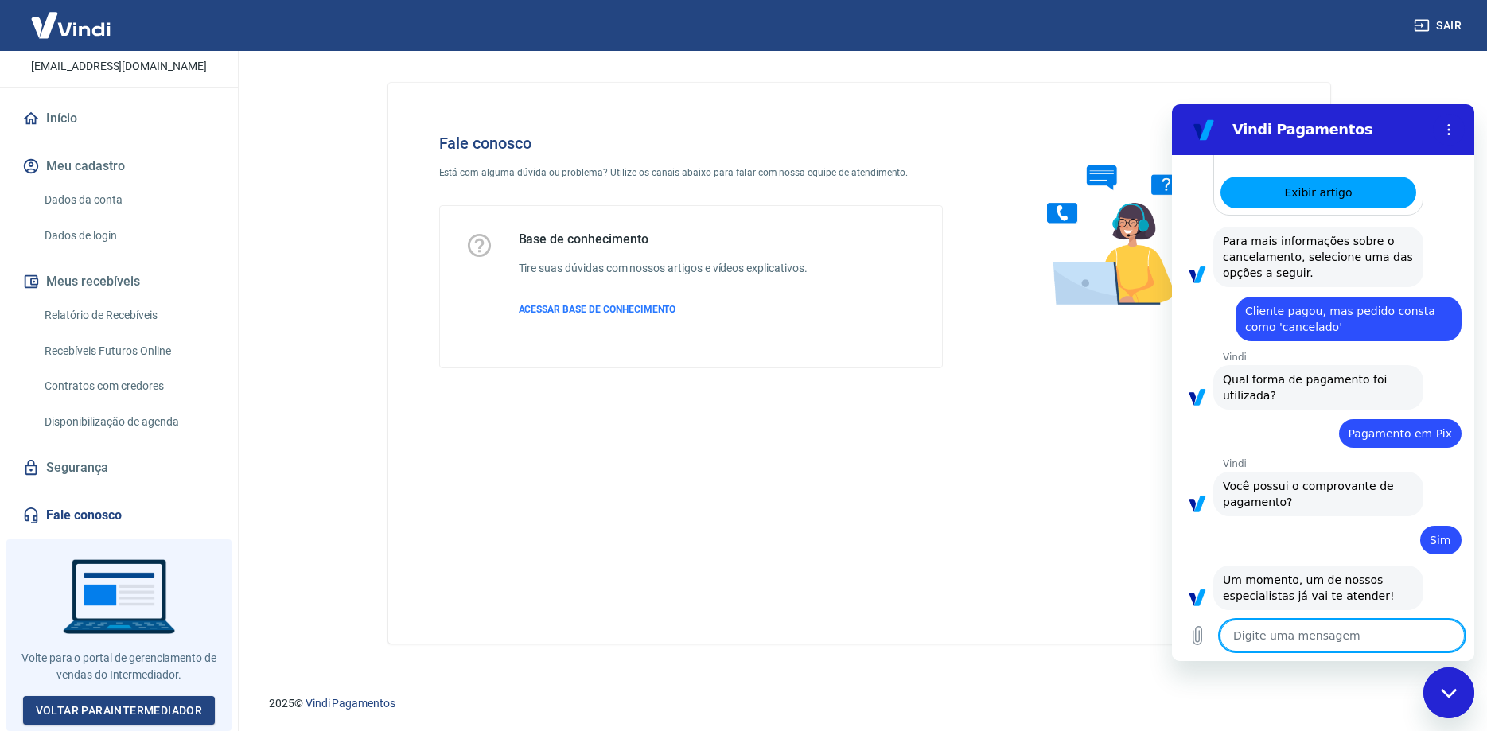
scroll to position [1534, 0]
click at [1280, 640] on textarea at bounding box center [1342, 636] width 245 height 32
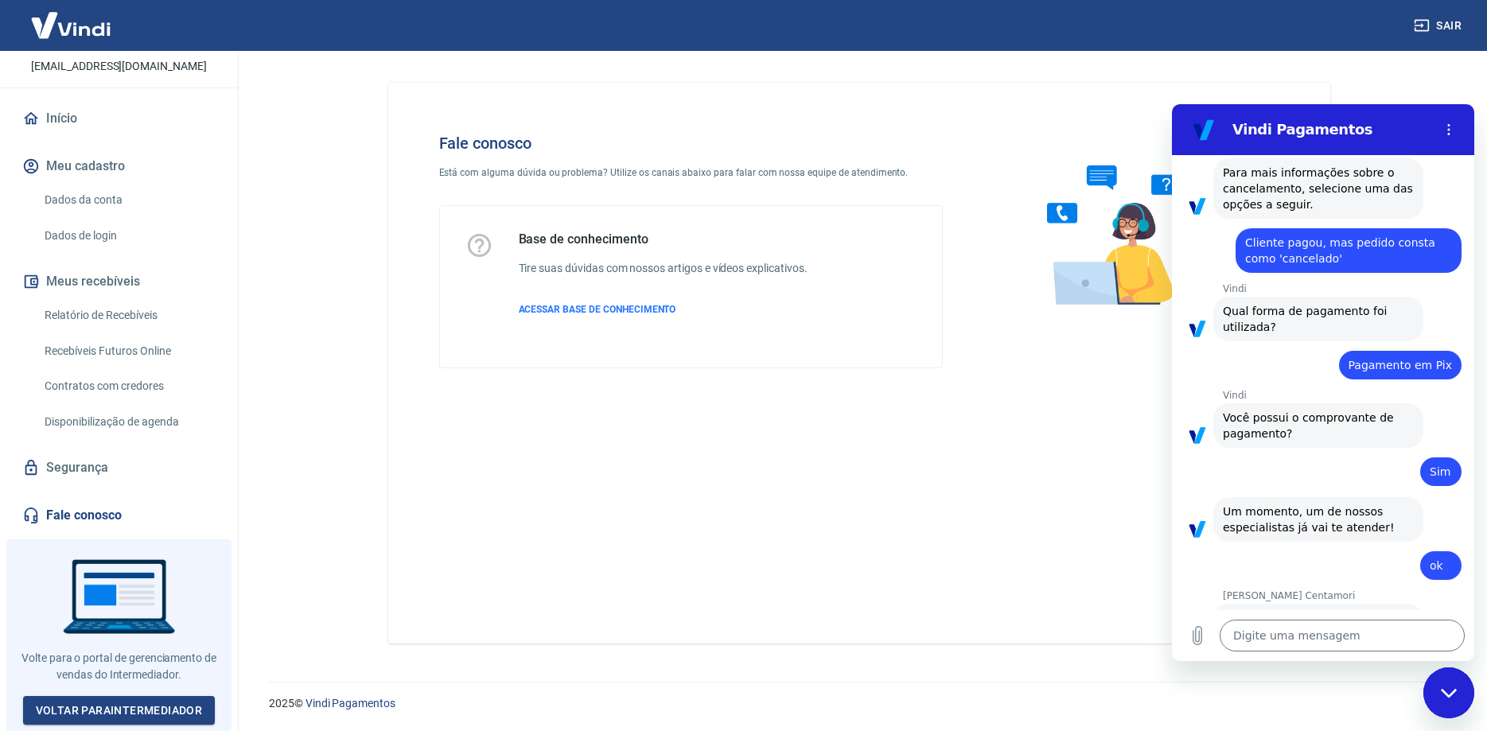
scroll to position [1602, 0]
click at [1331, 633] on textarea at bounding box center [1342, 636] width 245 height 32
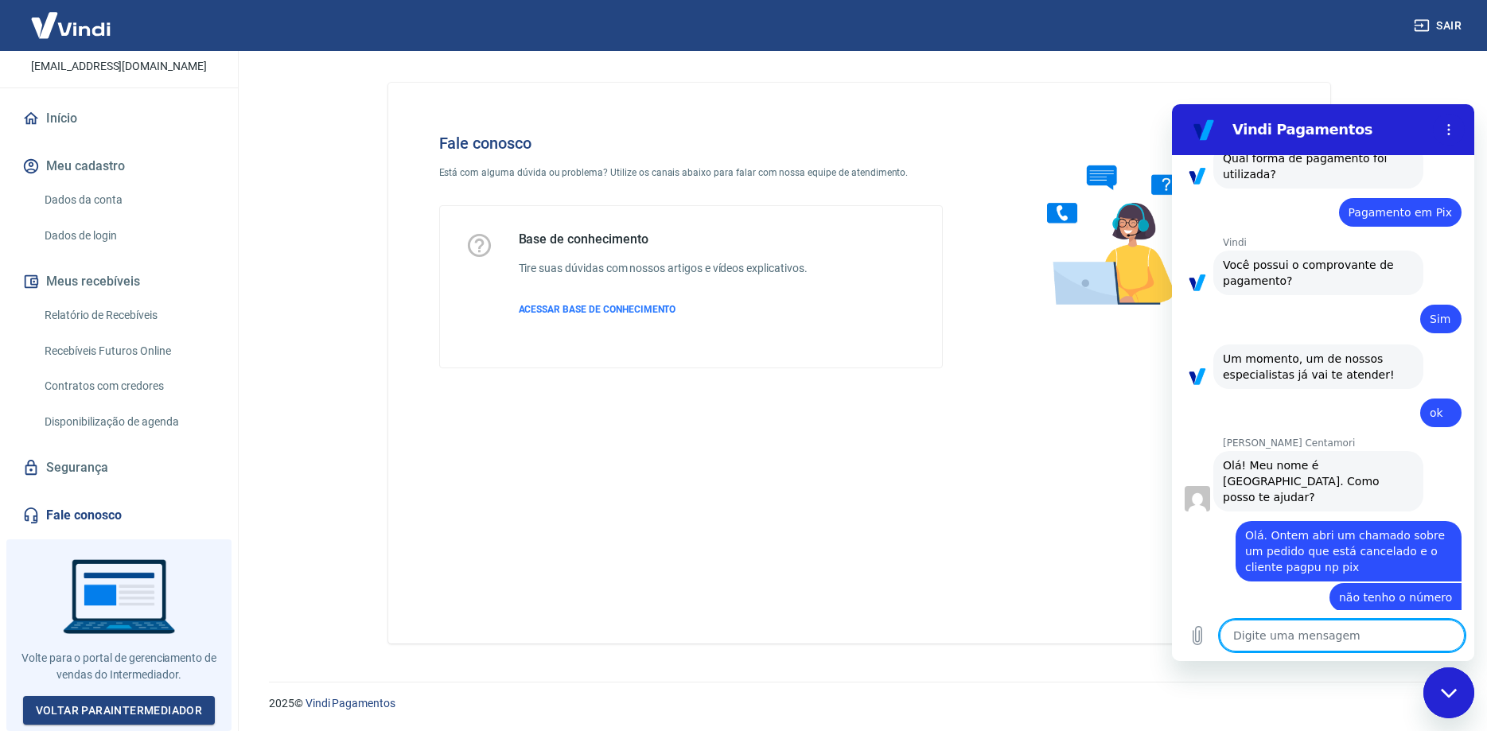
scroll to position [1755, 0]
click at [1331, 632] on textarea at bounding box center [1342, 636] width 245 height 32
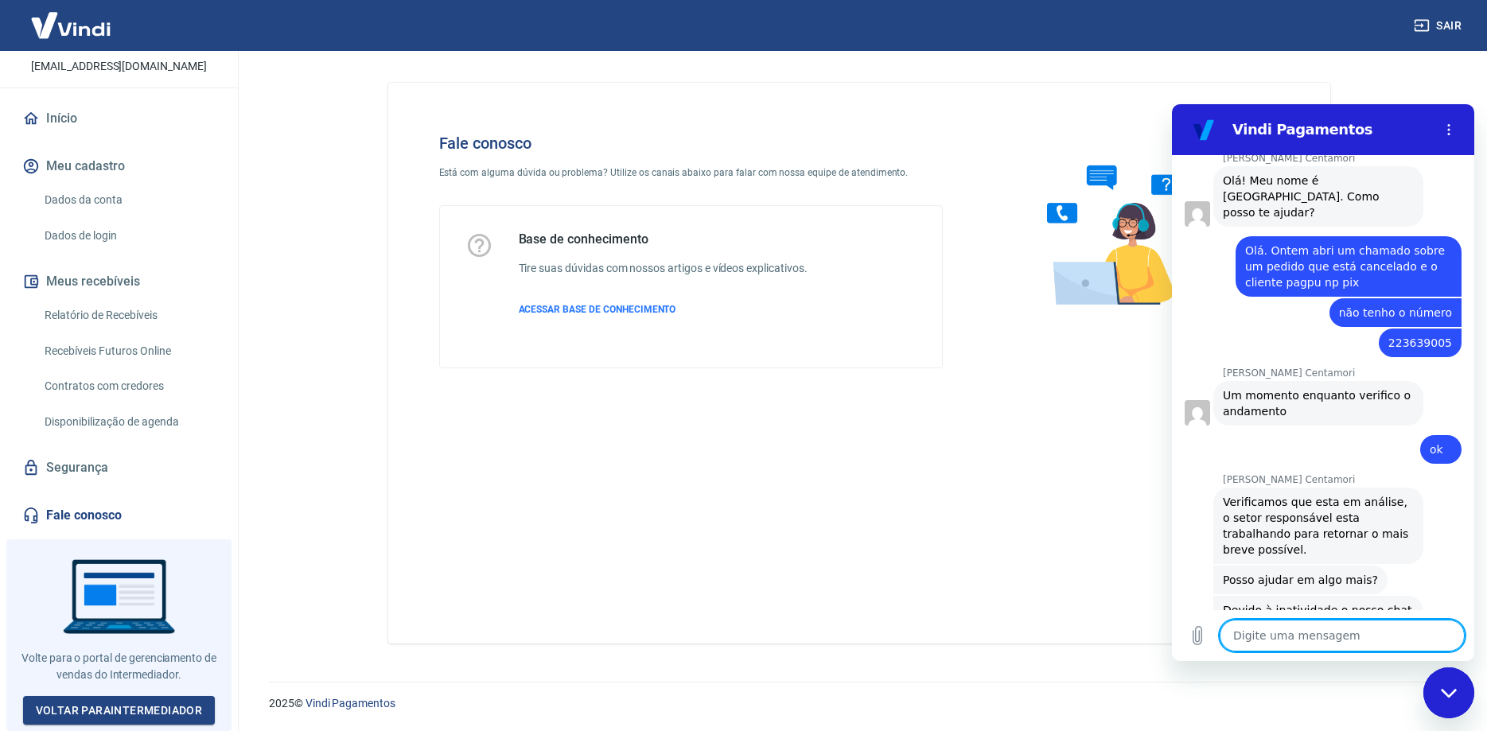
scroll to position [2040, 0]
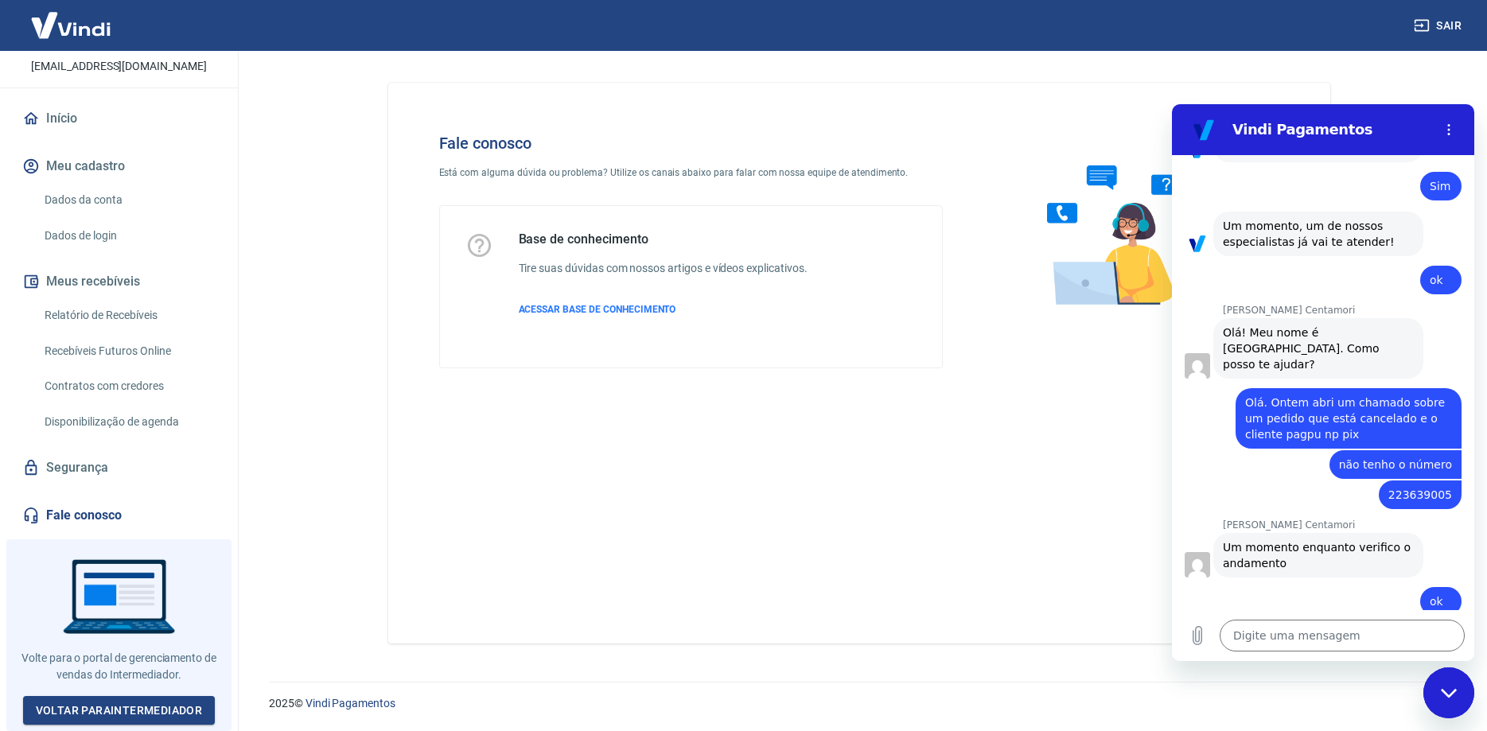
scroll to position [1876, 0]
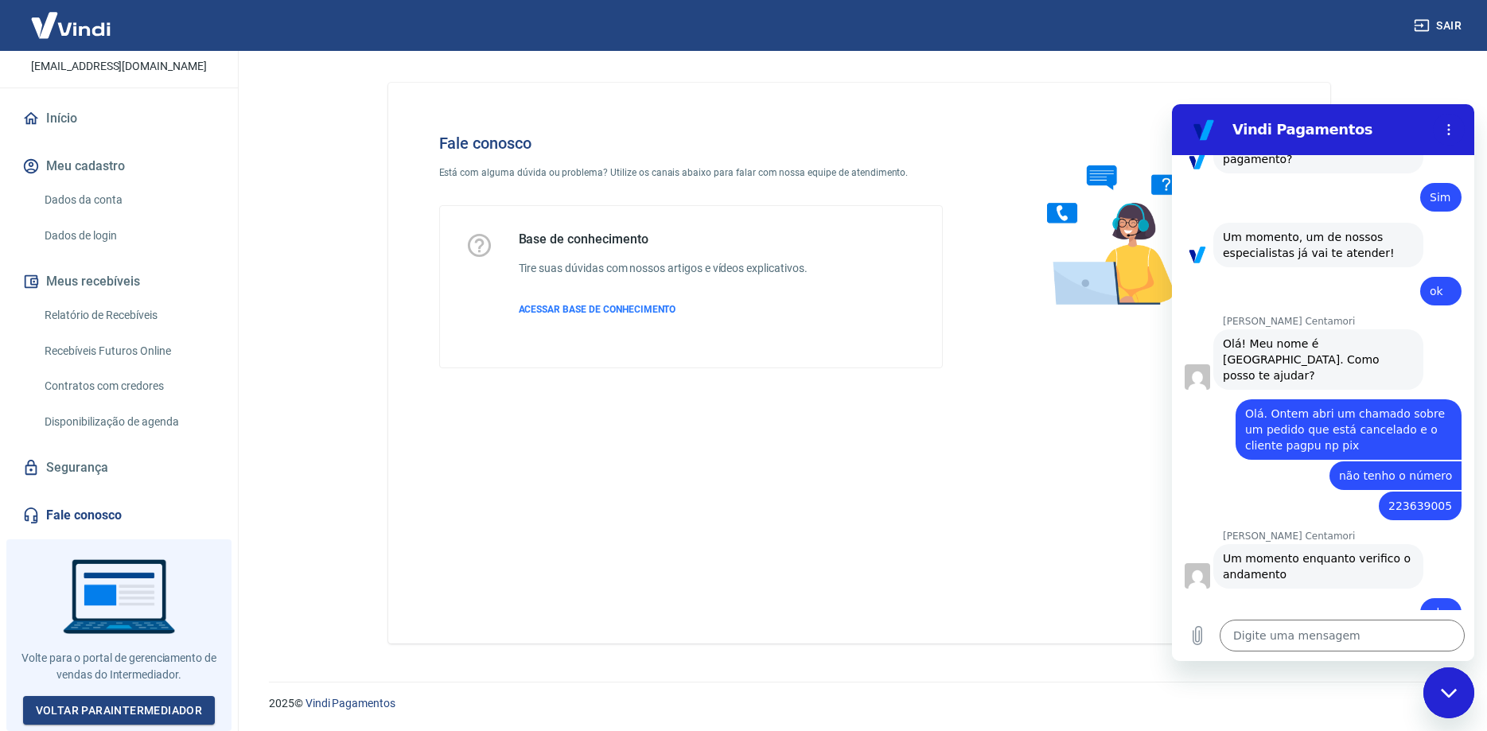
click at [906, 541] on div "Fale conosco Está com alguma dúvida ou problema? Utilize os canais abaixo para …" at bounding box center [859, 363] width 942 height 561
click at [1482, 692] on div "2025 © Vindi Pagamentos" at bounding box center [859, 697] width 1257 height 68
click at [1468, 688] on div "Fechar janela de mensagens" at bounding box center [1449, 693] width 48 height 48
